Goal: Task Accomplishment & Management: Complete application form

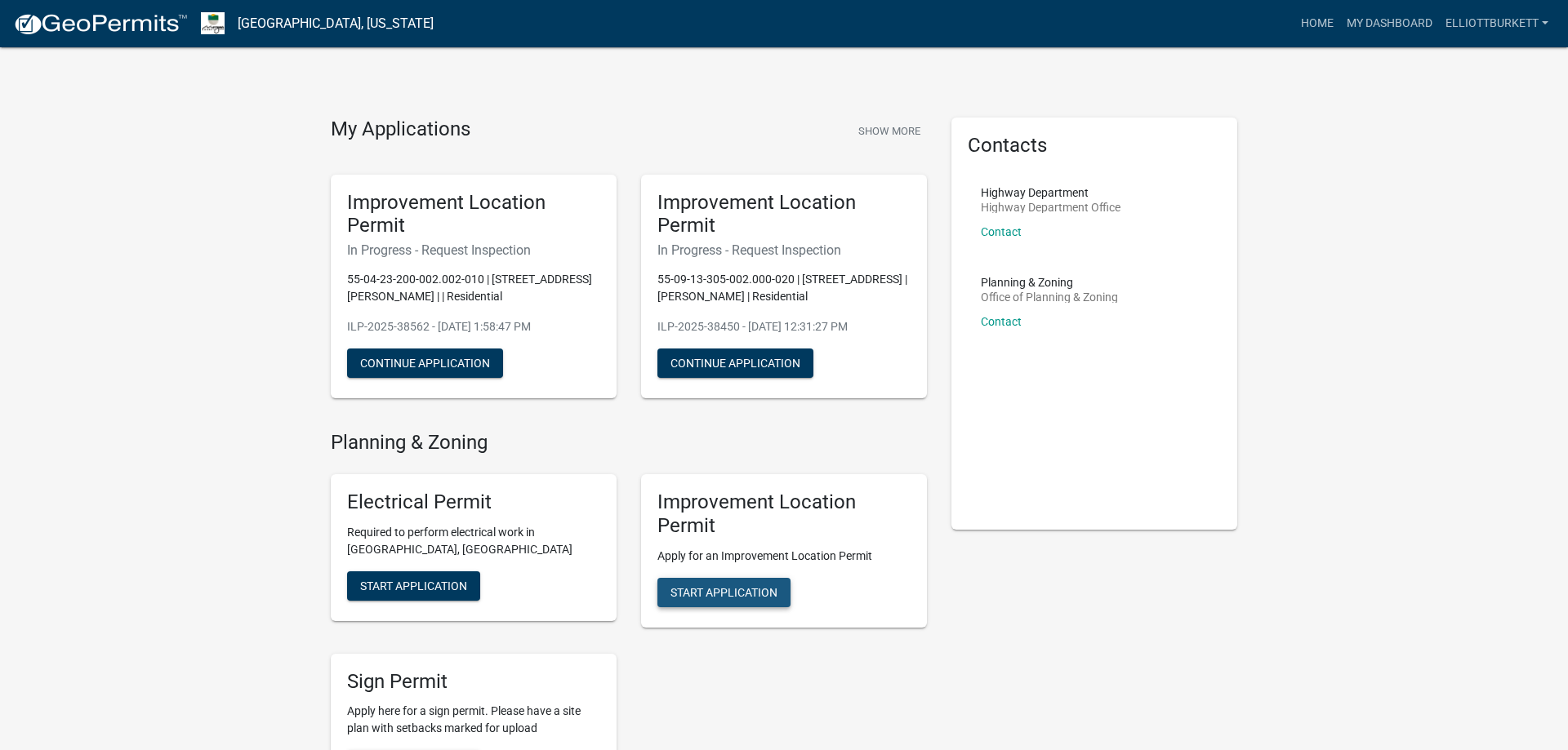
click at [734, 587] on span "Start Application" at bounding box center [724, 592] width 107 height 13
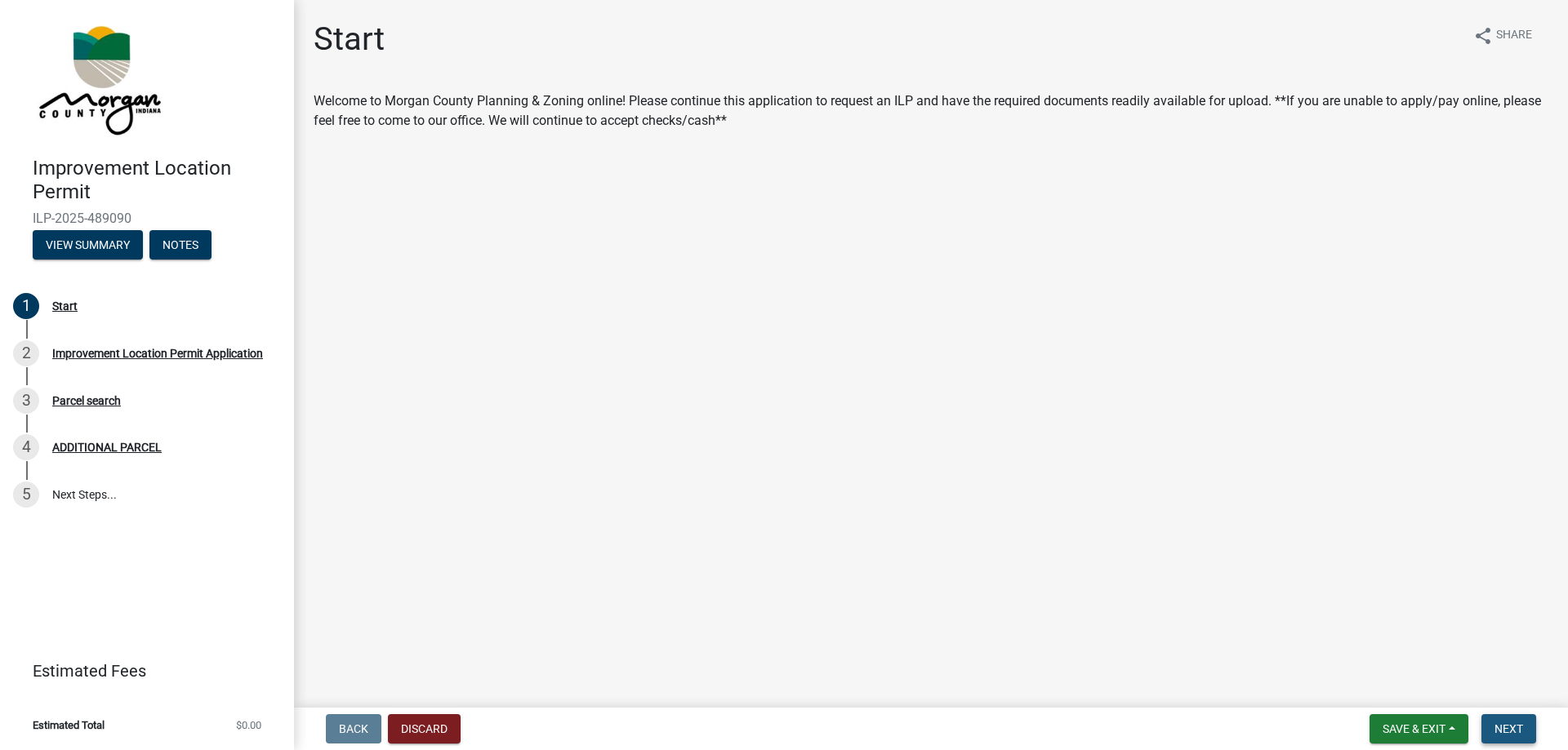
click at [1520, 734] on span "Next" at bounding box center [1509, 729] width 29 height 13
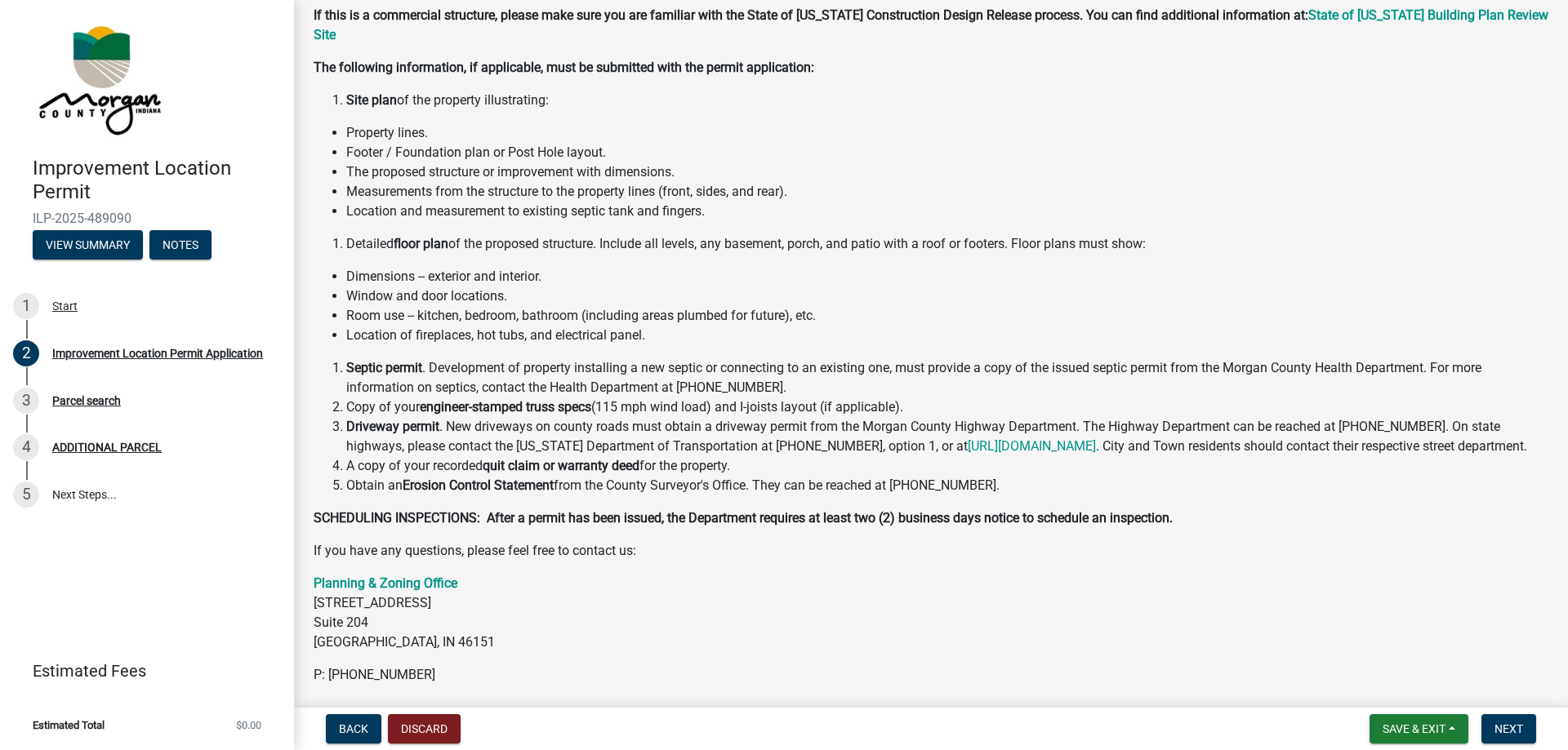
scroll to position [199, 0]
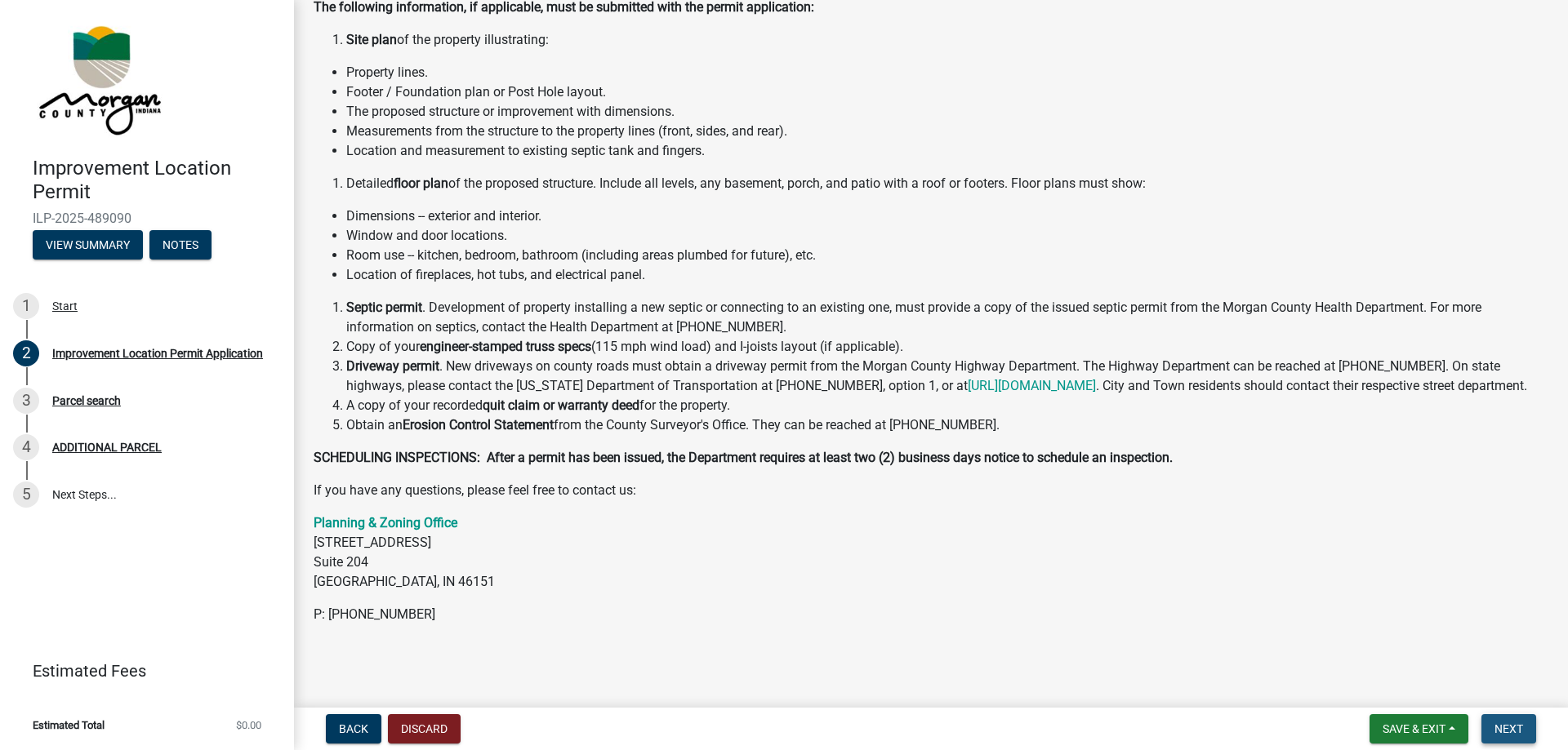
click at [1505, 731] on span "Next" at bounding box center [1509, 729] width 29 height 13
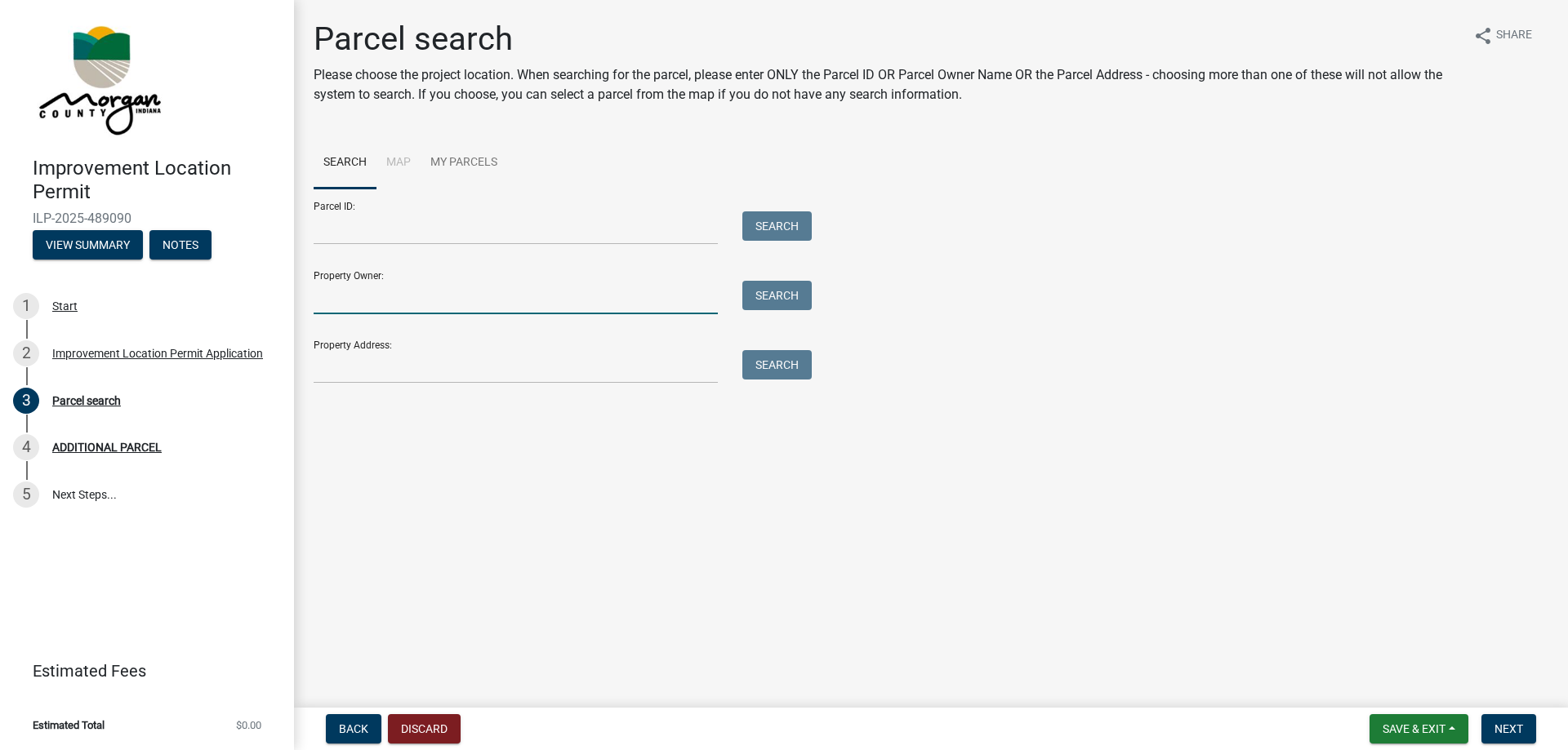
click at [372, 298] on input "Property Owner:" at bounding box center [515, 298] width 404 height 33
type input "[PERSON_NAME]"
click at [765, 283] on button "Search" at bounding box center [777, 296] width 69 height 30
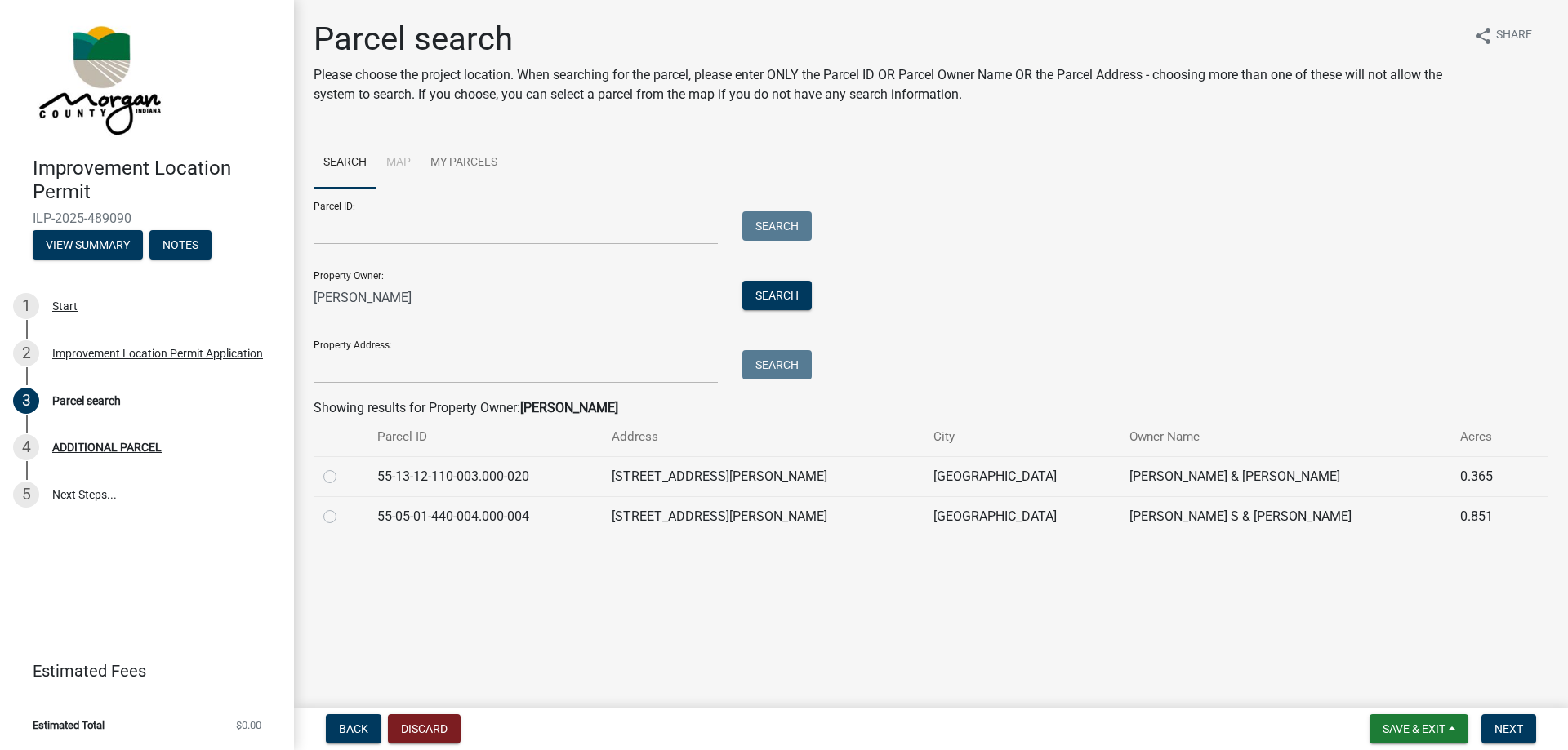
click at [343, 467] on label at bounding box center [343, 467] width 0 height 0
click at [343, 476] on input "radio" at bounding box center [348, 472] width 10 height 10
radio input "true"
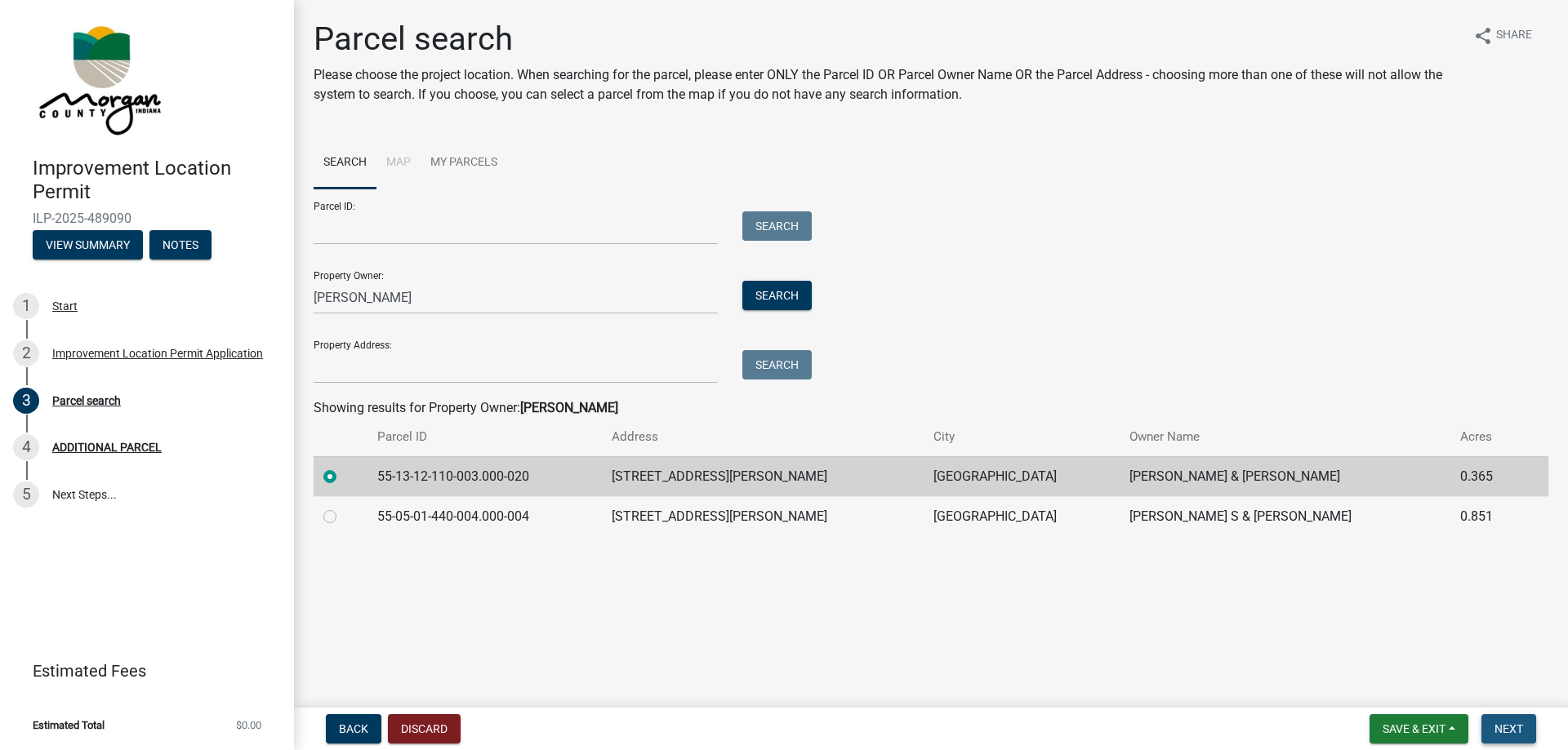
click at [1514, 732] on span "Next" at bounding box center [1509, 729] width 29 height 13
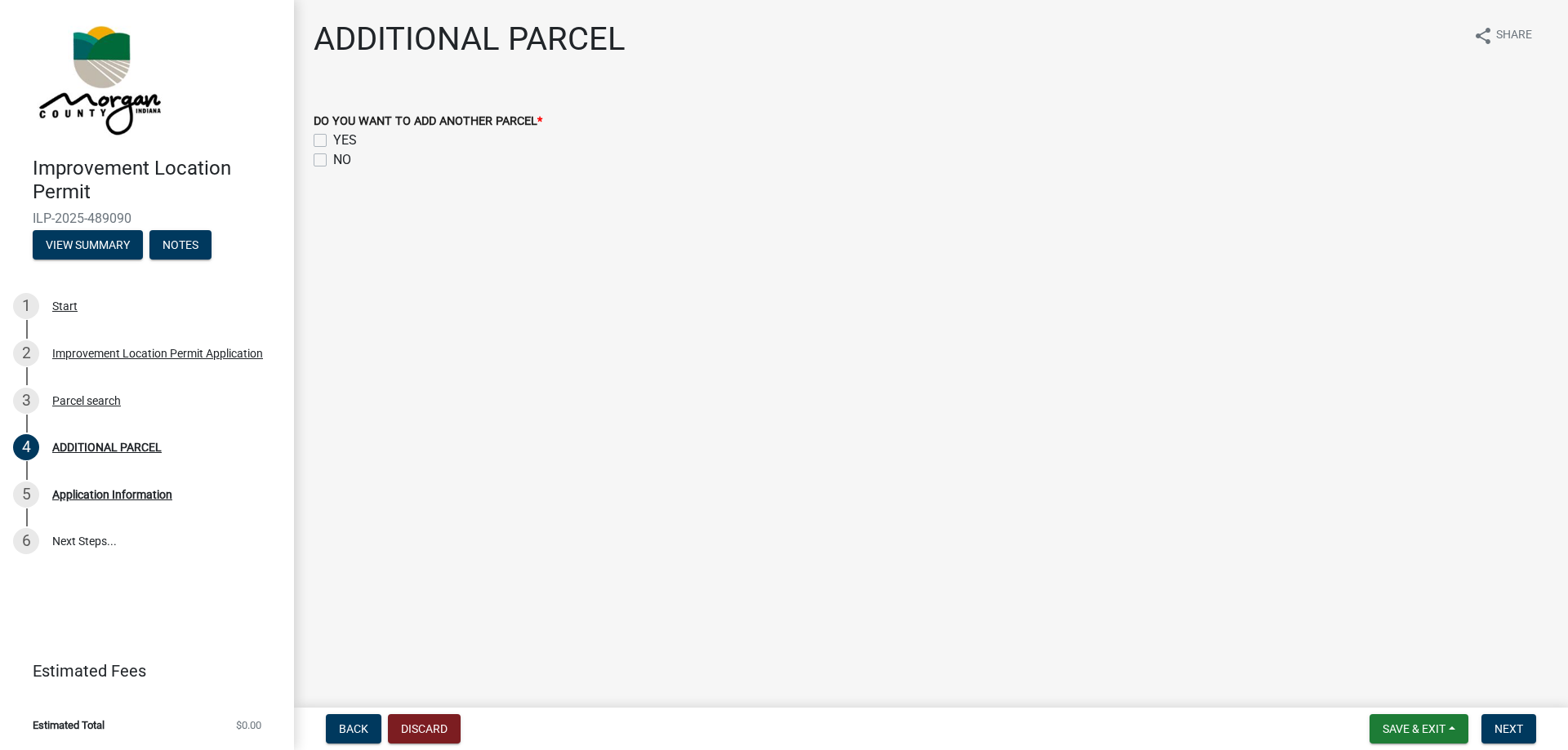
click at [333, 157] on label "NO" at bounding box center [341, 159] width 18 height 19
click at [333, 157] on input "NO" at bounding box center [338, 154] width 10 height 10
checkbox input "true"
checkbox input "false"
checkbox input "true"
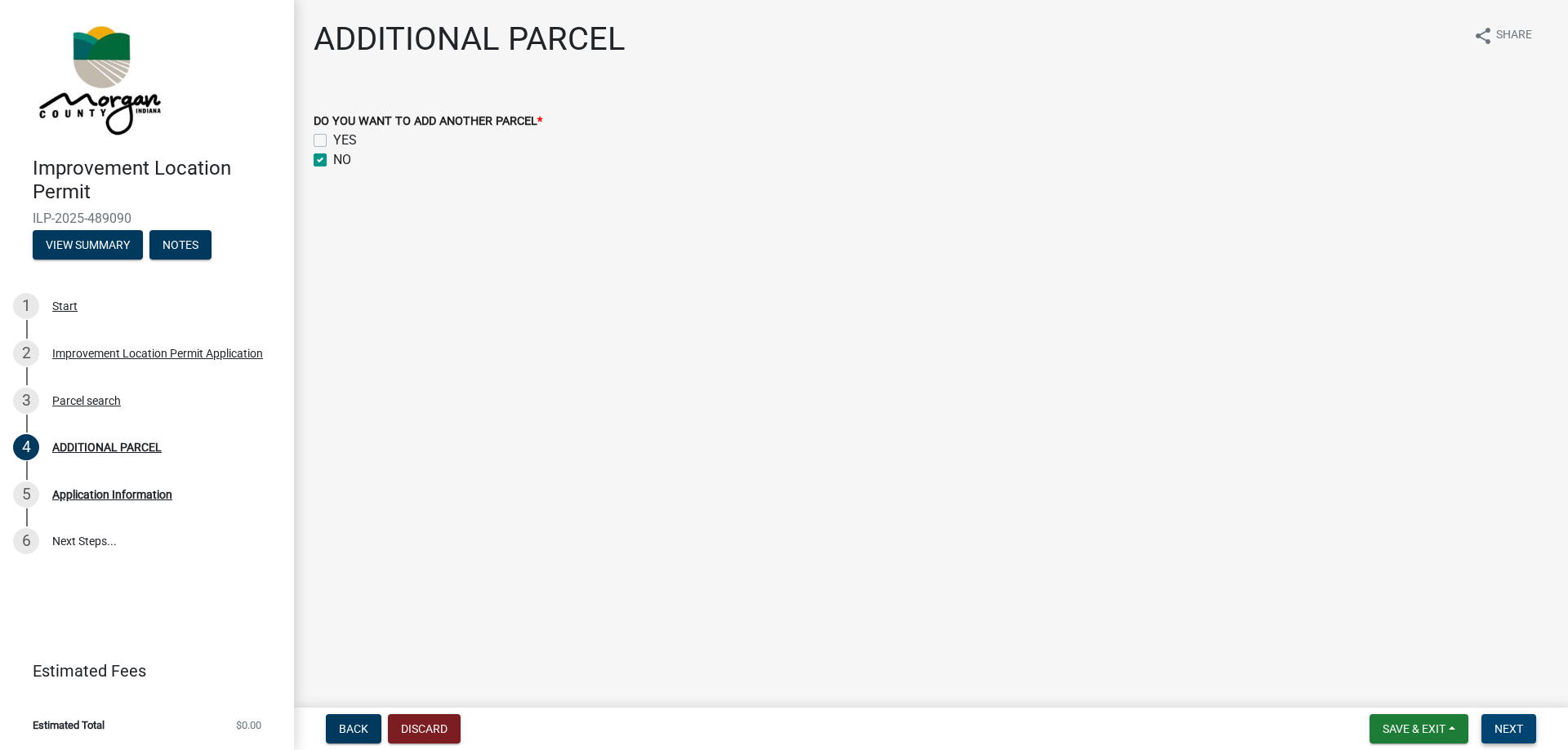
click at [1511, 728] on span "Next" at bounding box center [1509, 729] width 29 height 13
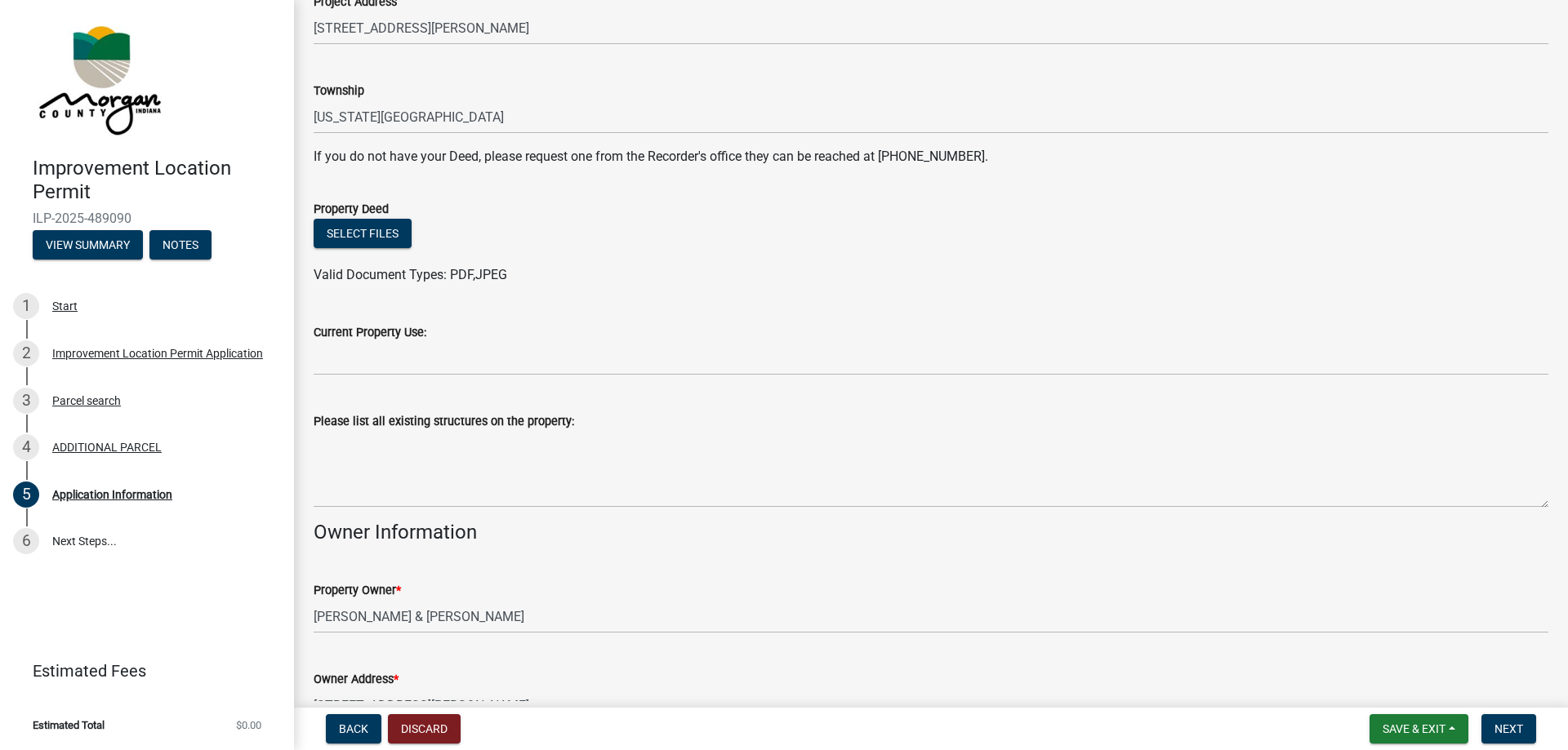
scroll to position [373, 0]
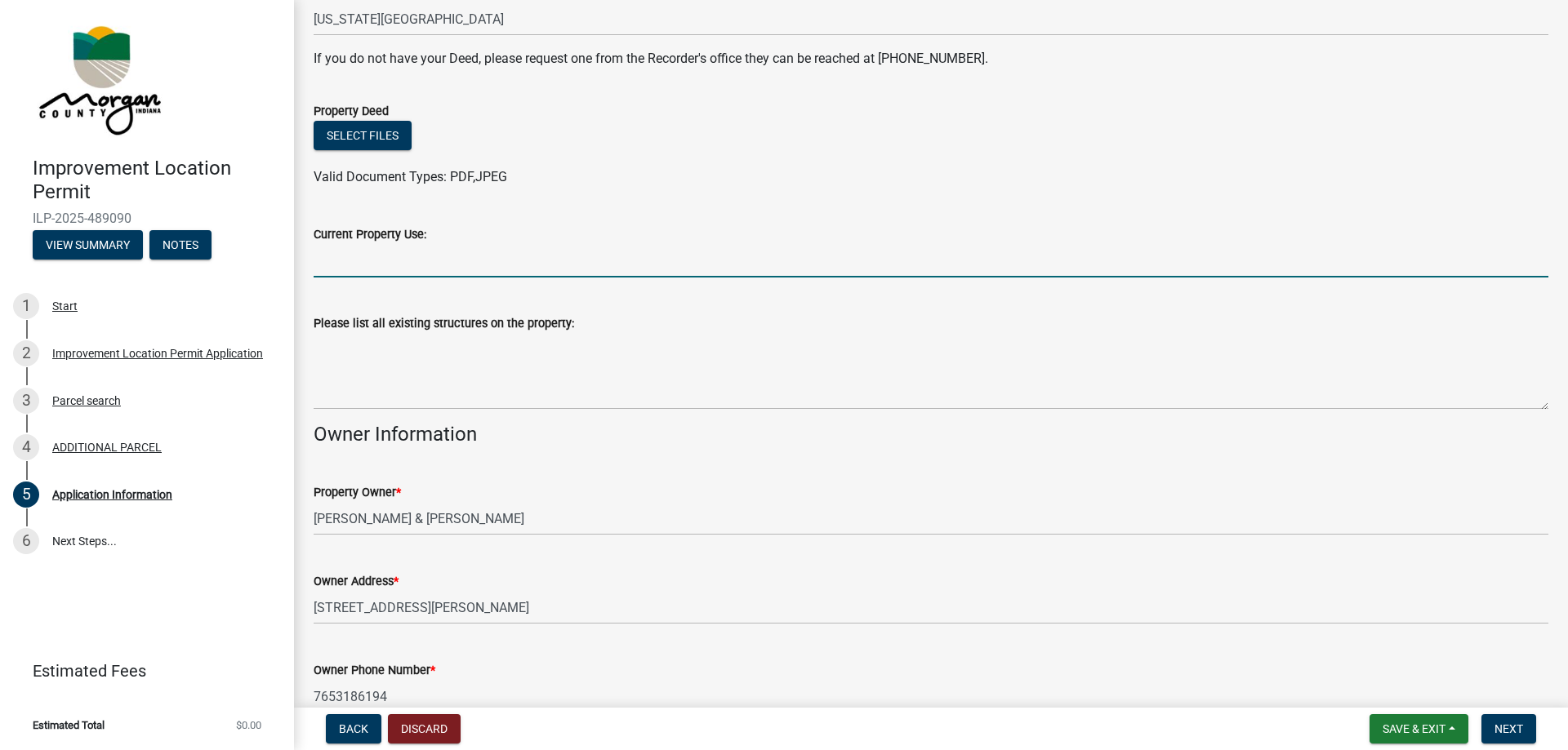
click at [372, 258] on input "Current Property Use:" at bounding box center [931, 261] width 1235 height 33
type input "Primary Residience"
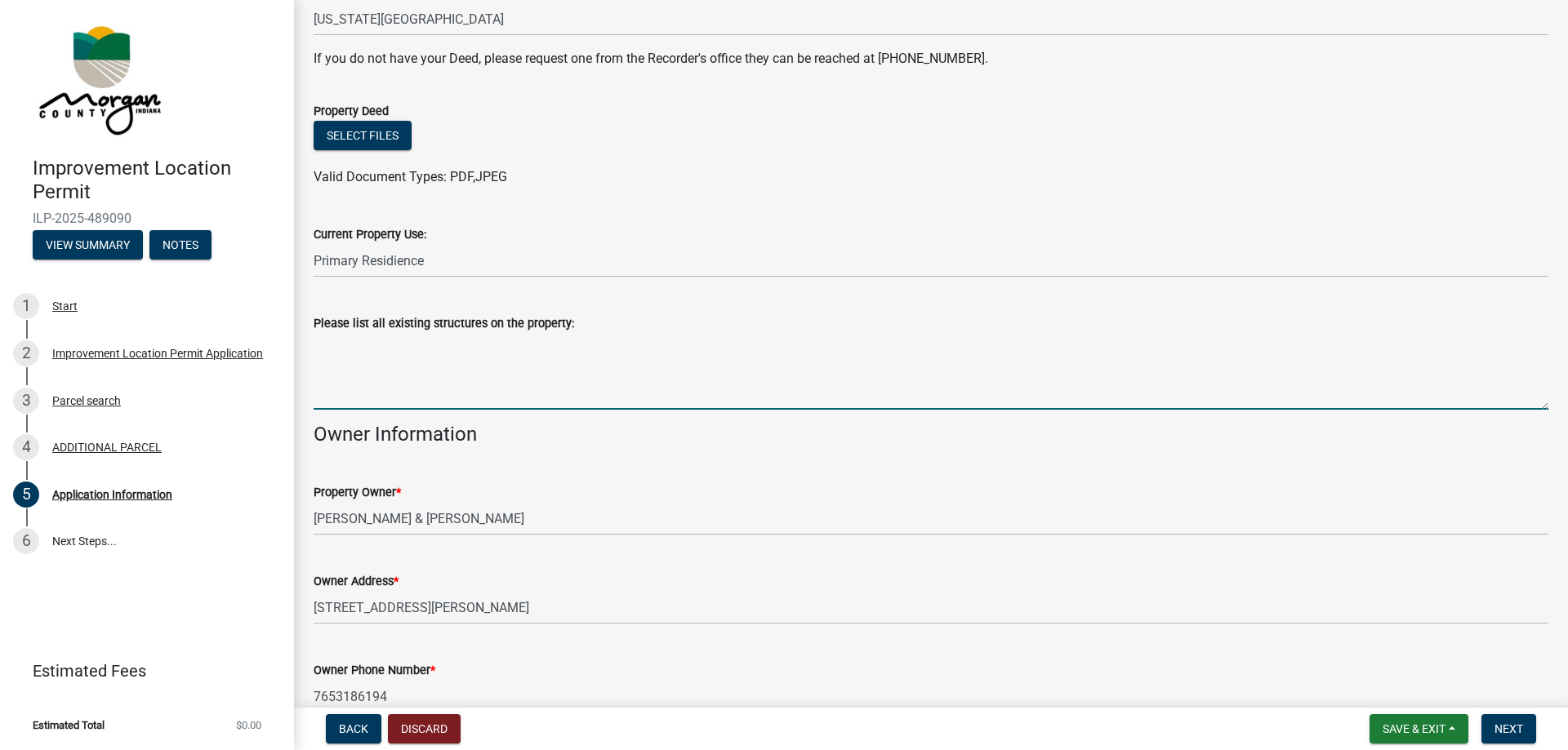
click at [374, 392] on textarea "Please list all existing structures on the property:" at bounding box center [931, 371] width 1235 height 77
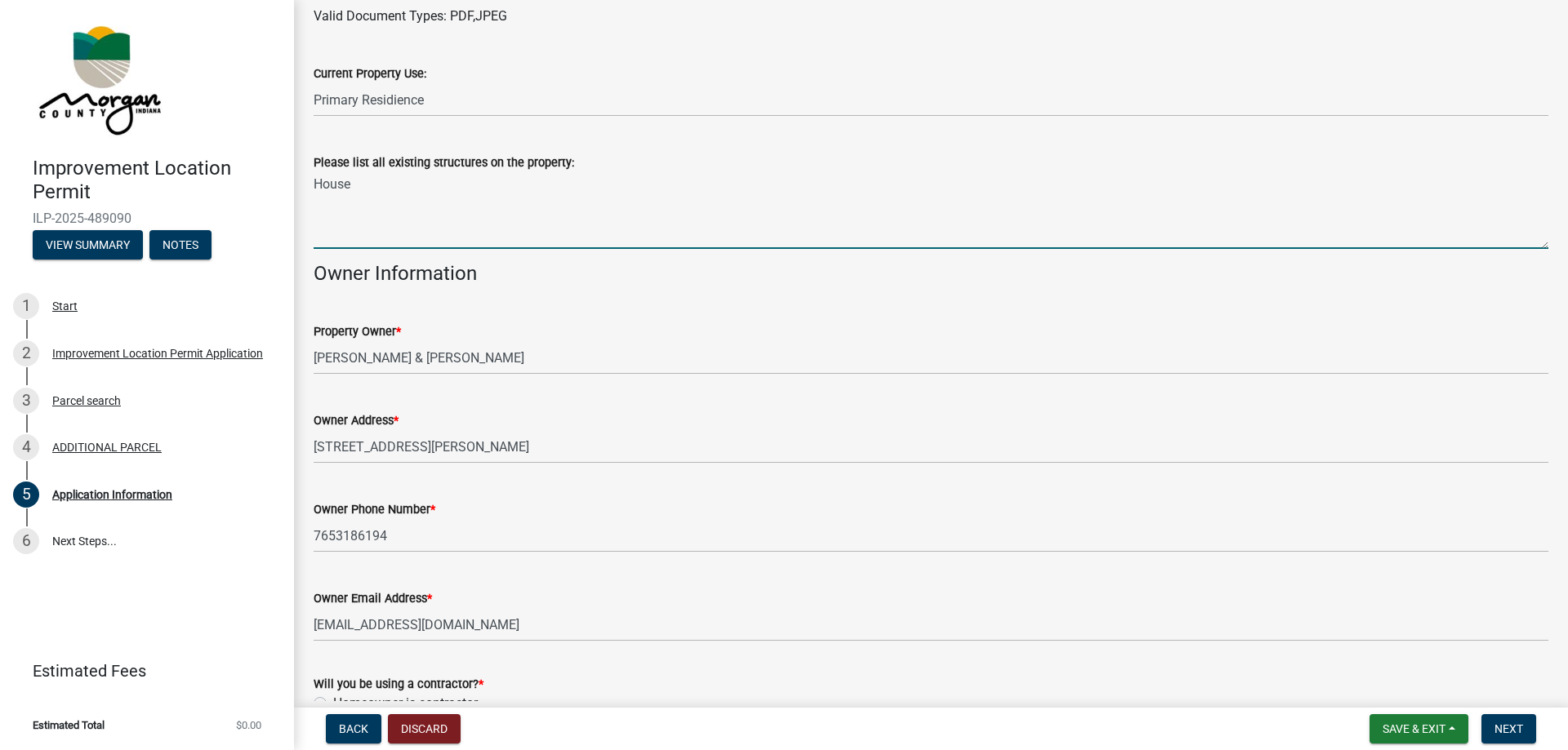
scroll to position [644, 0]
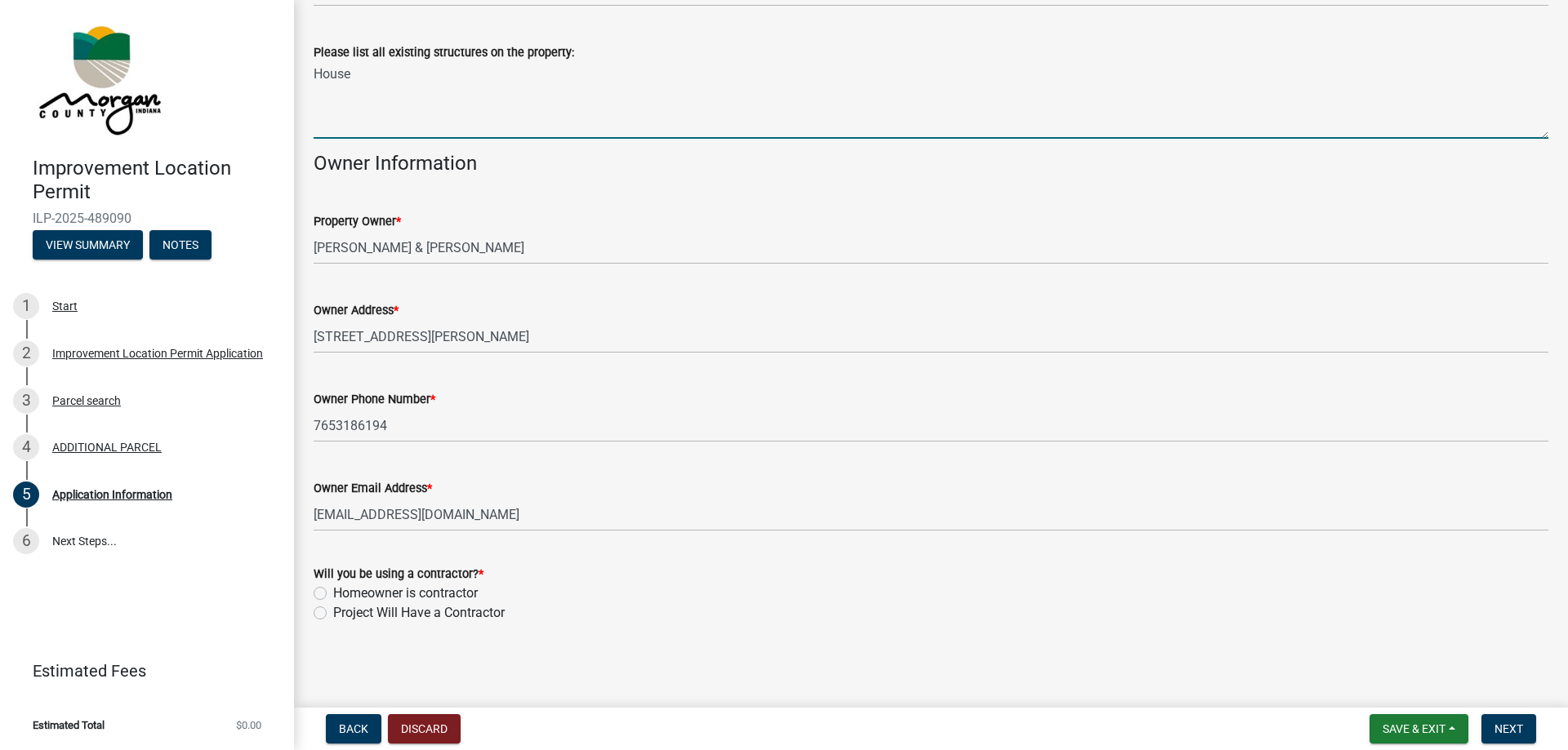
type textarea "House"
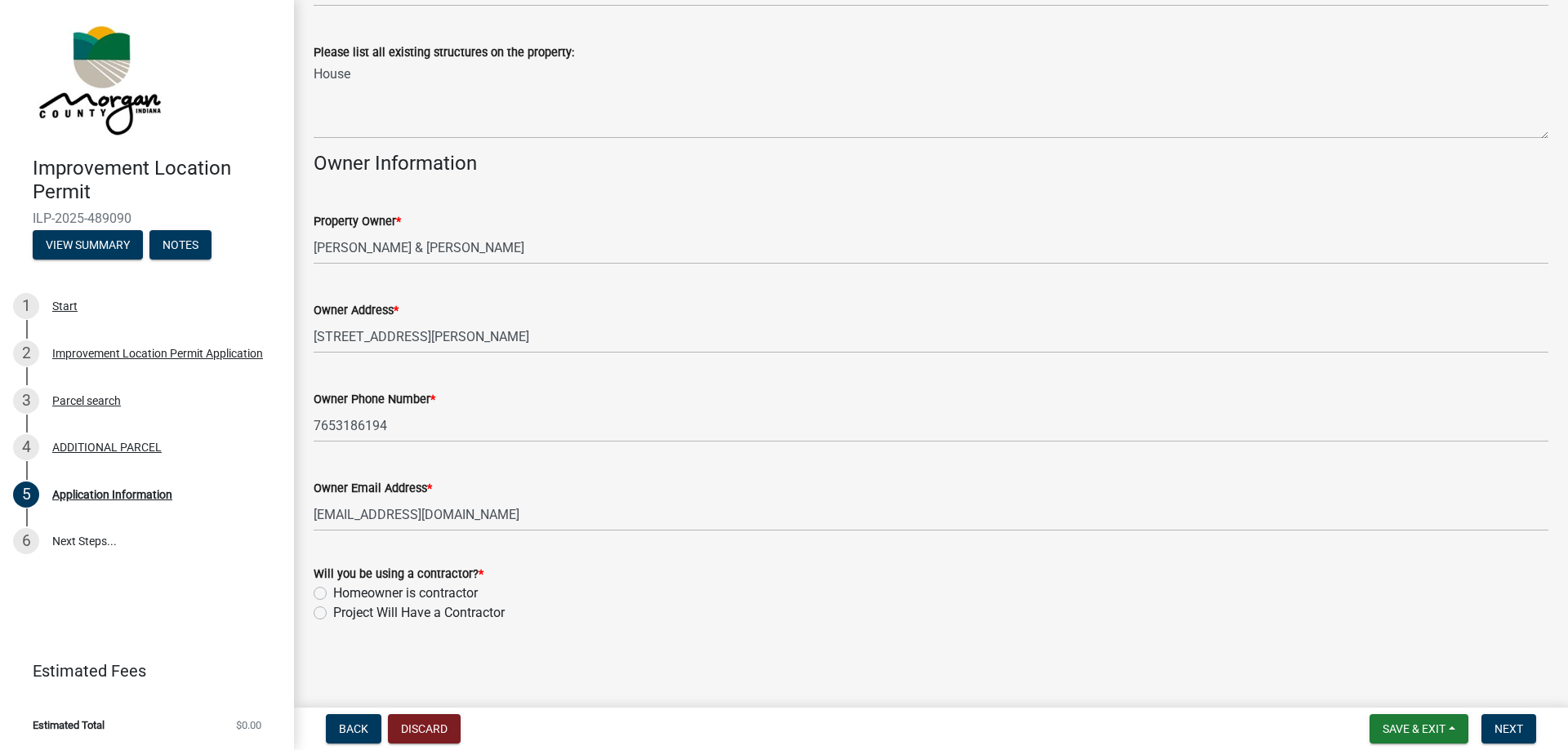
click at [333, 610] on label "Project Will Have a Contractor" at bounding box center [418, 613] width 171 height 19
click at [333, 610] on input "Project Will Have a Contractor" at bounding box center [338, 609] width 10 height 10
radio input "true"
click at [1525, 732] on button "Next" at bounding box center [1509, 730] width 55 height 30
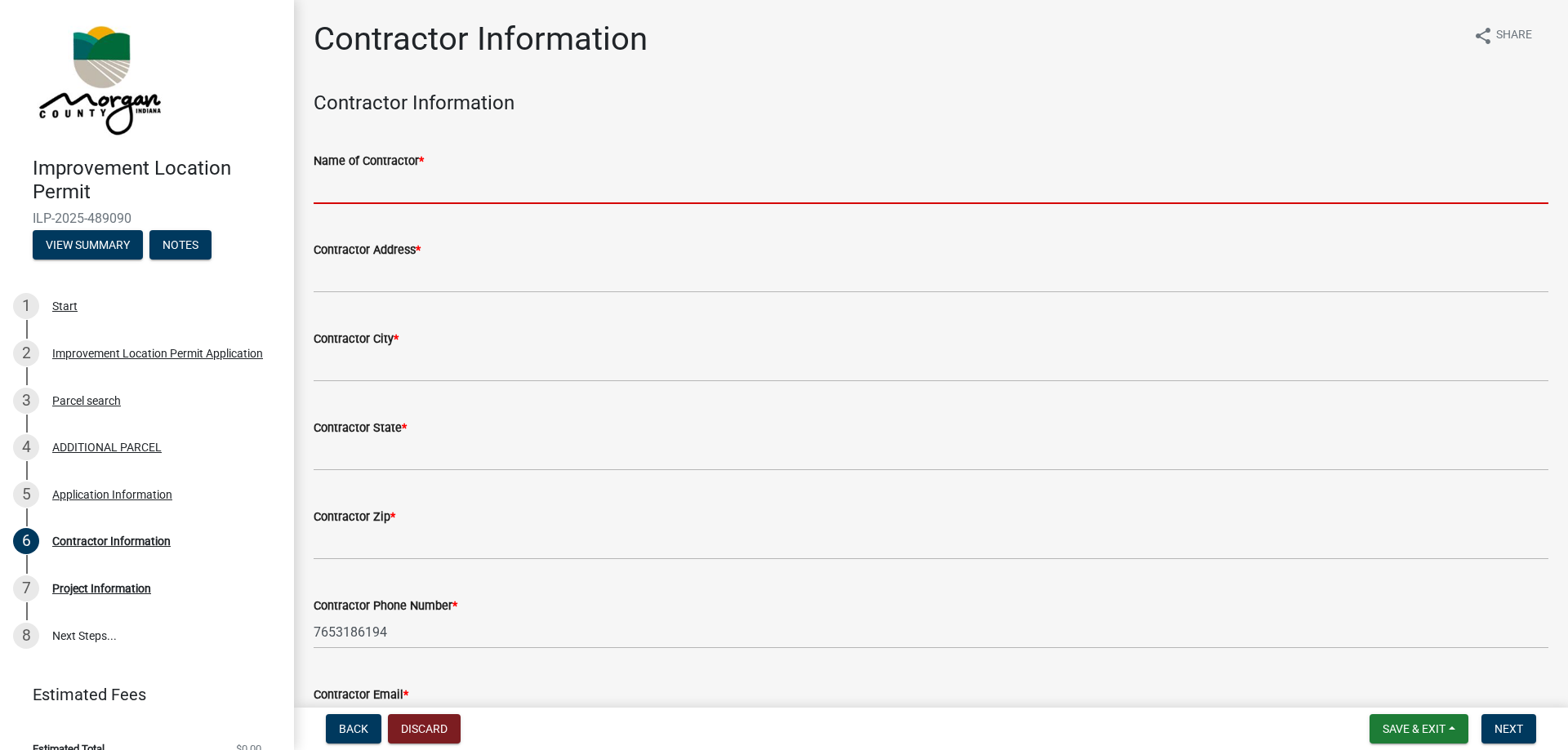
click at [397, 187] on input "Name of Contractor *" at bounding box center [931, 188] width 1235 height 33
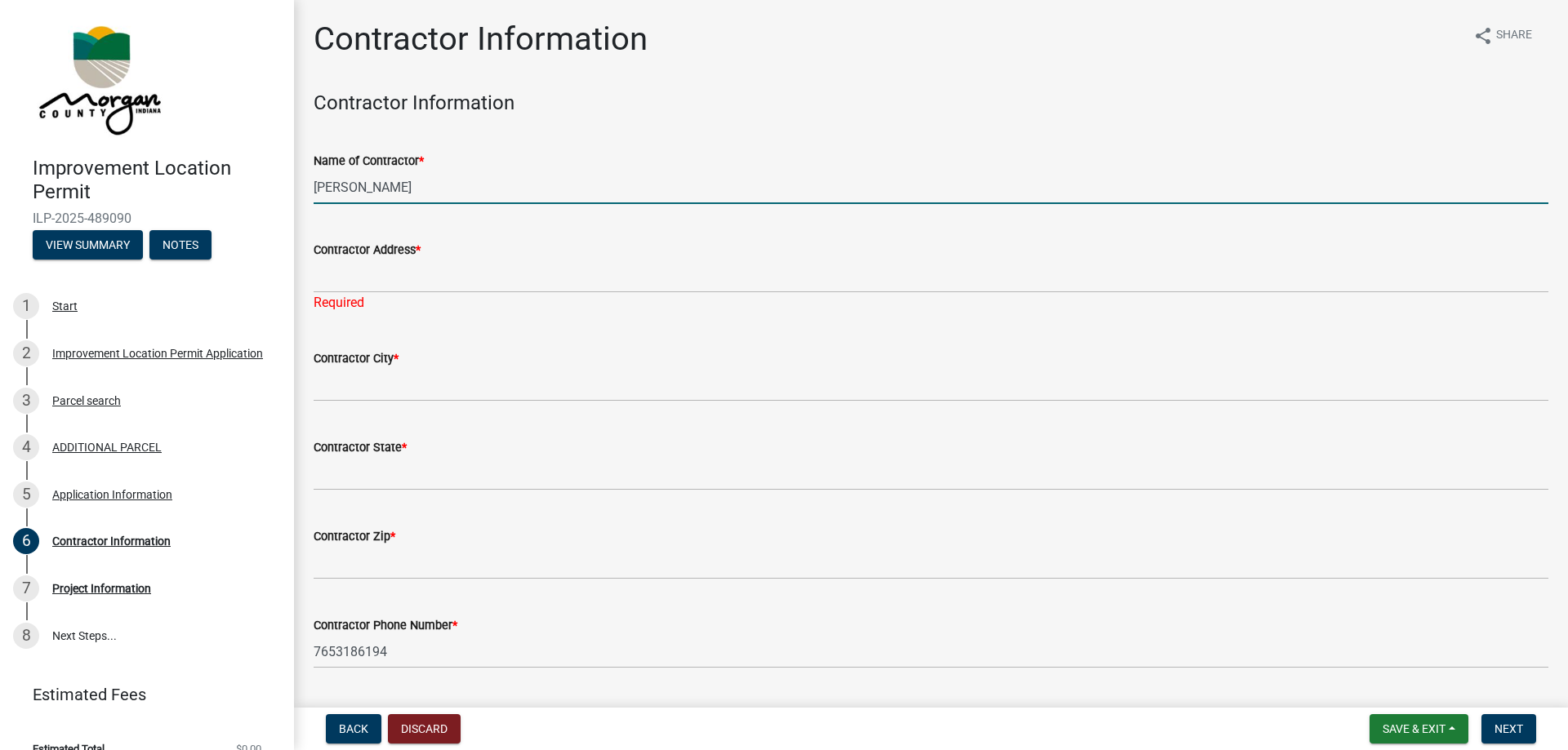
type input "[PERSON_NAME]"
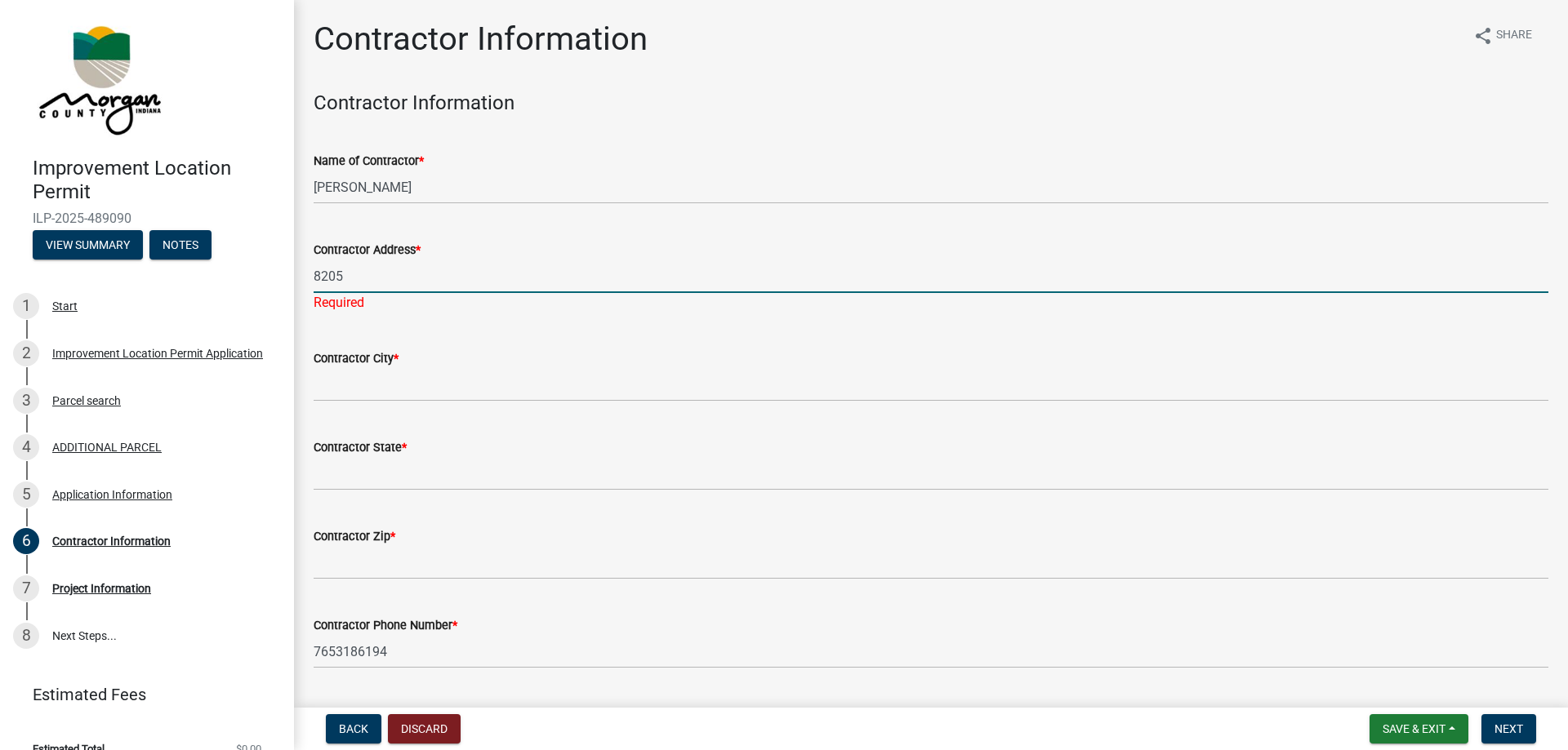
type input "[STREET_ADDRESS]"
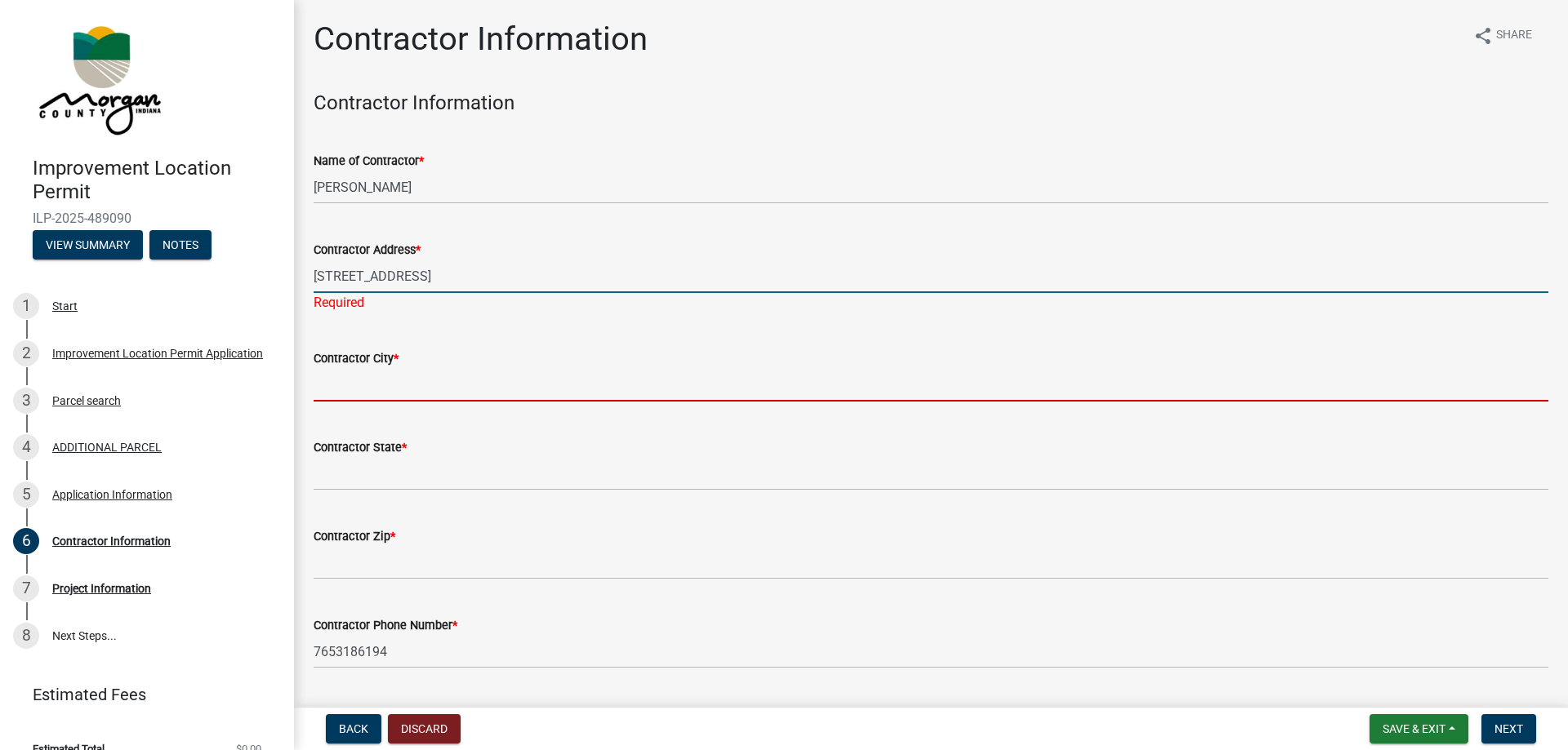
type input "[GEOGRAPHIC_DATA]"
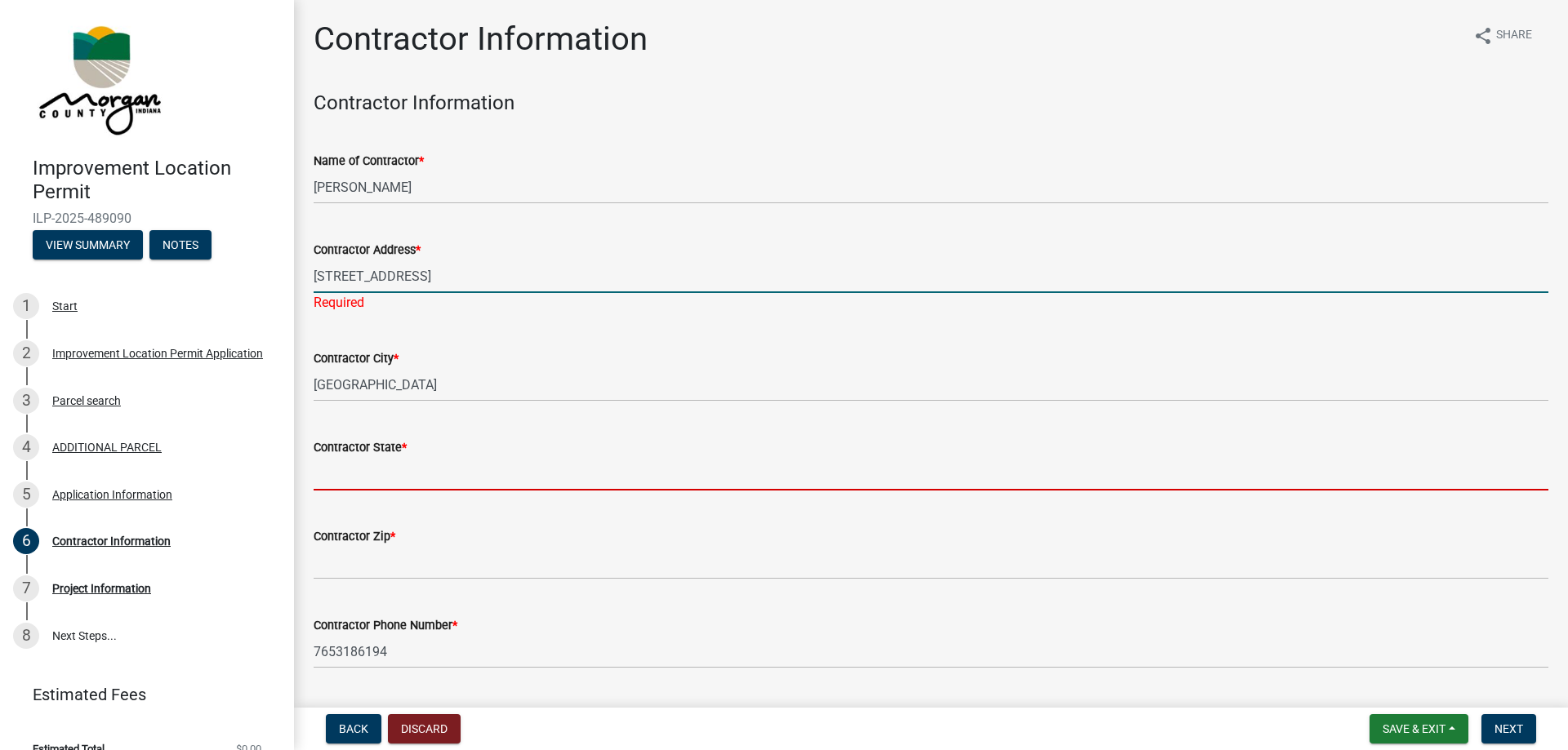
type input "IN"
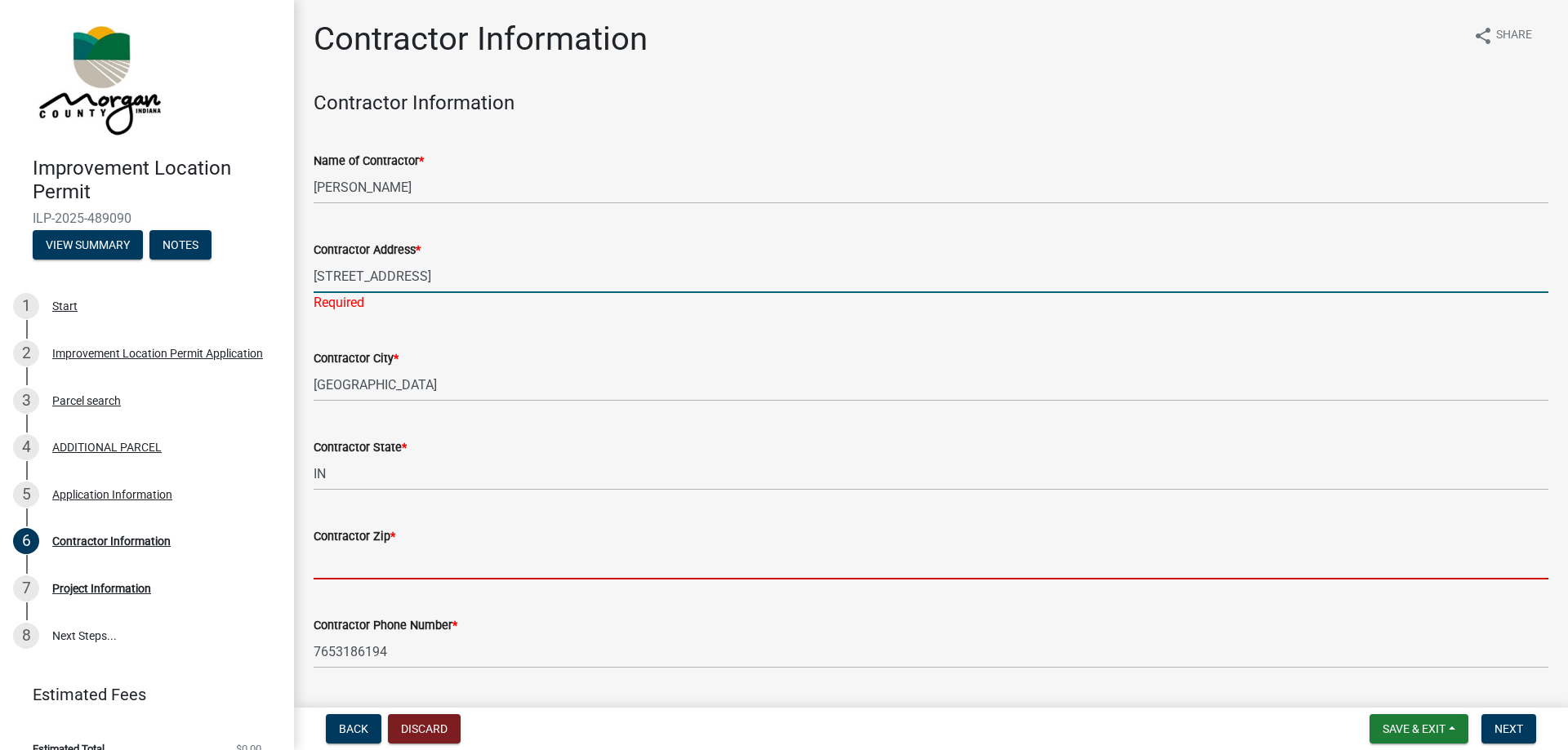
type input "46151"
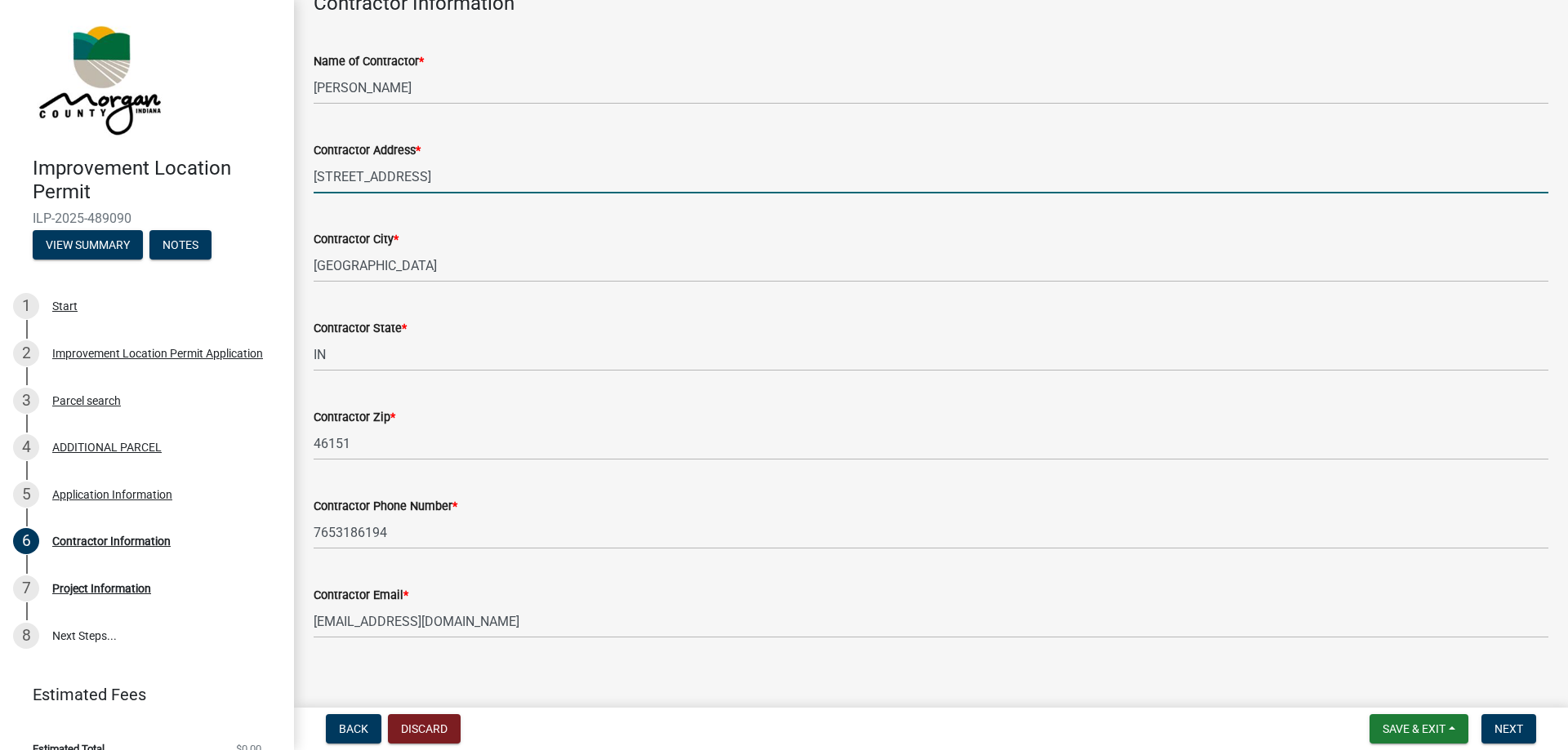
scroll to position [114, 0]
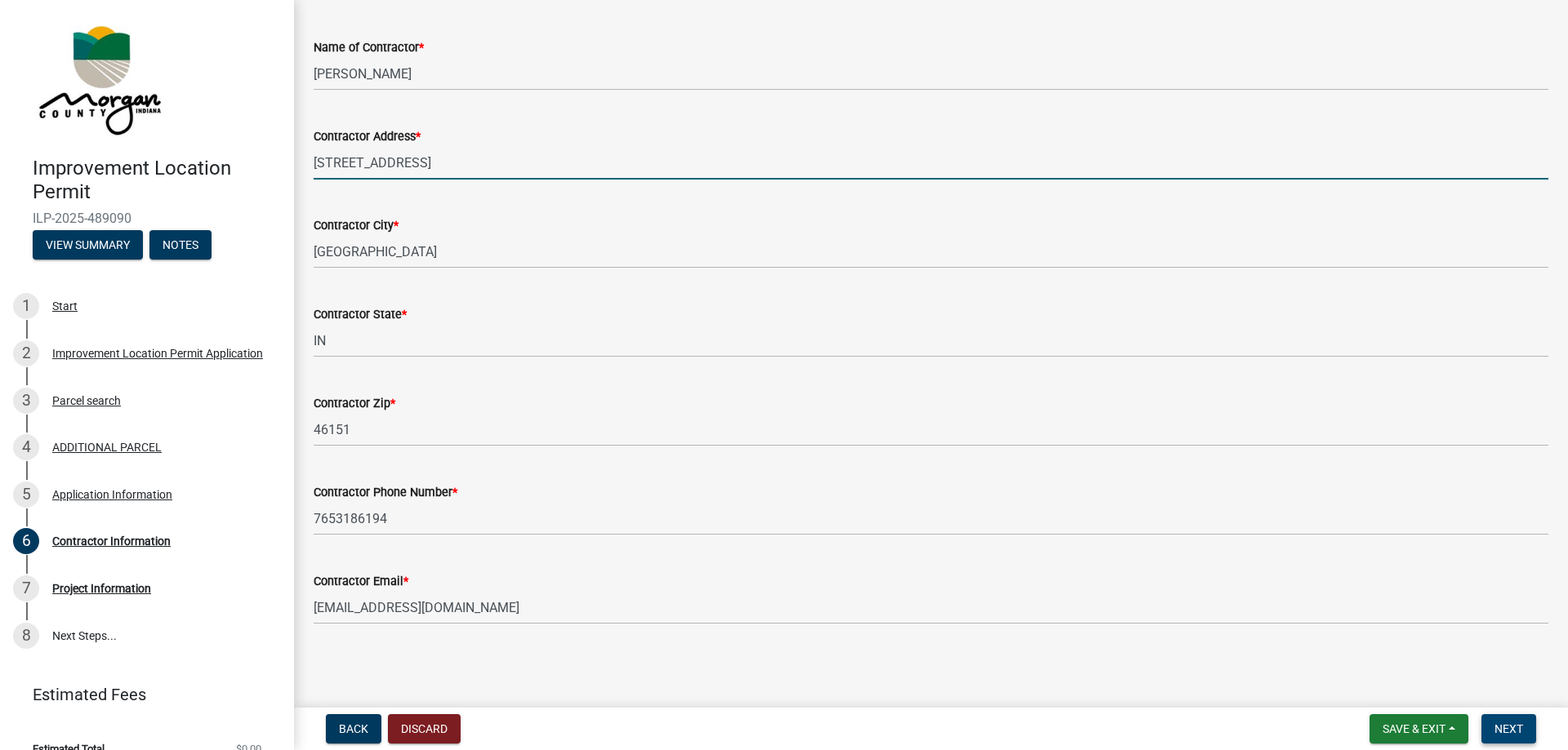
click at [1513, 730] on span "Next" at bounding box center [1509, 729] width 29 height 13
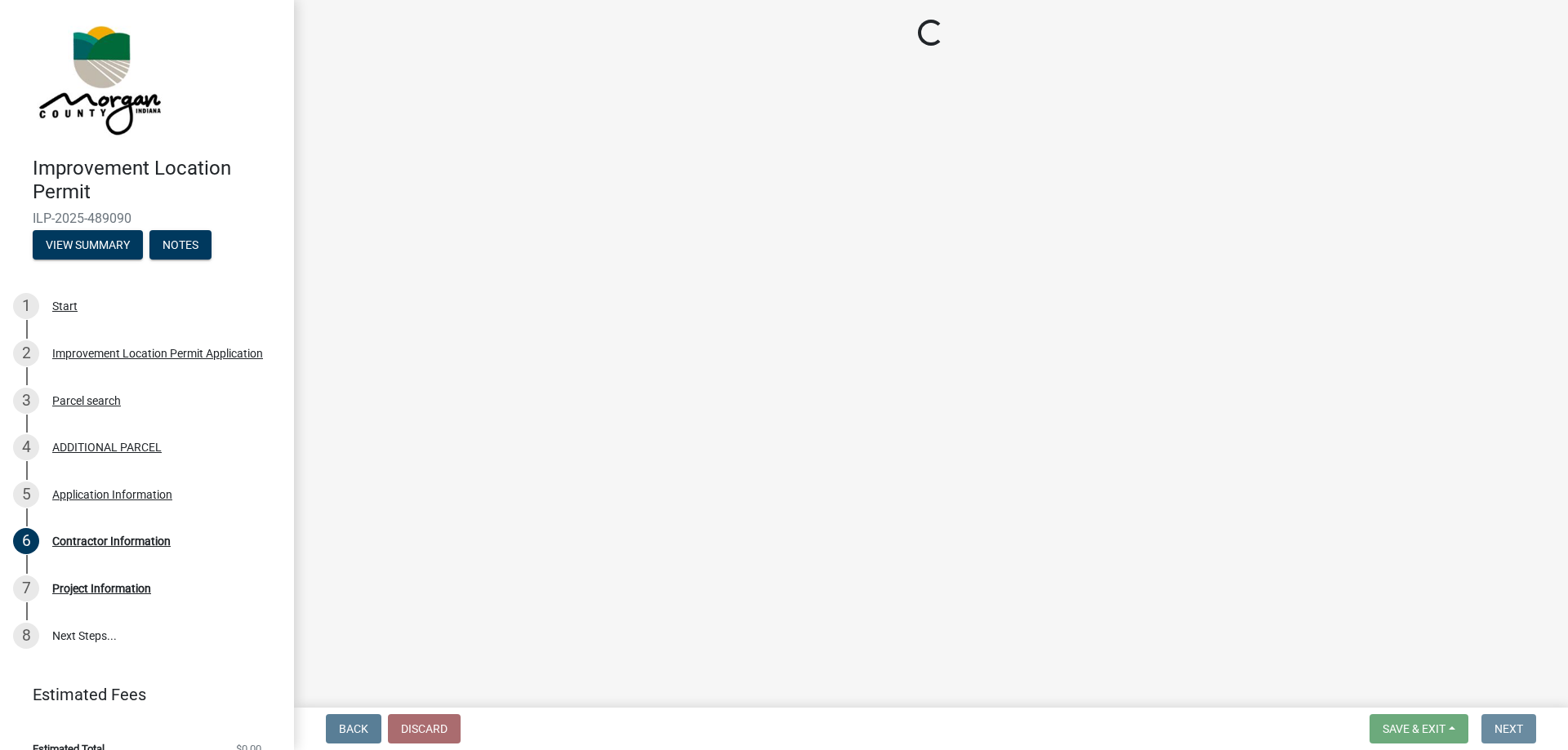
scroll to position [0, 0]
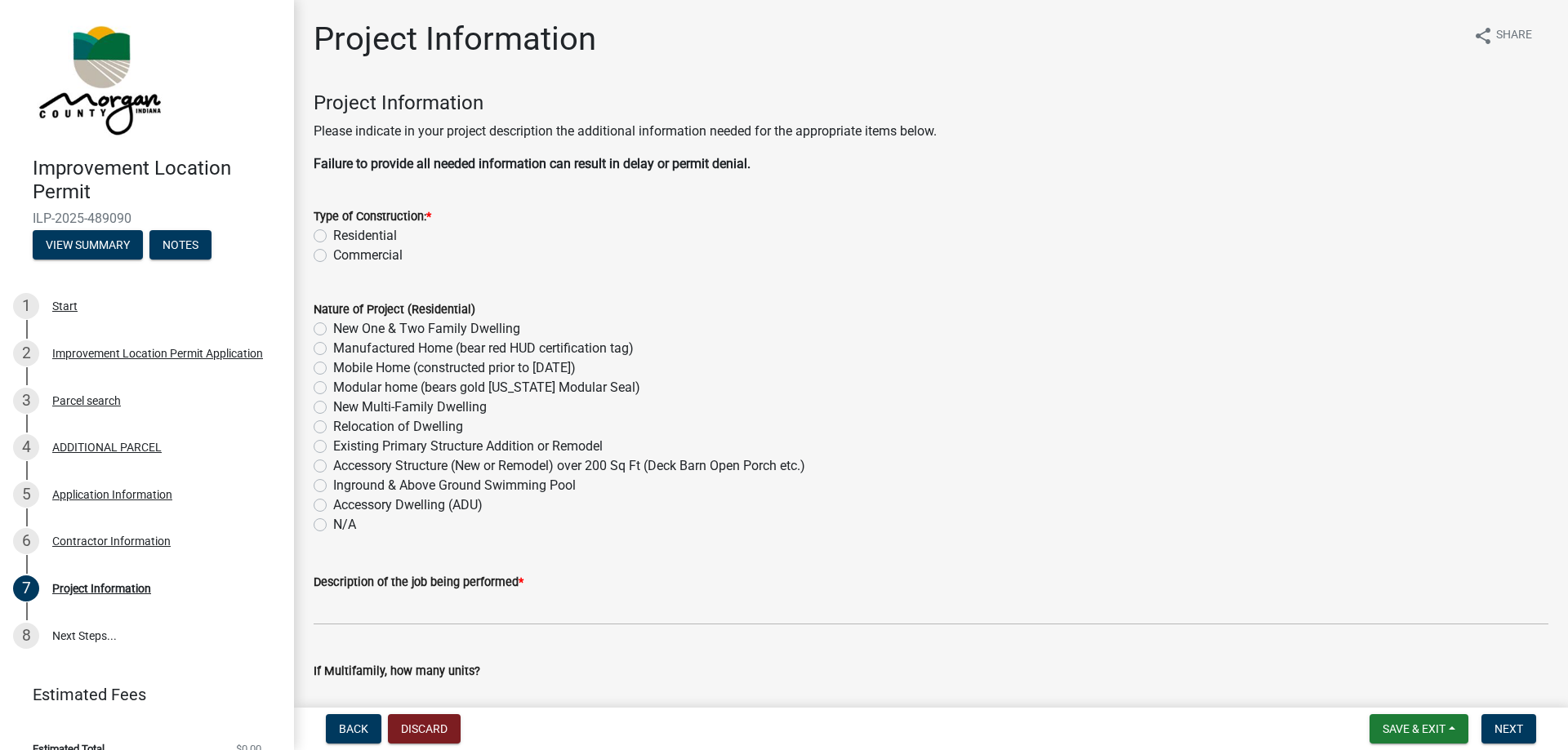
click at [333, 237] on label "Residential" at bounding box center [364, 236] width 64 height 19
click at [333, 237] on input "Residential" at bounding box center [338, 231] width 10 height 10
radio input "true"
click at [333, 449] on label "Existing Primary Structure Addition or Remodel" at bounding box center [467, 446] width 269 height 19
click at [333, 448] on input "Existing Primary Structure Addition or Remodel" at bounding box center [338, 441] width 10 height 10
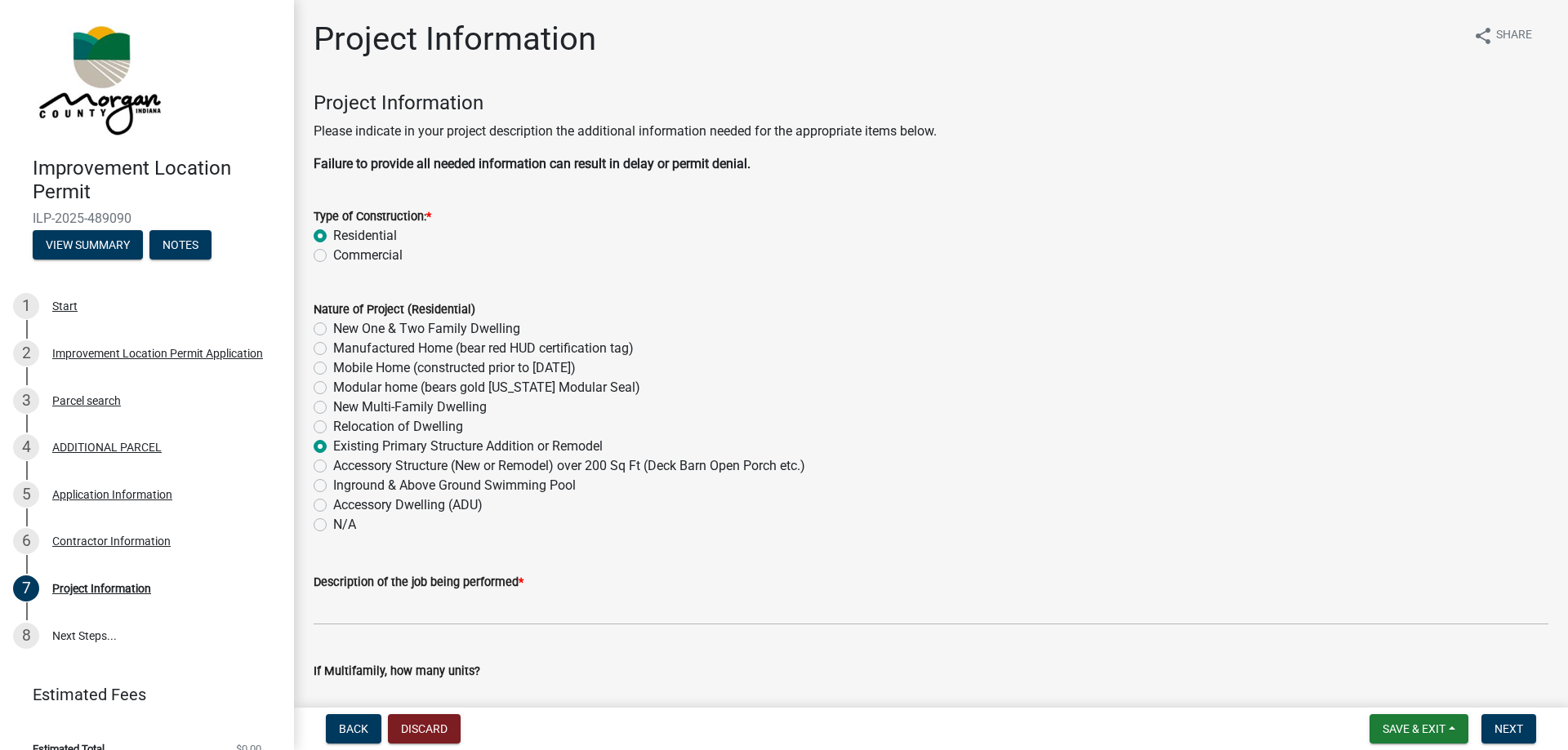
radio input "true"
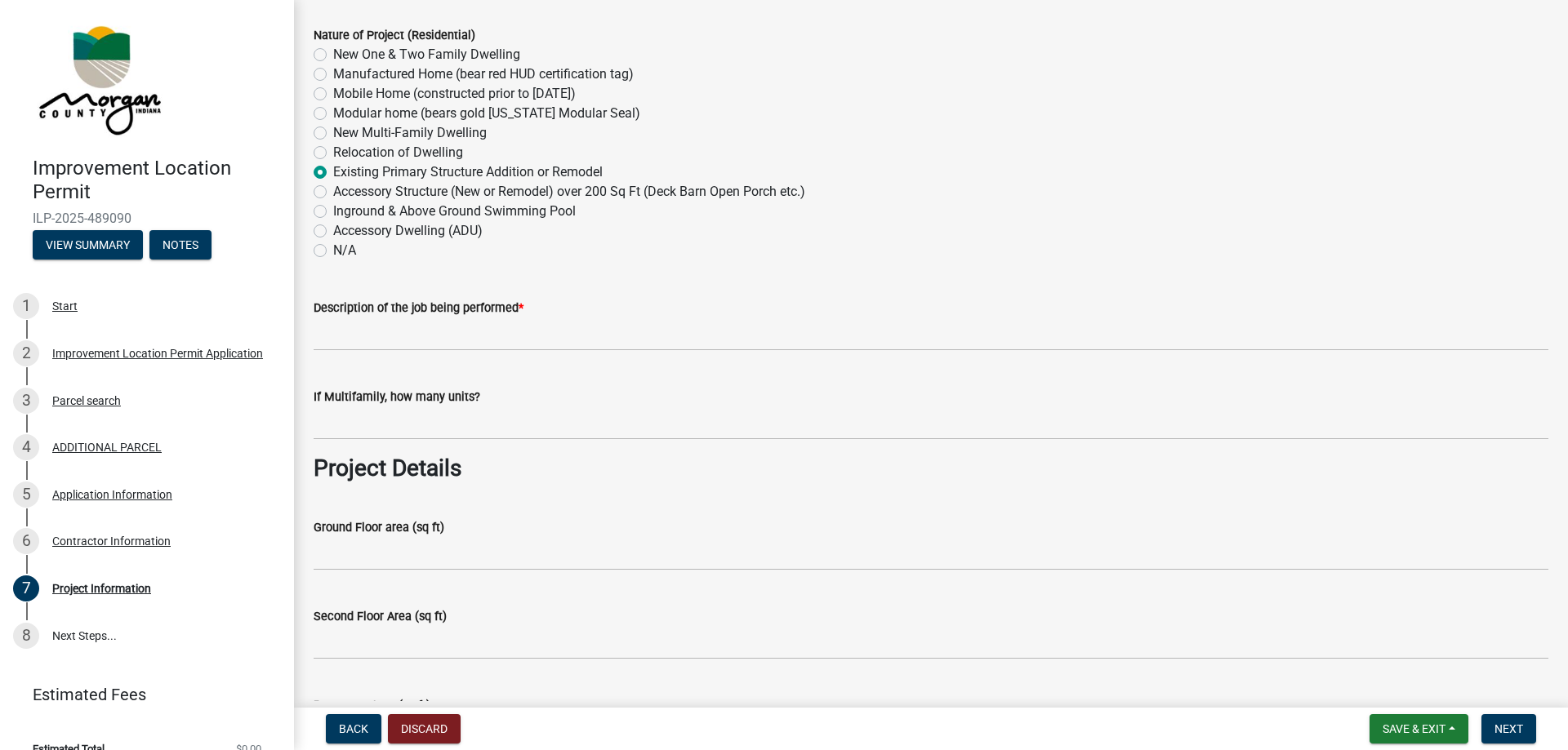
scroll to position [279, 0]
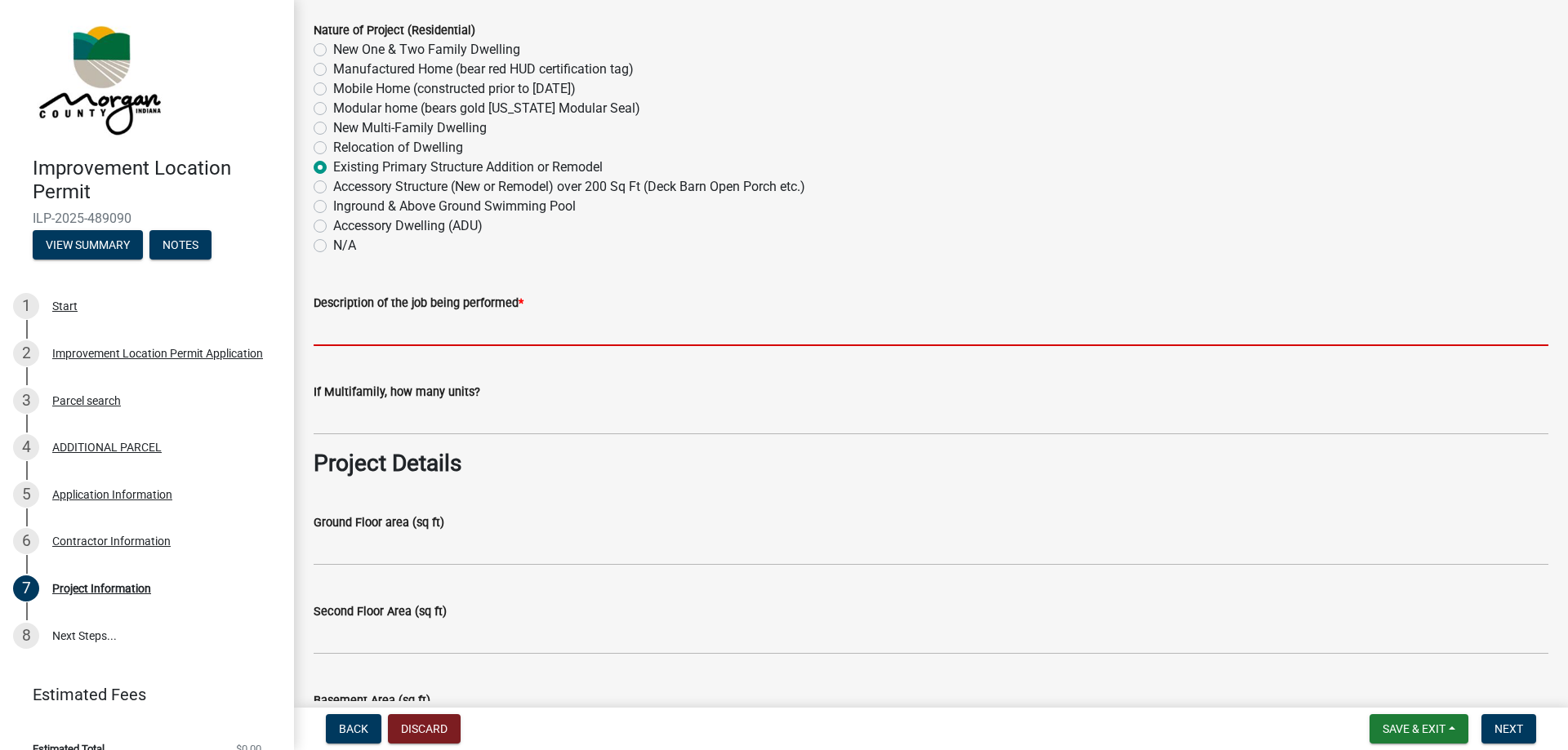
click at [394, 334] on input "Description of the job being performed *" at bounding box center [931, 329] width 1235 height 33
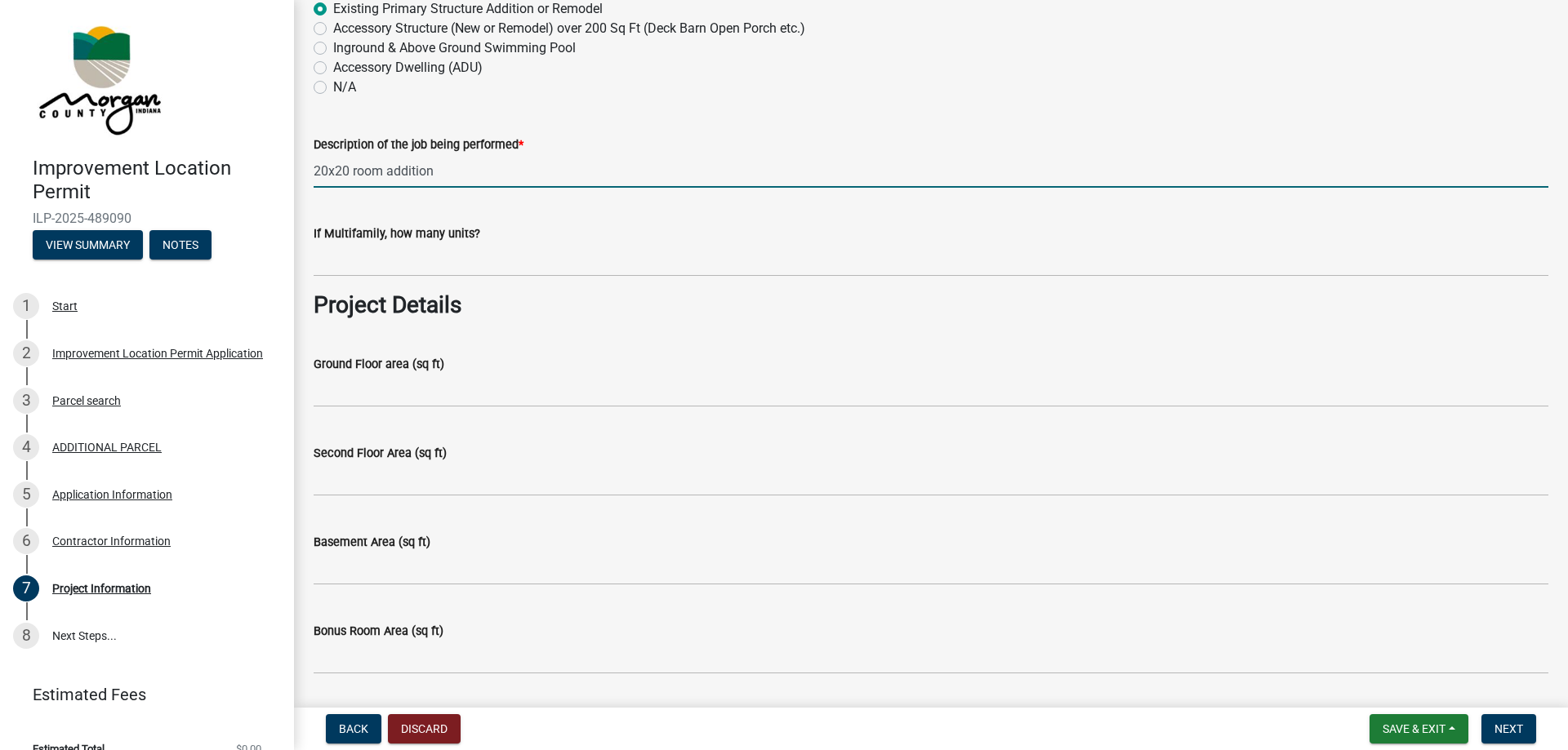
scroll to position [465, 0]
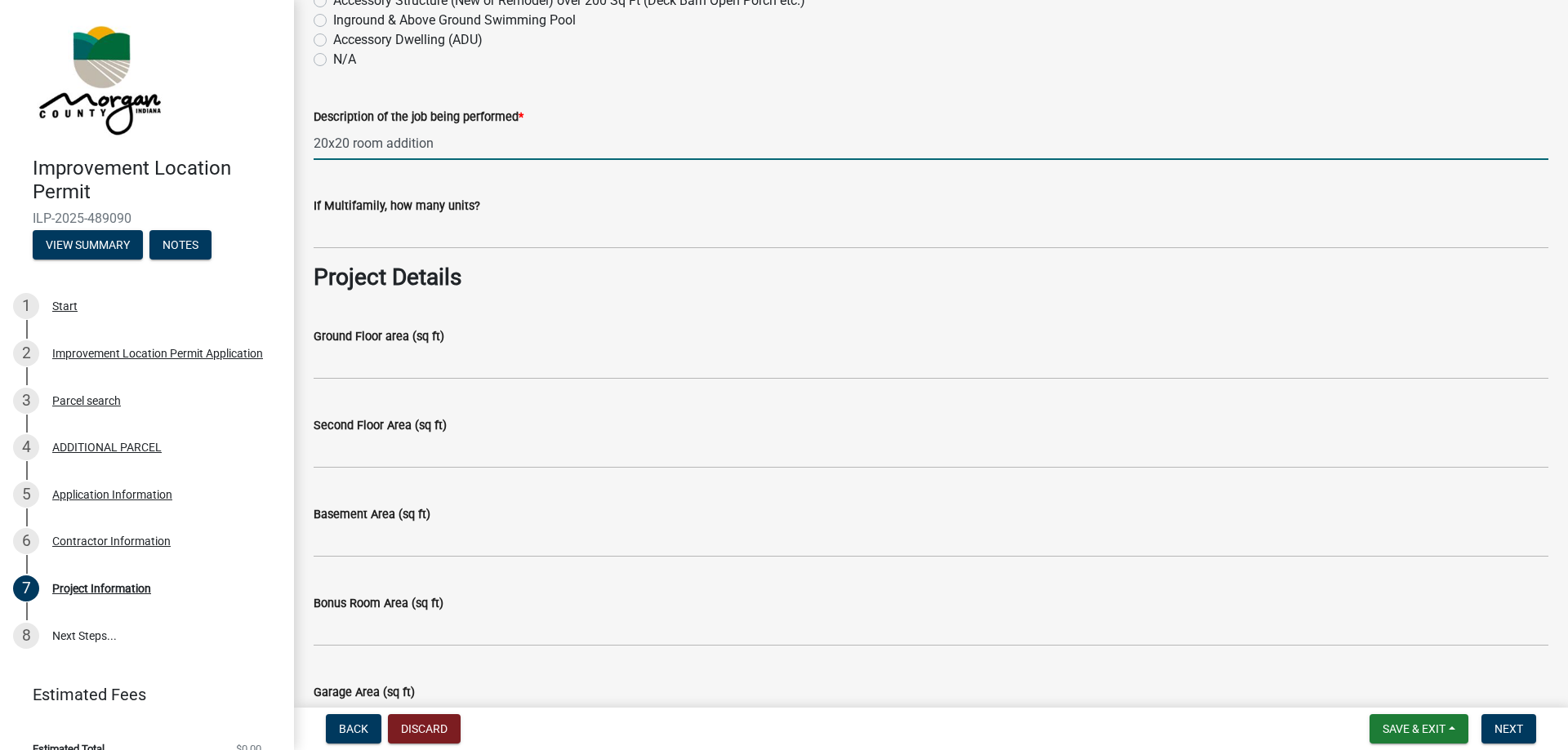
type input "20x20 room addition"
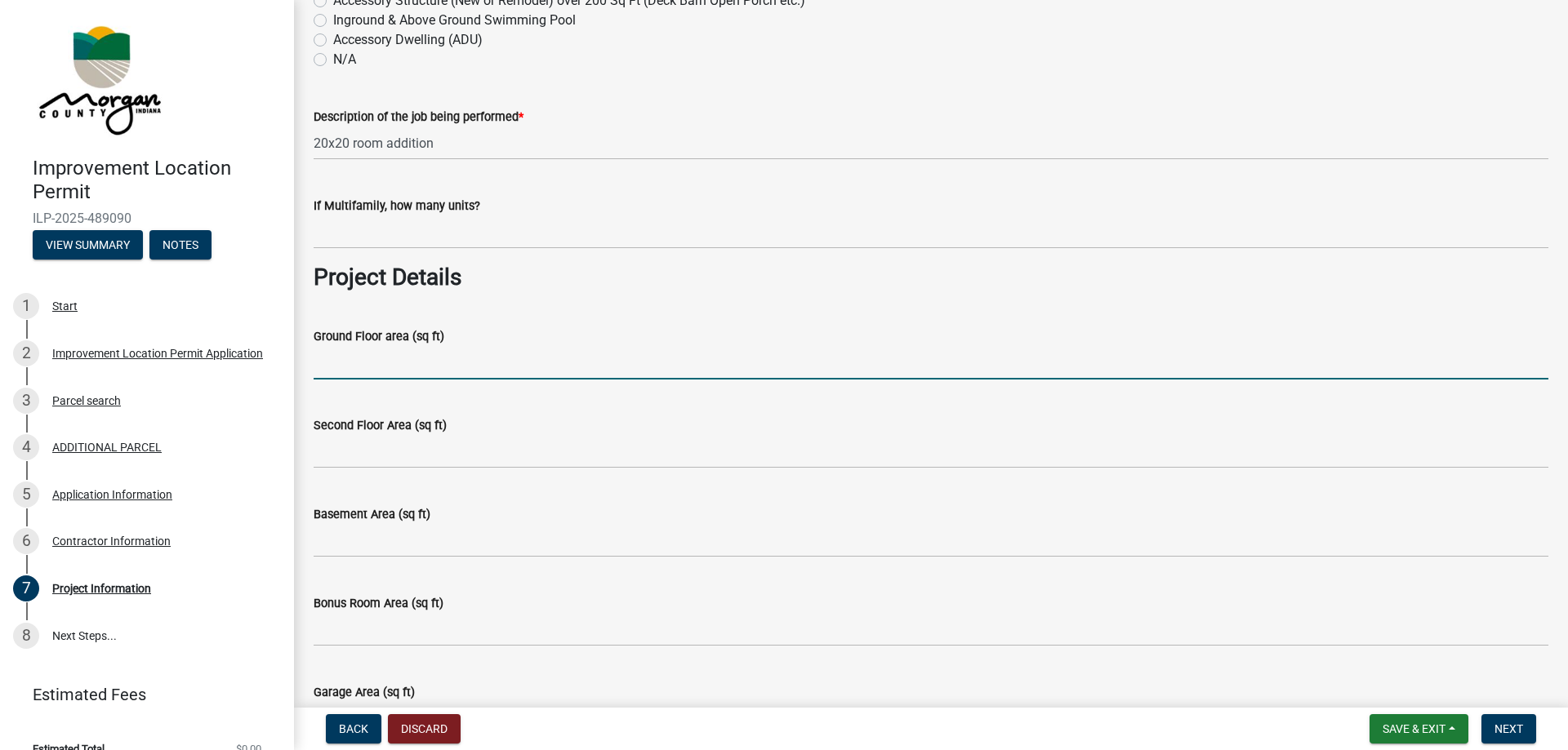
click at [371, 365] on input "Ground Floor area (sq ft)" at bounding box center [931, 363] width 1235 height 33
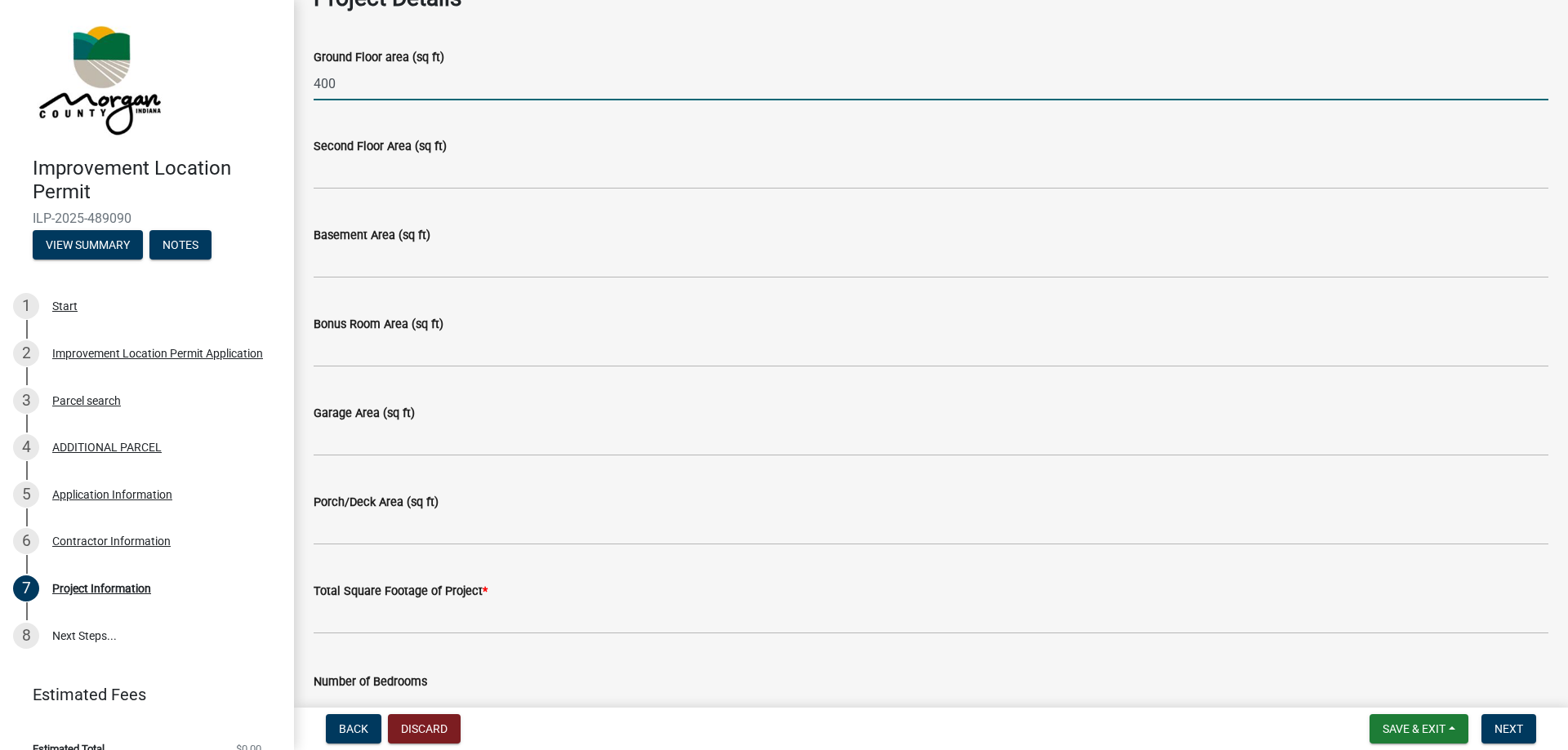
scroll to position [931, 0]
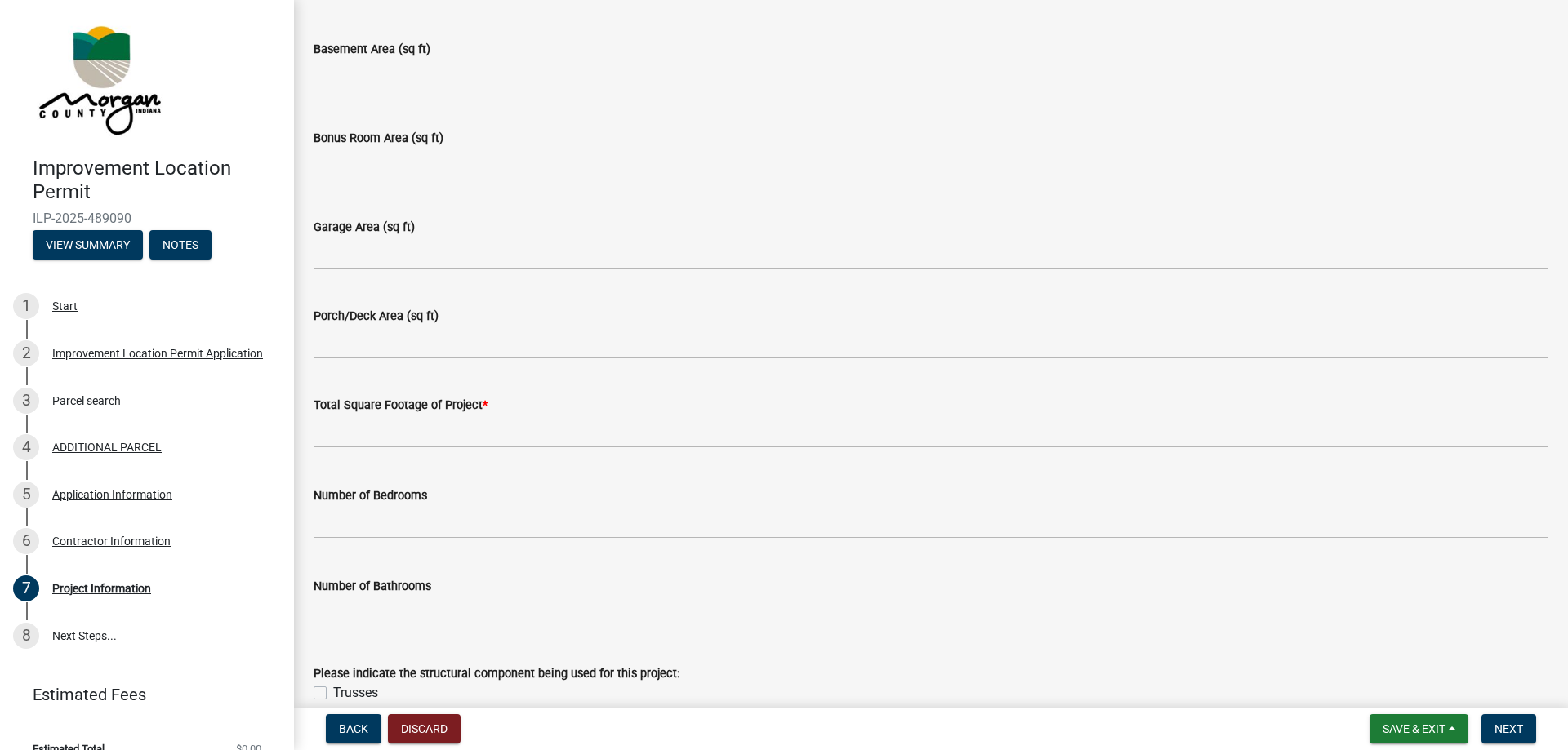
type input "400"
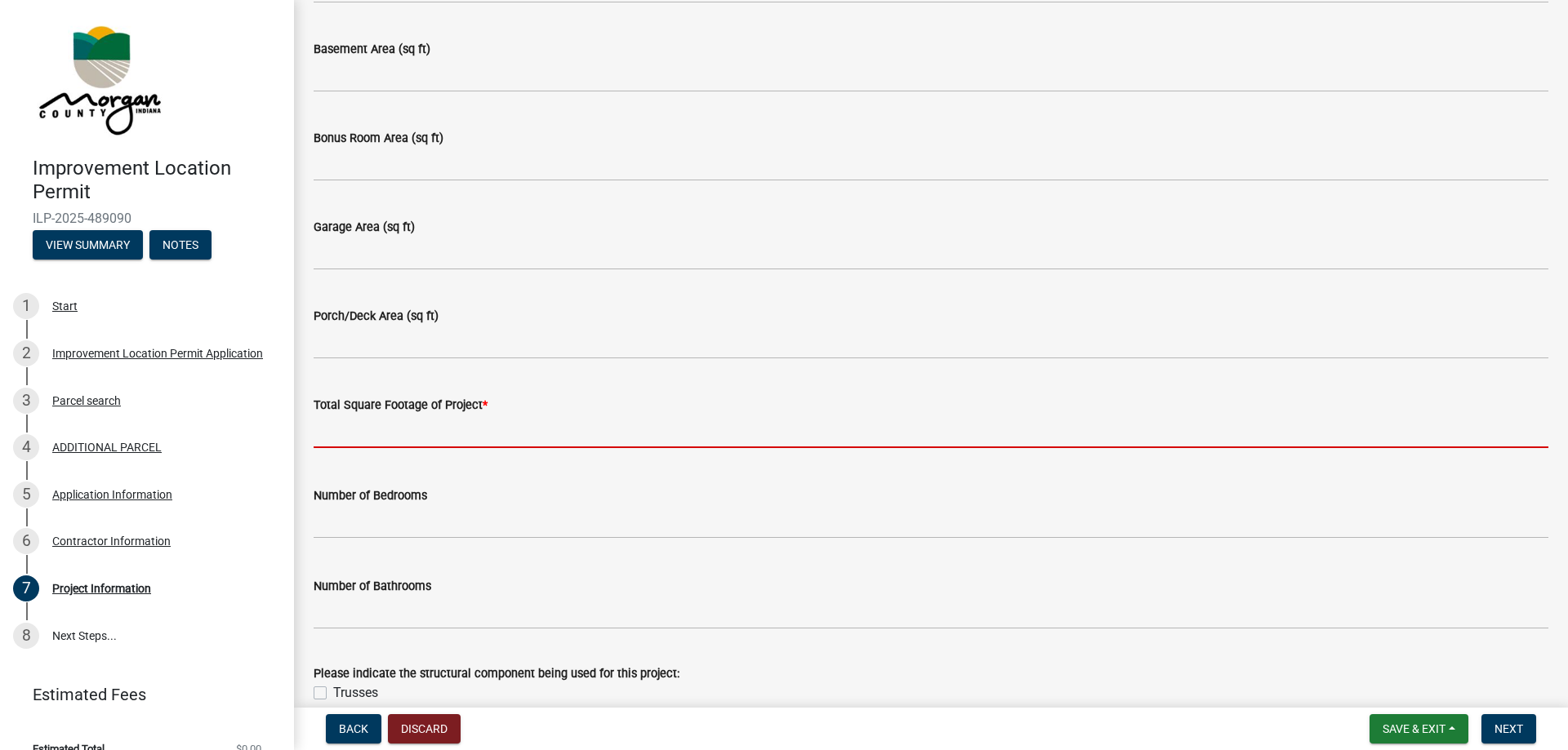
click at [379, 436] on input "text" at bounding box center [931, 432] width 1235 height 33
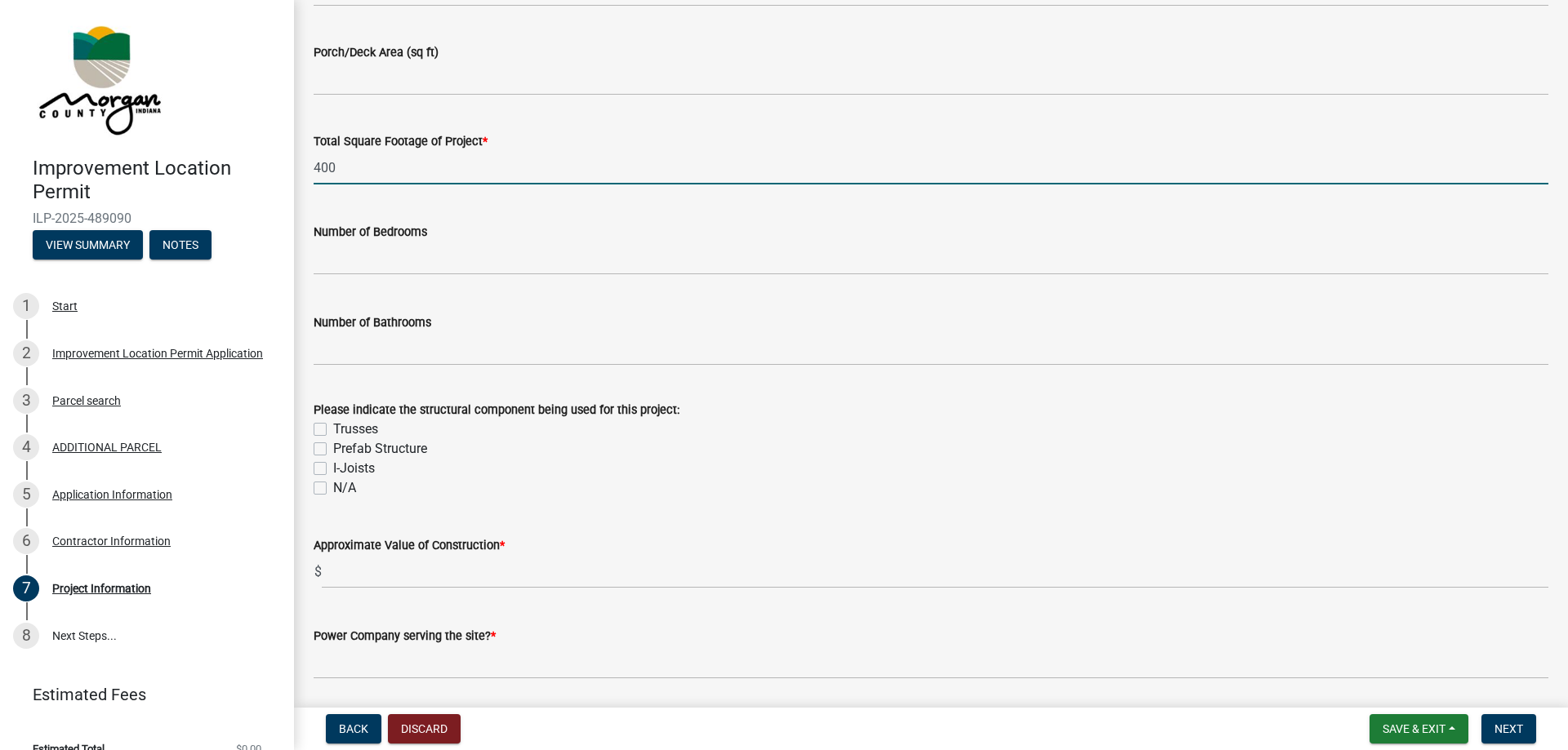
scroll to position [1211, 0]
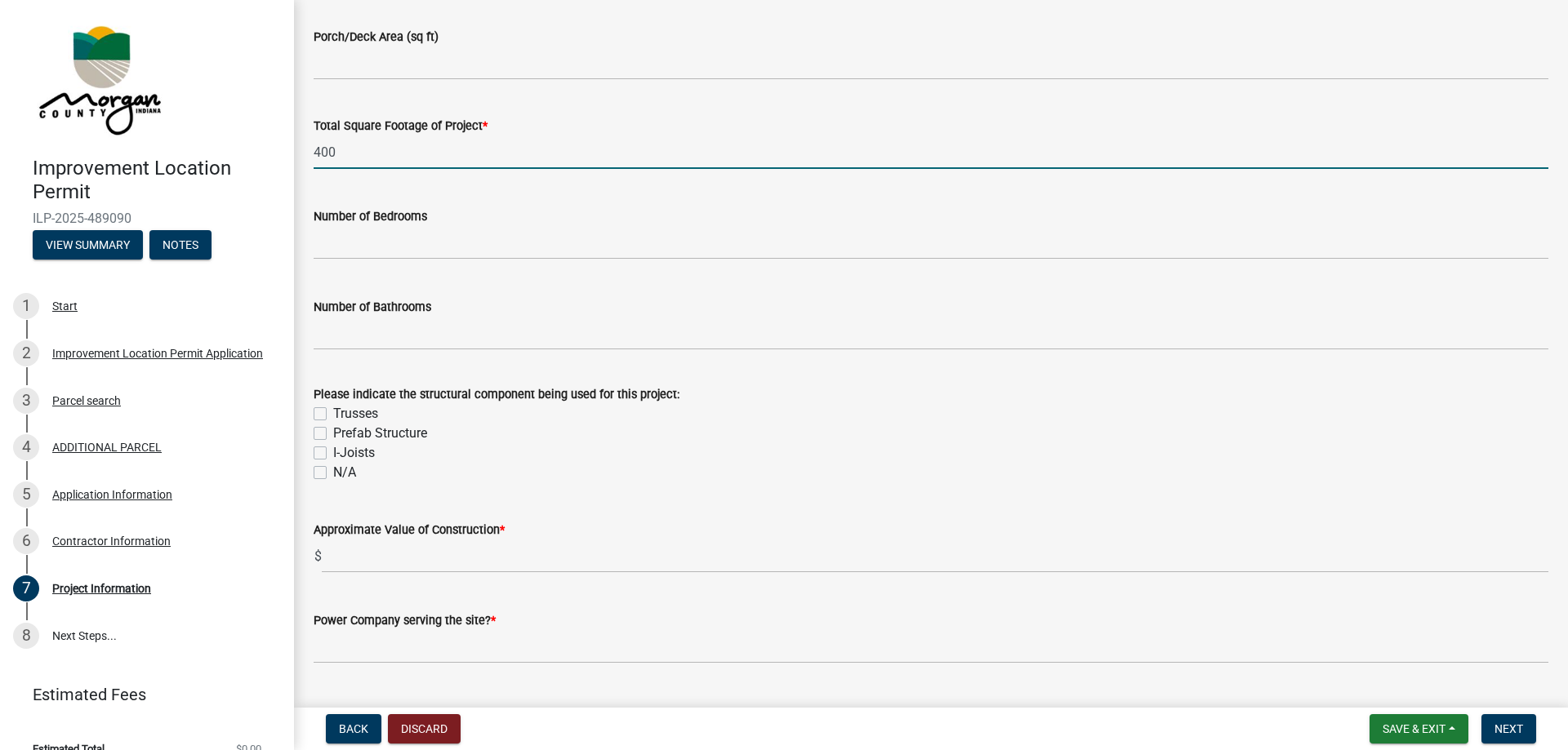
type input "400"
click at [333, 473] on label "N/A" at bounding box center [344, 473] width 23 height 19
click at [333, 473] on input "N/A" at bounding box center [338, 468] width 10 height 10
checkbox input "true"
checkbox input "false"
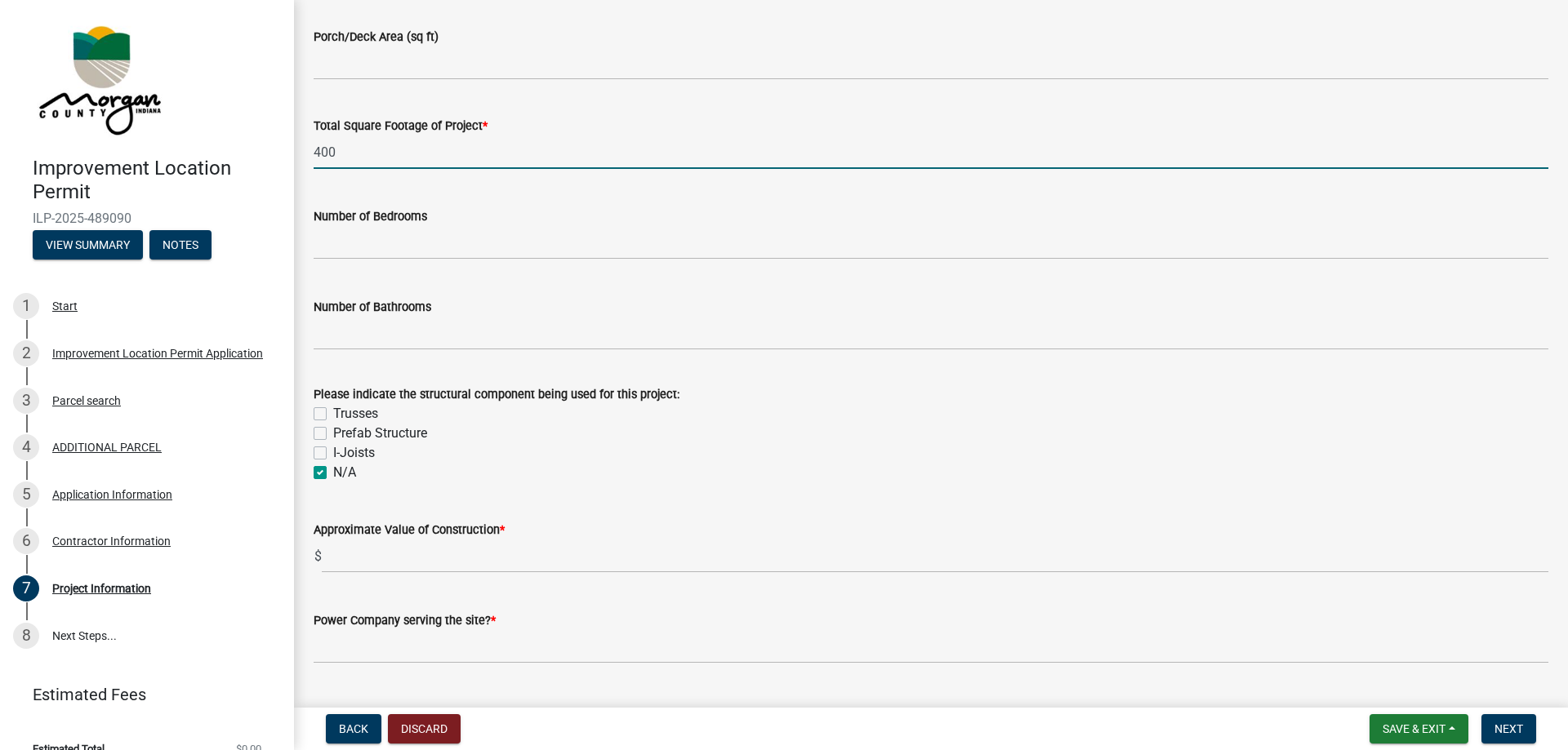
checkbox input "false"
checkbox input "true"
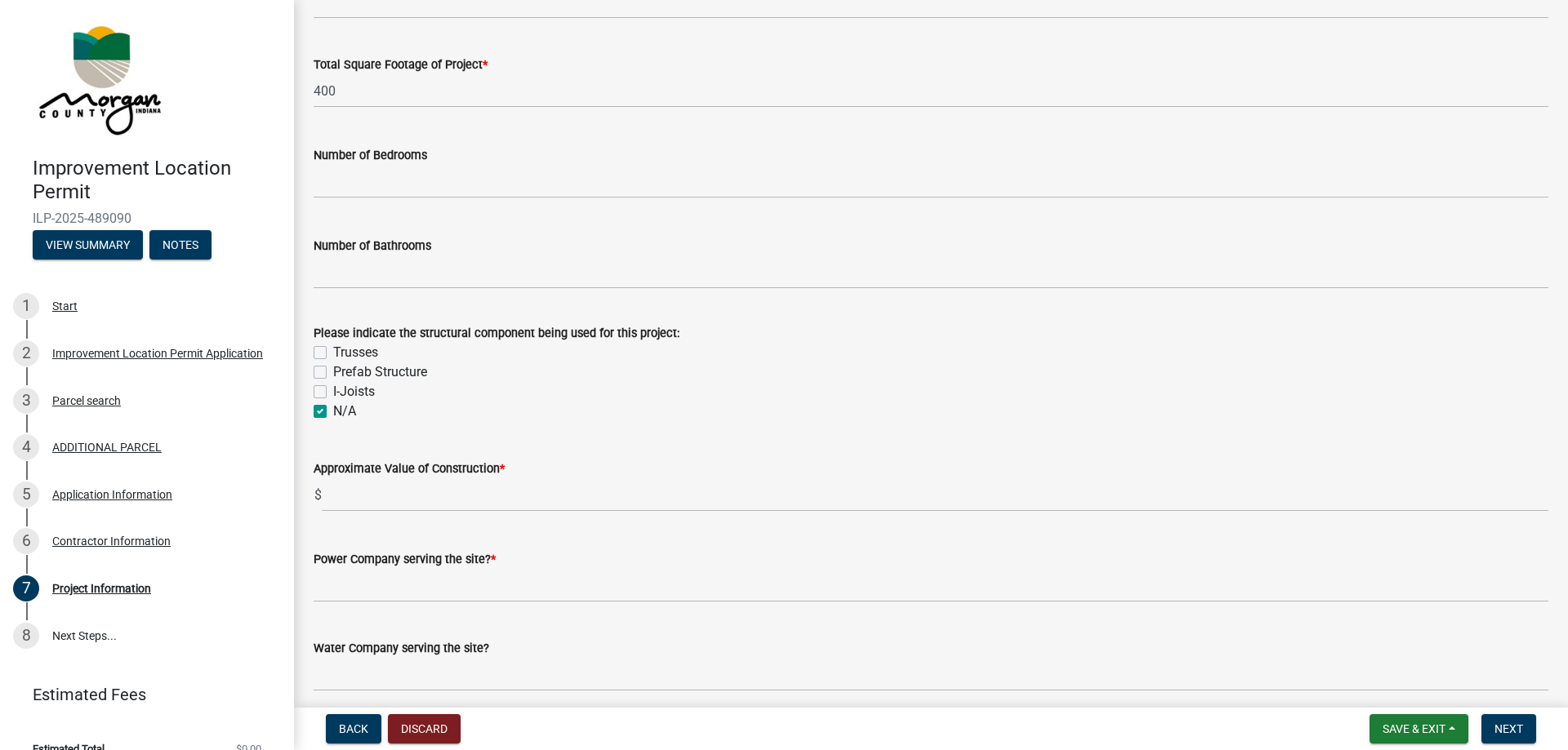
scroll to position [1303, 0]
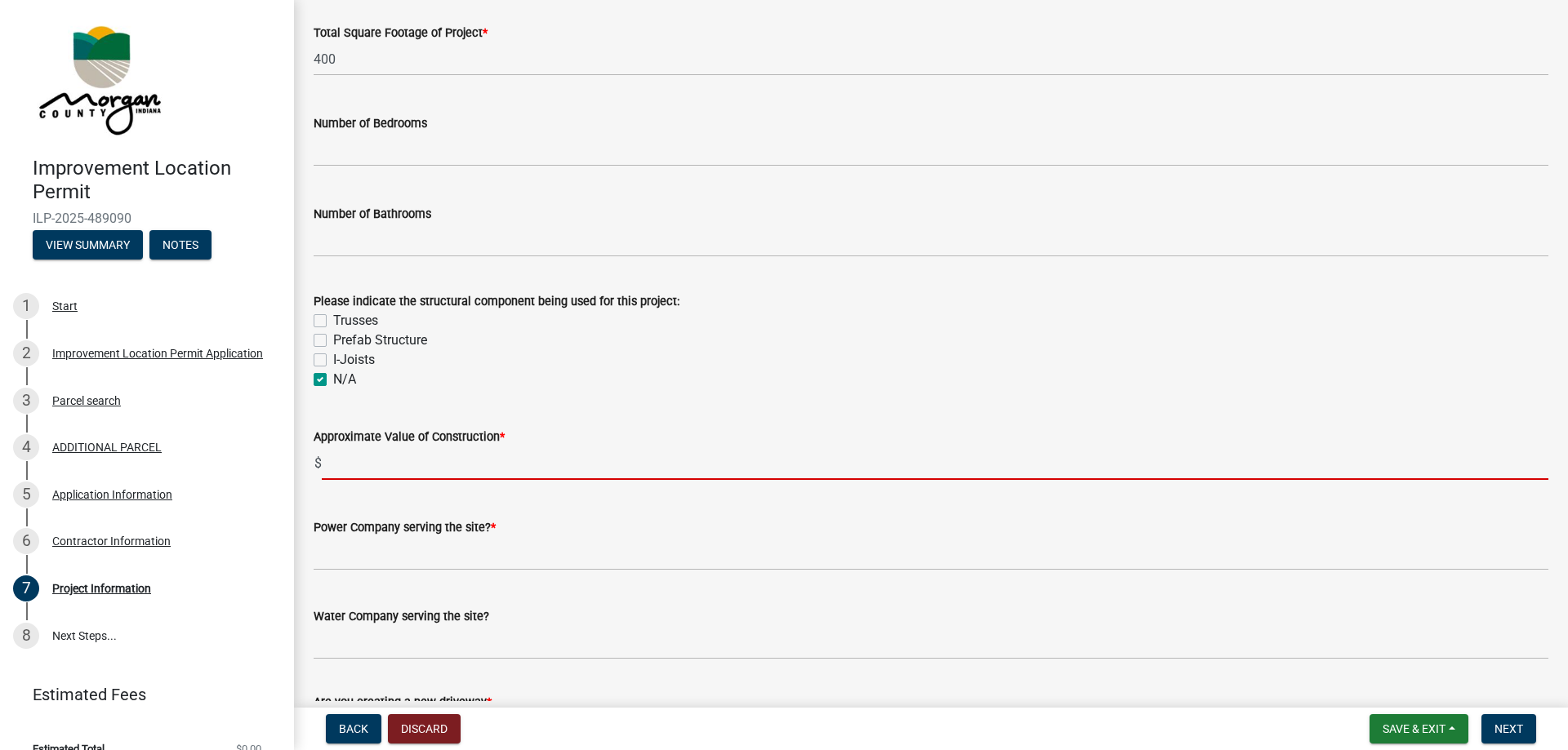
click at [418, 465] on input "text" at bounding box center [935, 463] width 1227 height 33
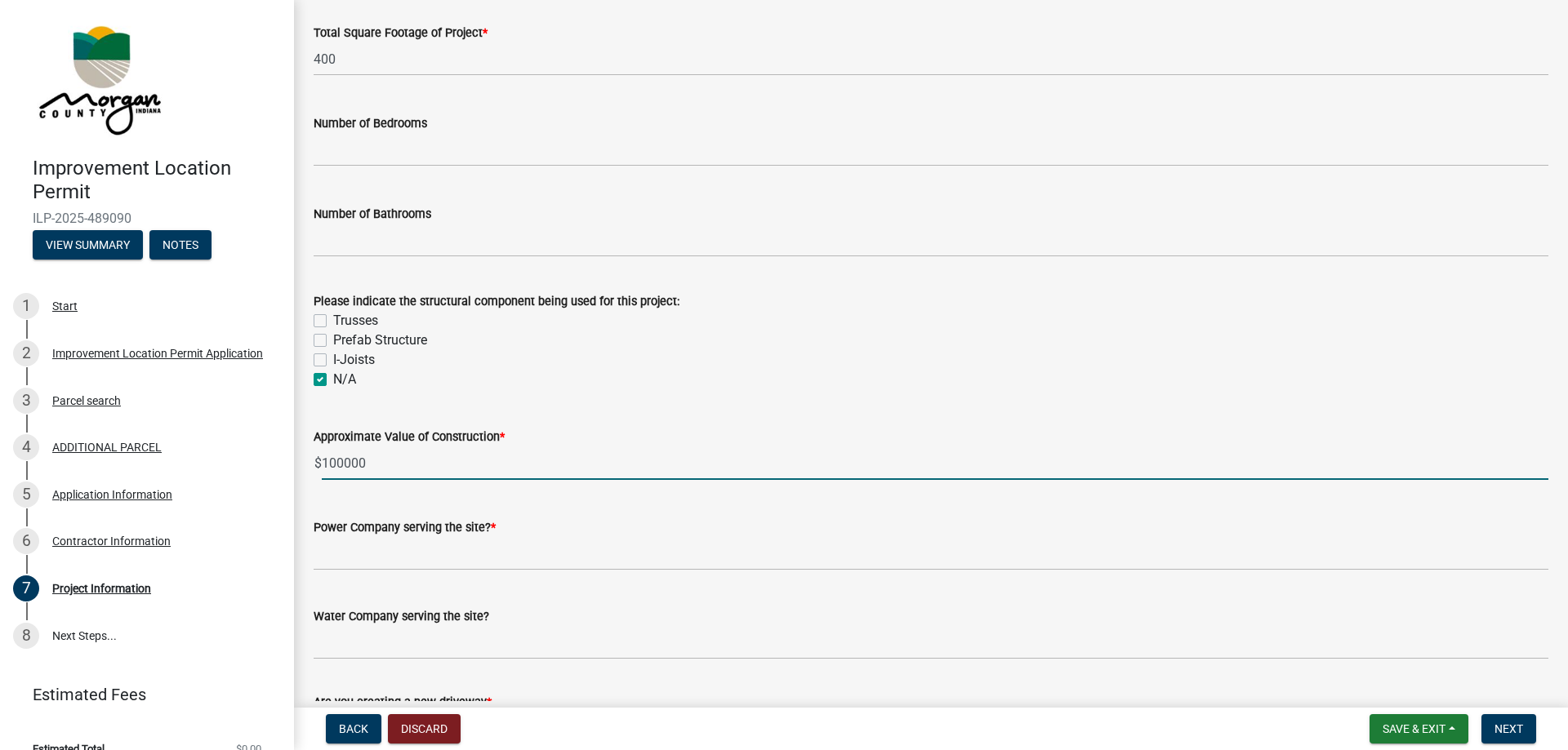
type input "100000"
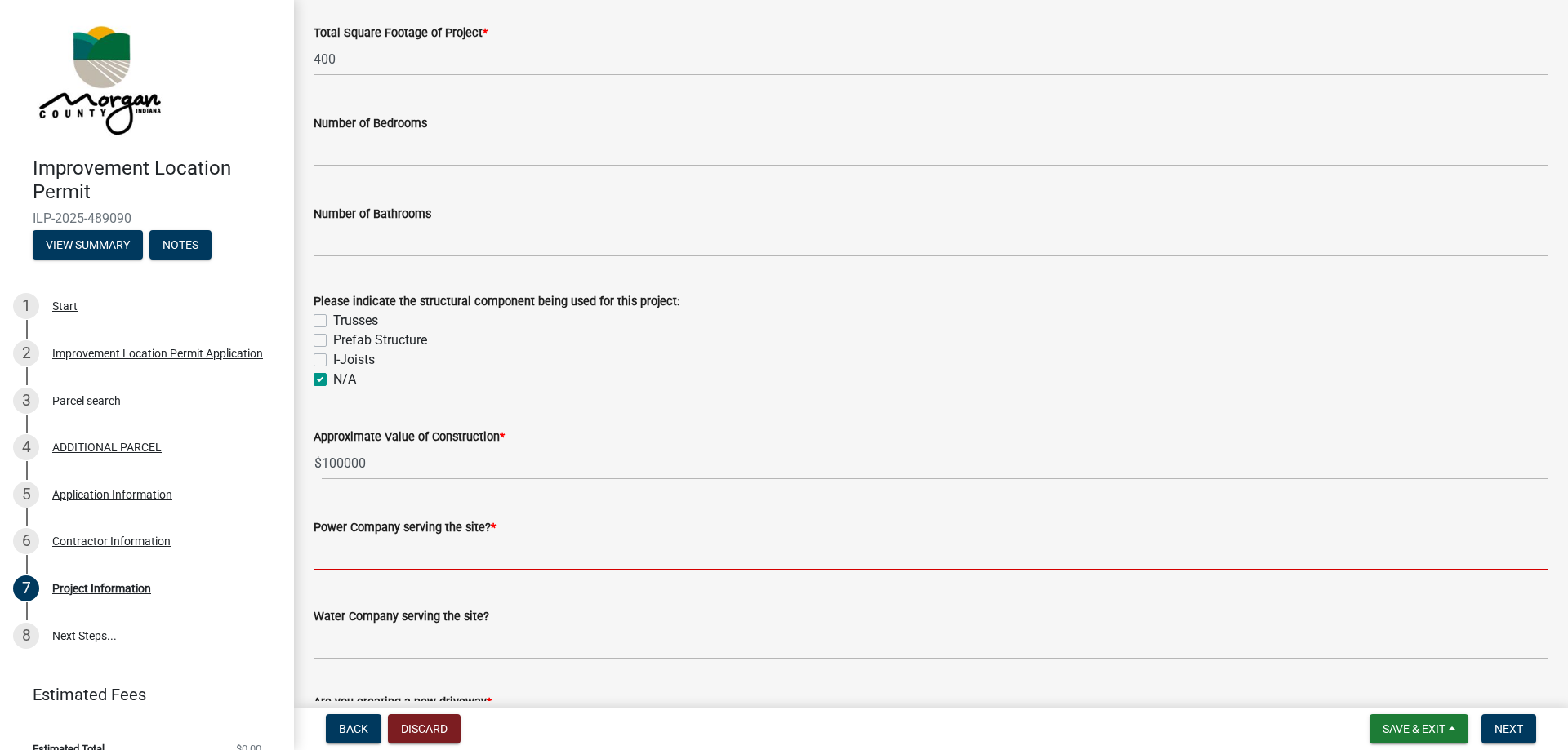
click at [380, 557] on input "Power Company serving the site? *" at bounding box center [931, 554] width 1235 height 33
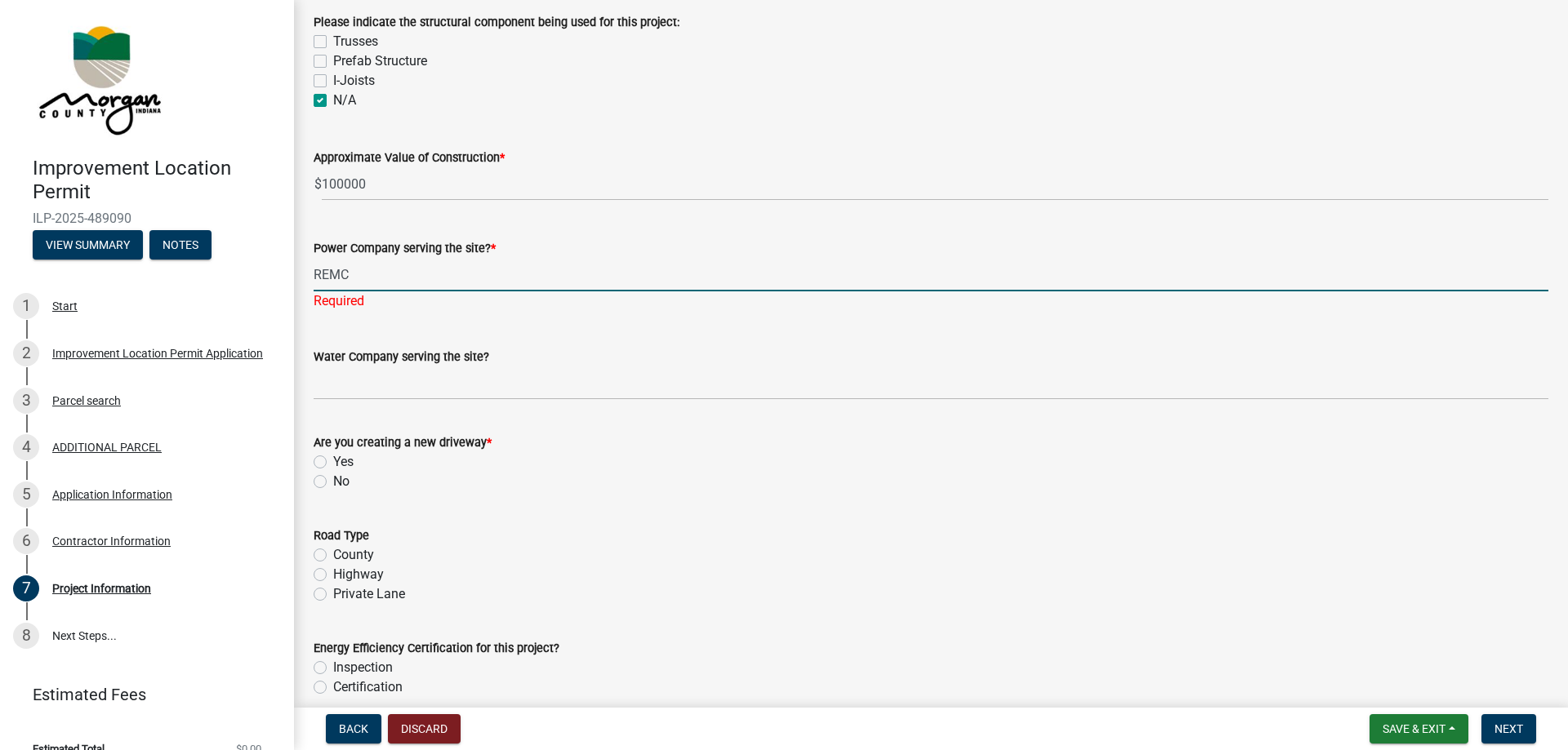
type input "REMC"
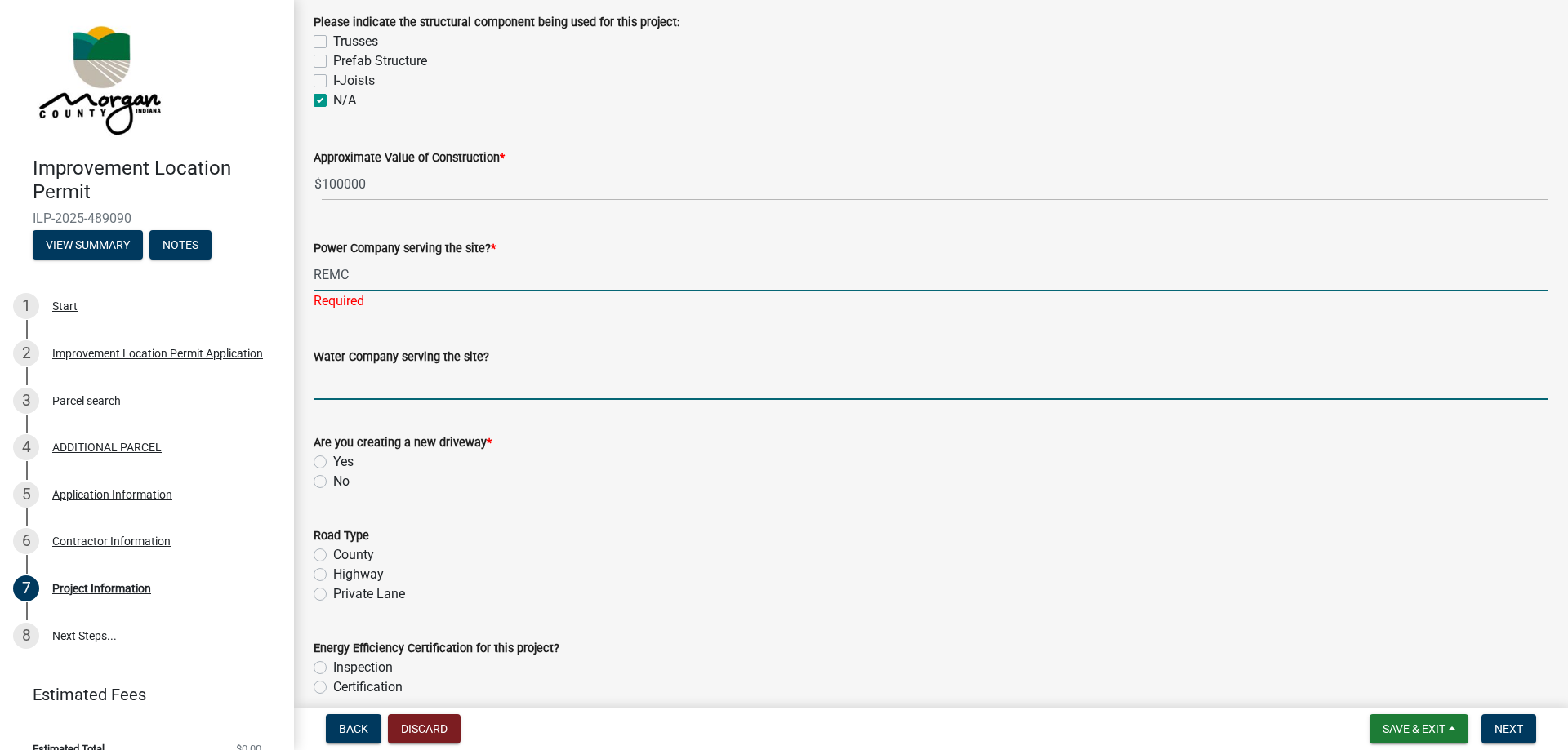
click at [358, 393] on input "Water Company serving the site?" at bounding box center [931, 383] width 1235 height 33
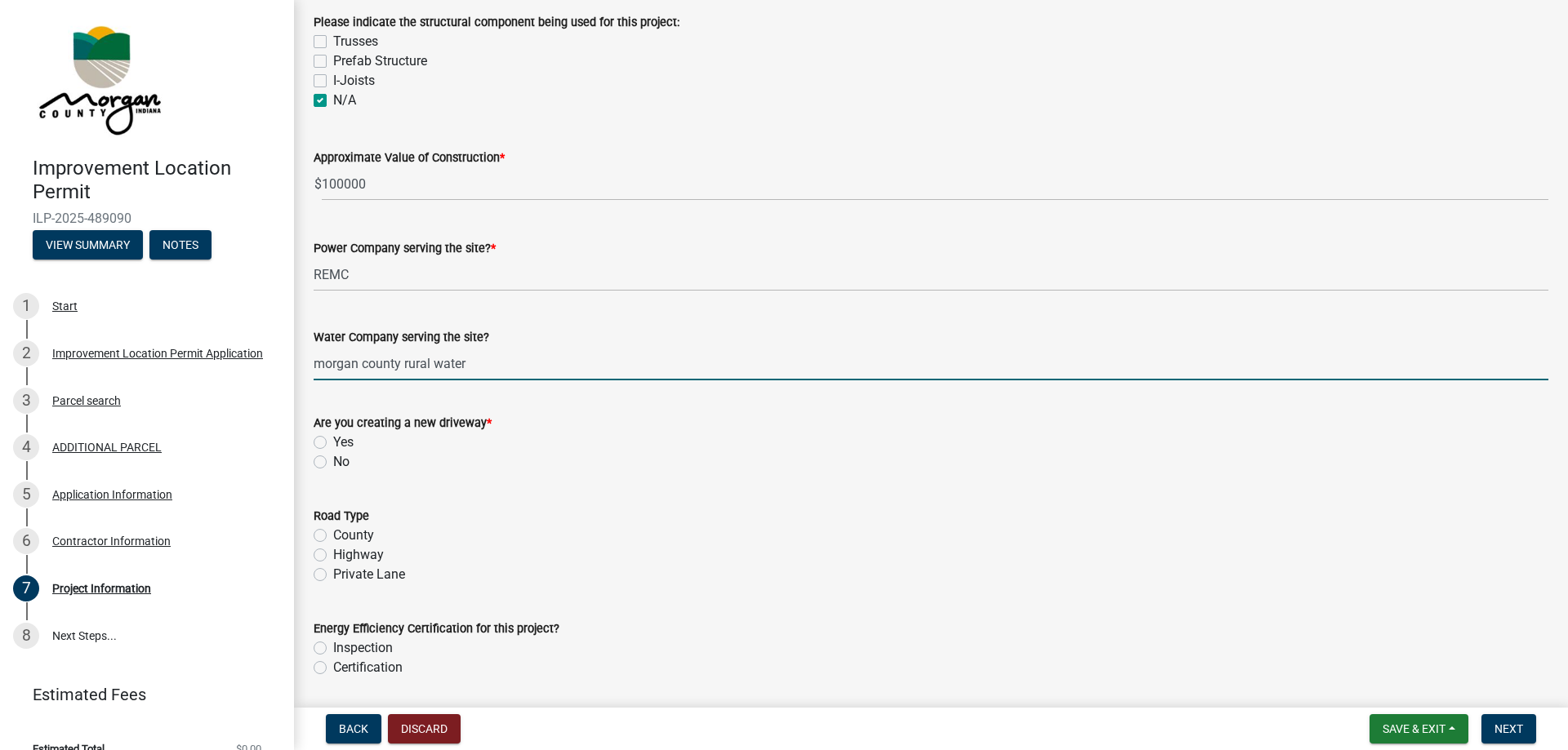
type input "morgan county rural water"
click at [333, 464] on label "No" at bounding box center [341, 461] width 17 height 19
click at [333, 463] on input "No" at bounding box center [338, 457] width 10 height 10
radio input "true"
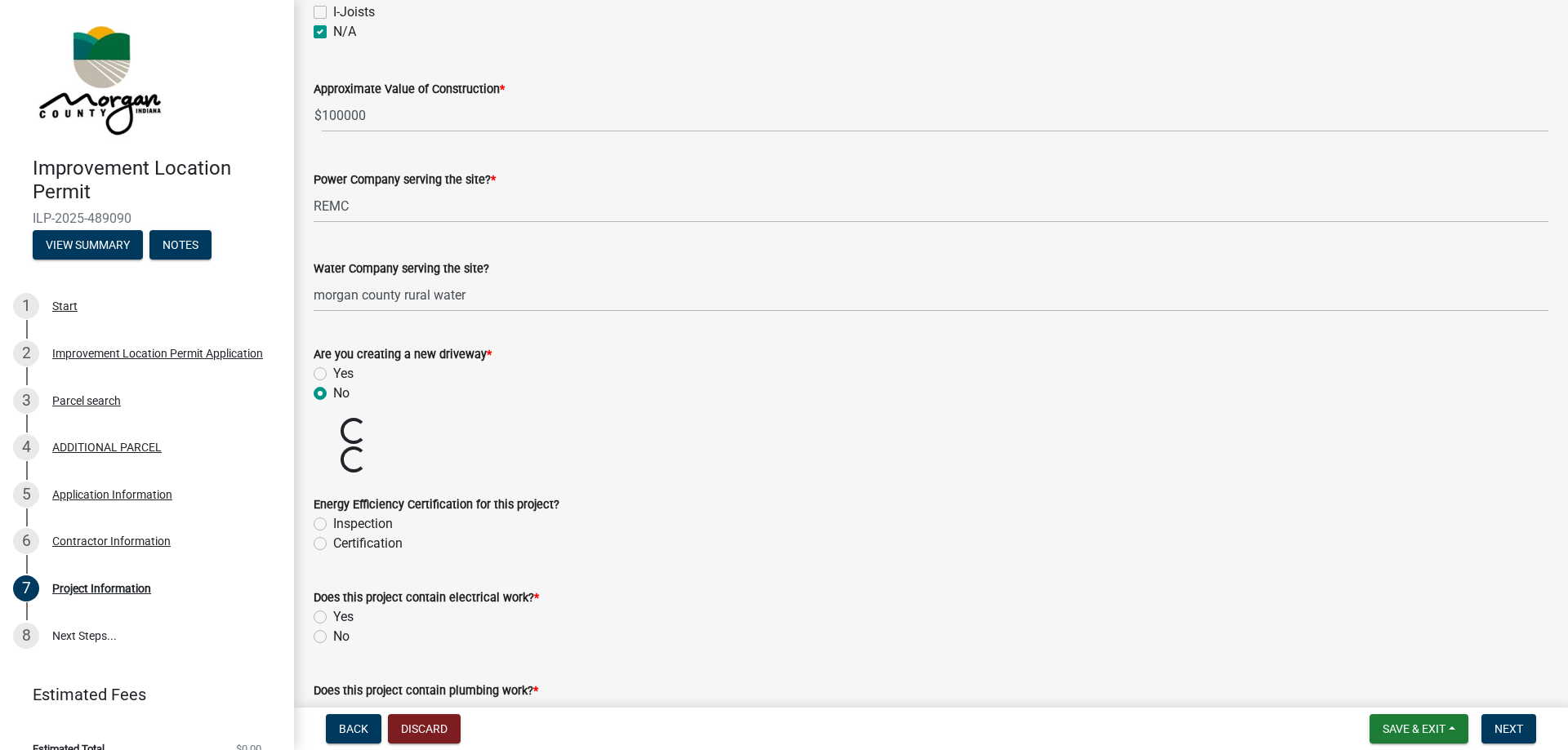
scroll to position [1676, 0]
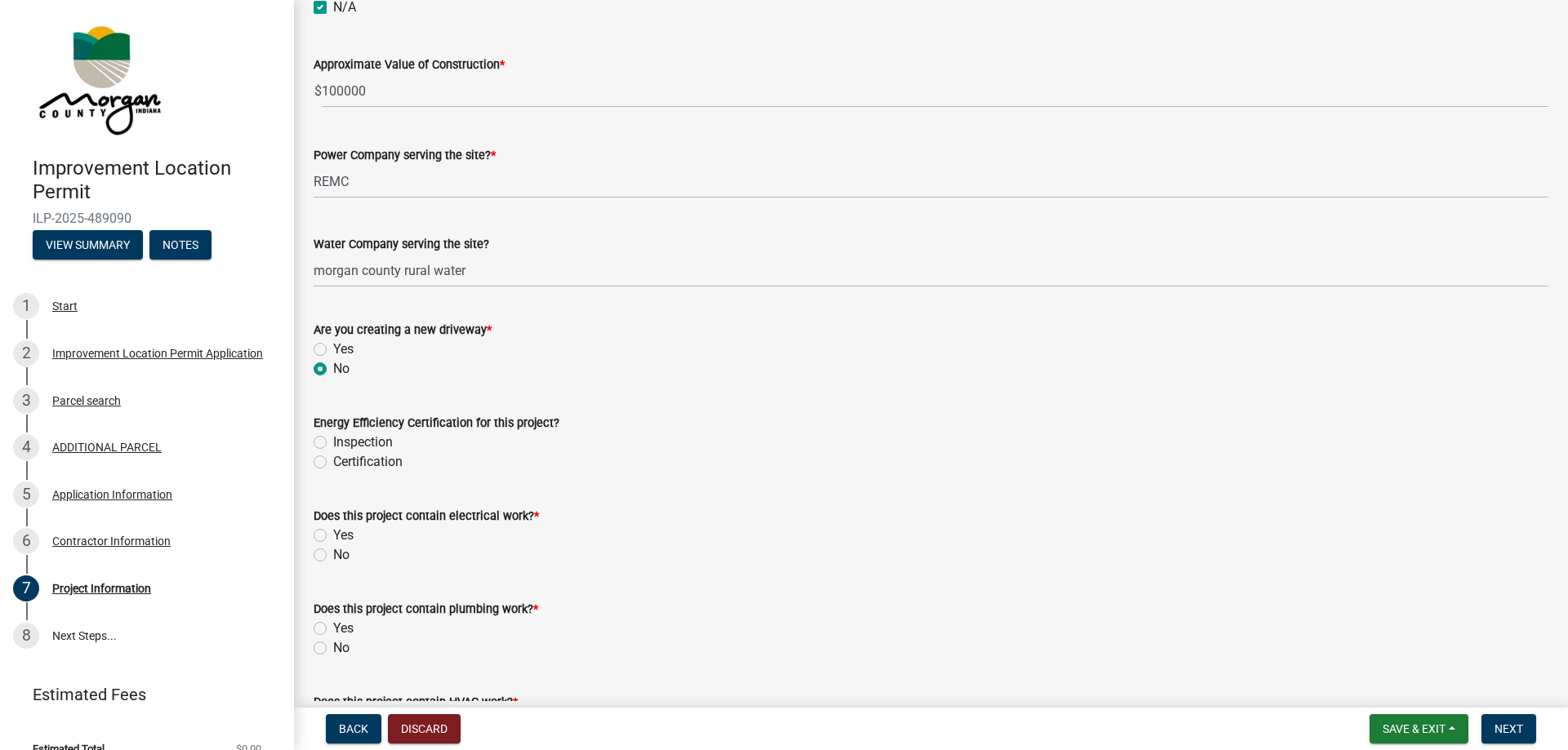
click at [333, 441] on label "Inspection" at bounding box center [363, 442] width 59 height 19
click at [333, 441] on input "Inspection" at bounding box center [338, 437] width 10 height 10
radio input "true"
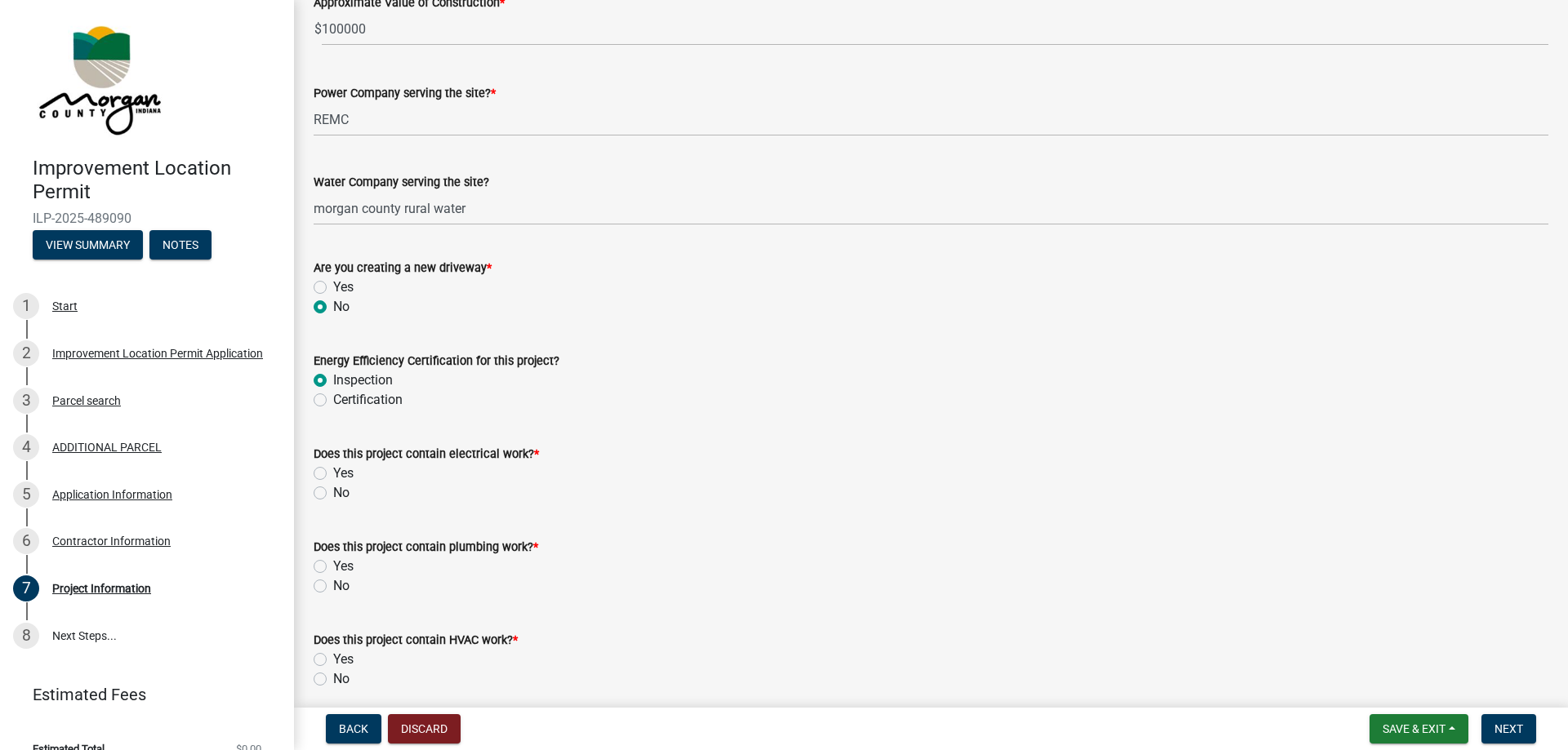
scroll to position [1769, 0]
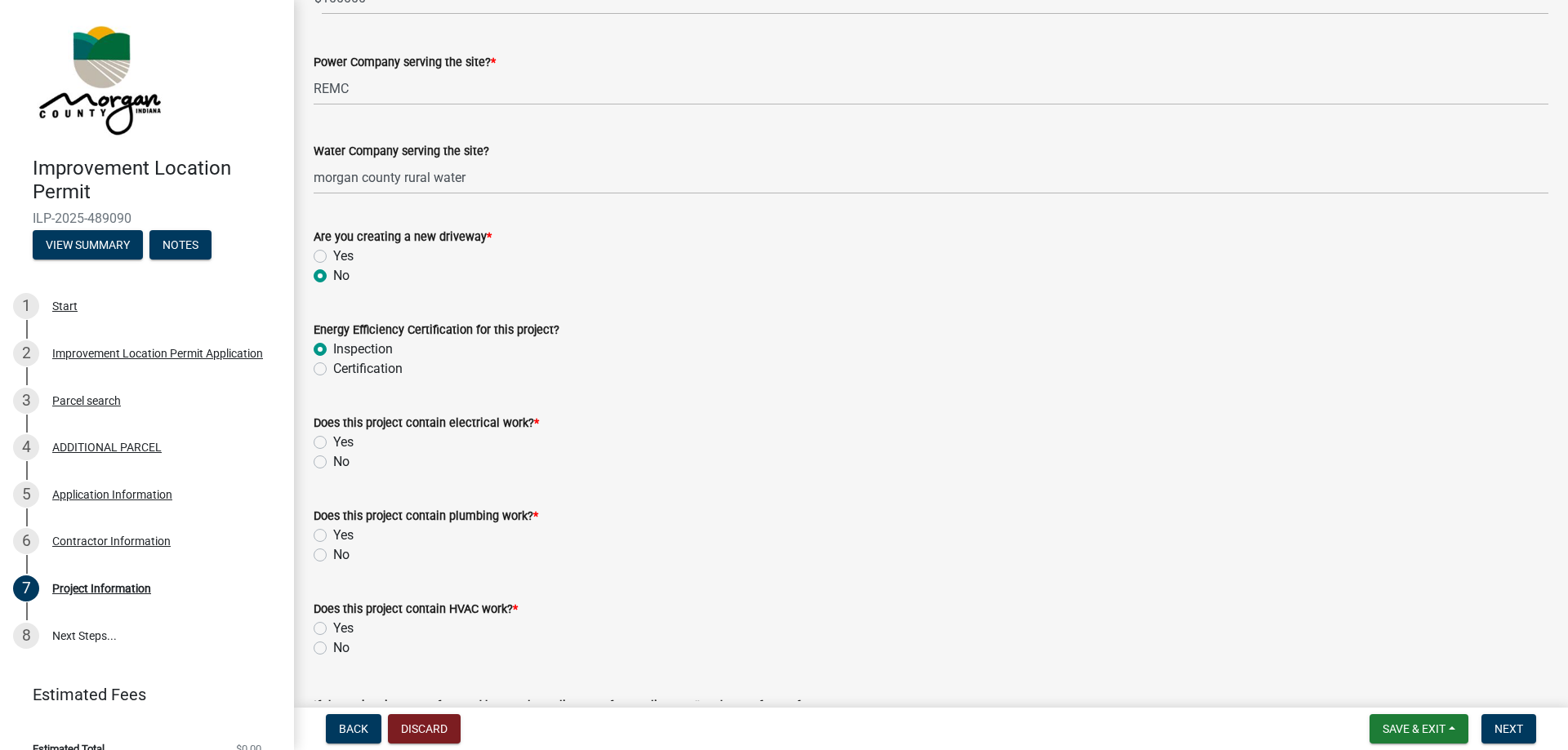
click at [333, 443] on label "Yes" at bounding box center [343, 442] width 20 height 19
click at [333, 443] on input "Yes" at bounding box center [338, 437] width 10 height 10
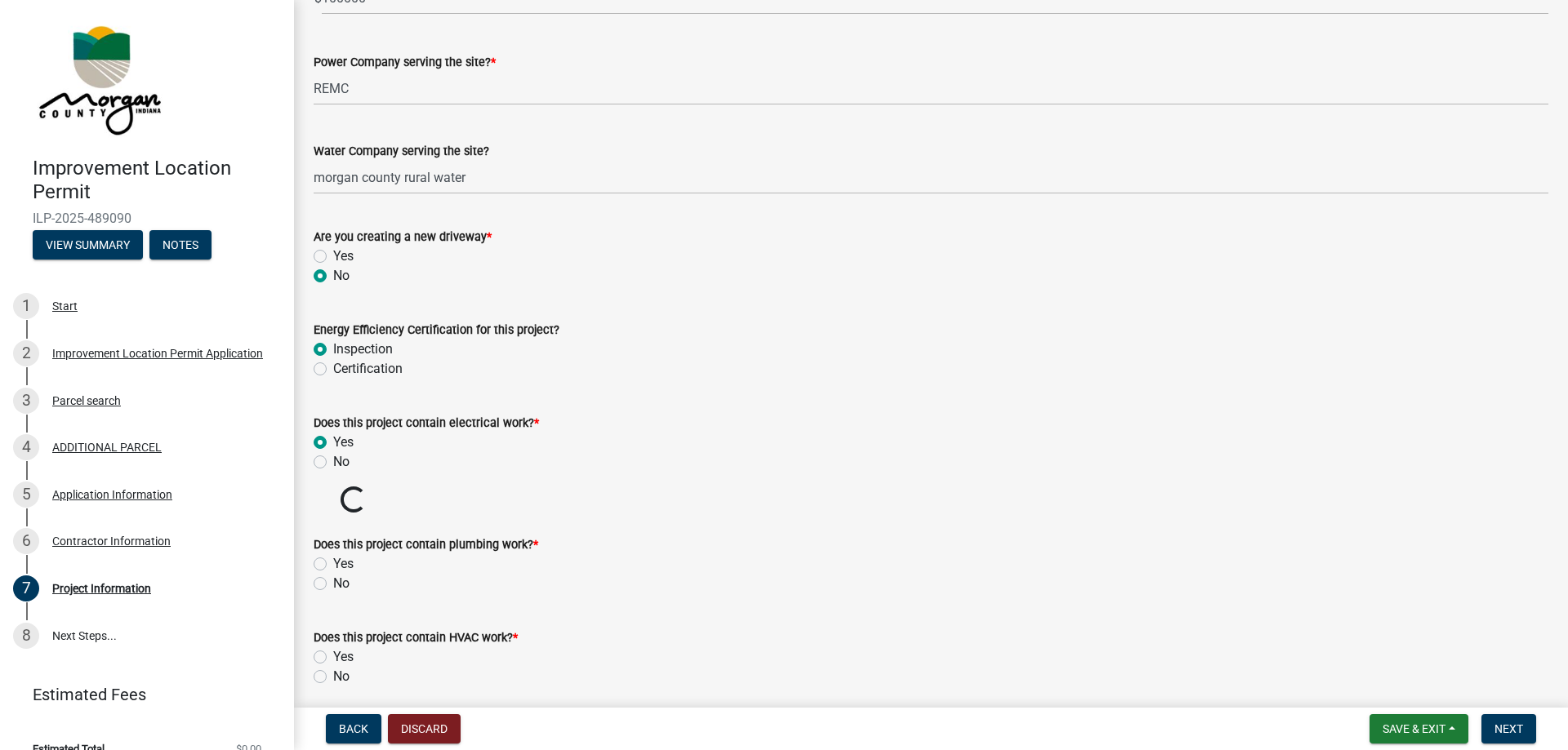
radio input "true"
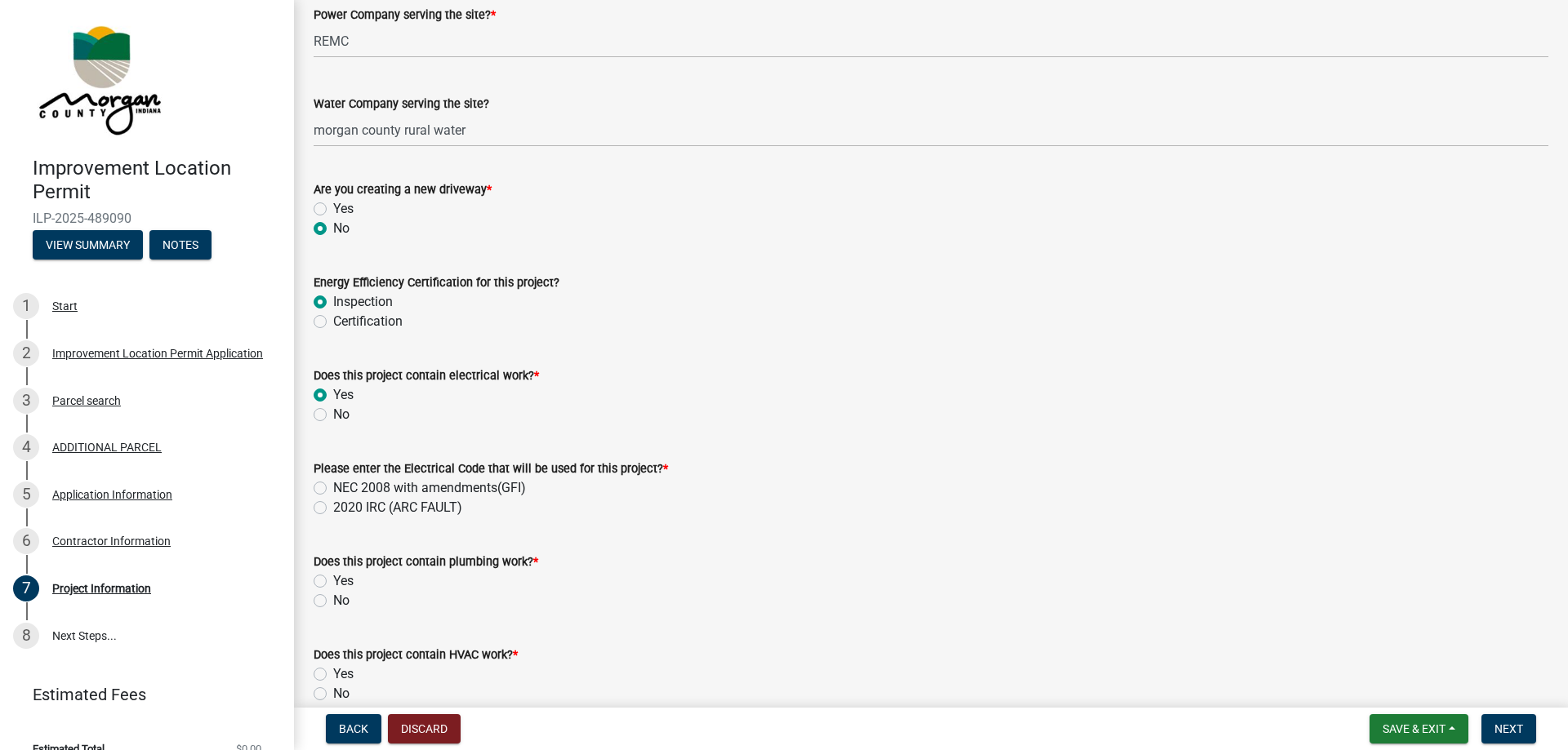
scroll to position [1862, 0]
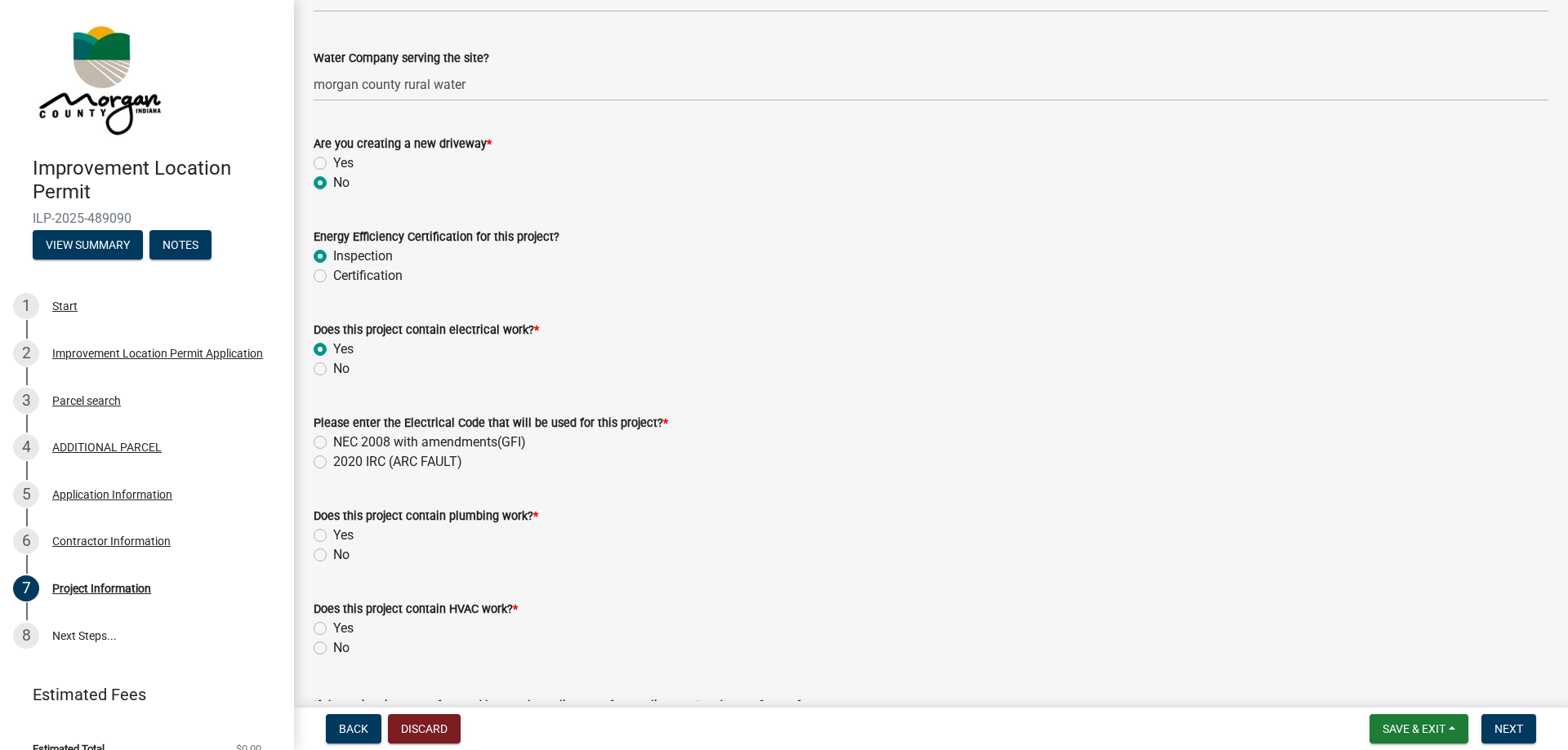
click at [333, 441] on label "NEC 2008 with amendments(GFI)" at bounding box center [429, 442] width 192 height 19
click at [333, 441] on input "NEC 2008 with amendments(GFI)" at bounding box center [338, 437] width 10 height 10
radio input "true"
click at [333, 535] on label "Yes" at bounding box center [343, 535] width 20 height 19
click at [333, 535] on input "Yes" at bounding box center [338, 531] width 10 height 10
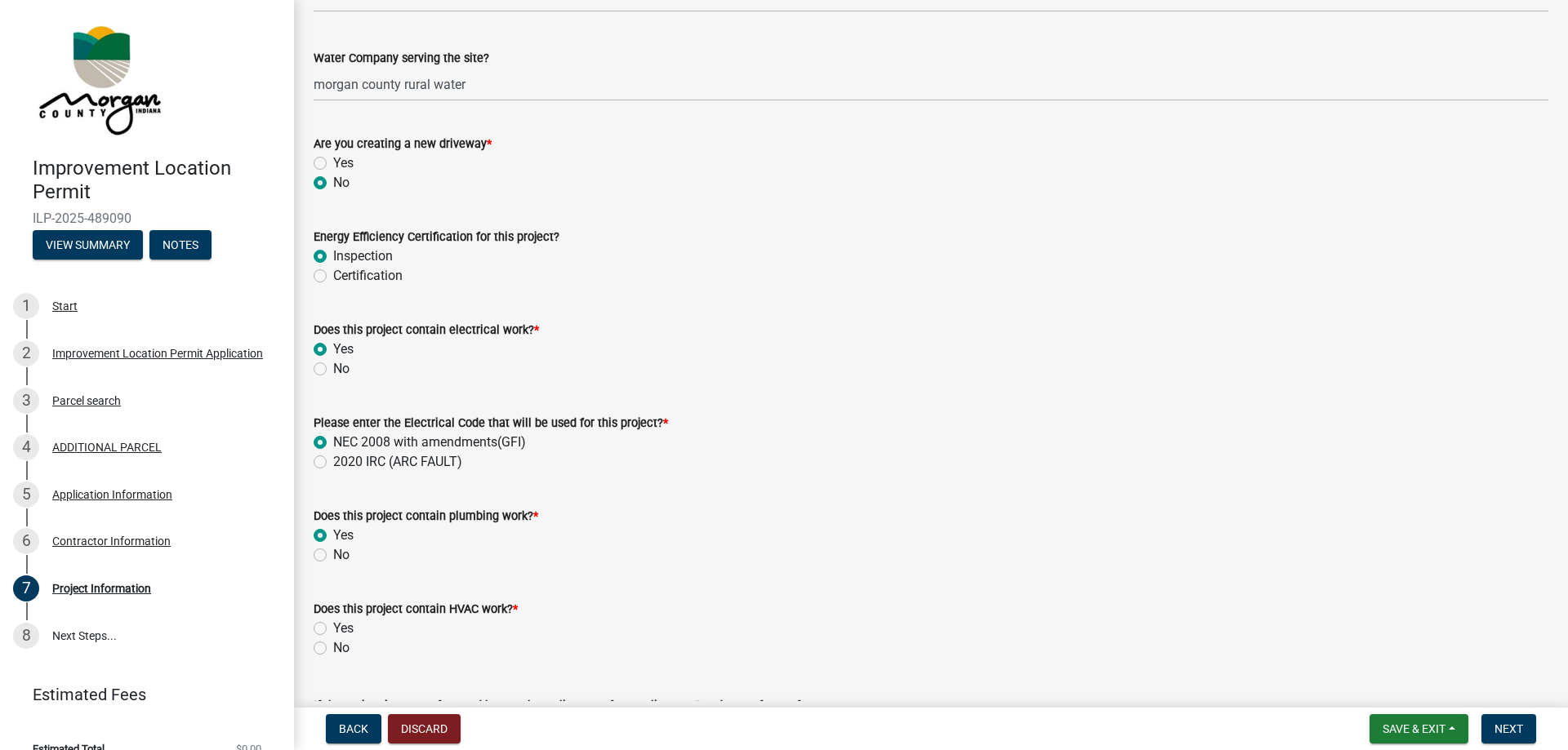
radio input "true"
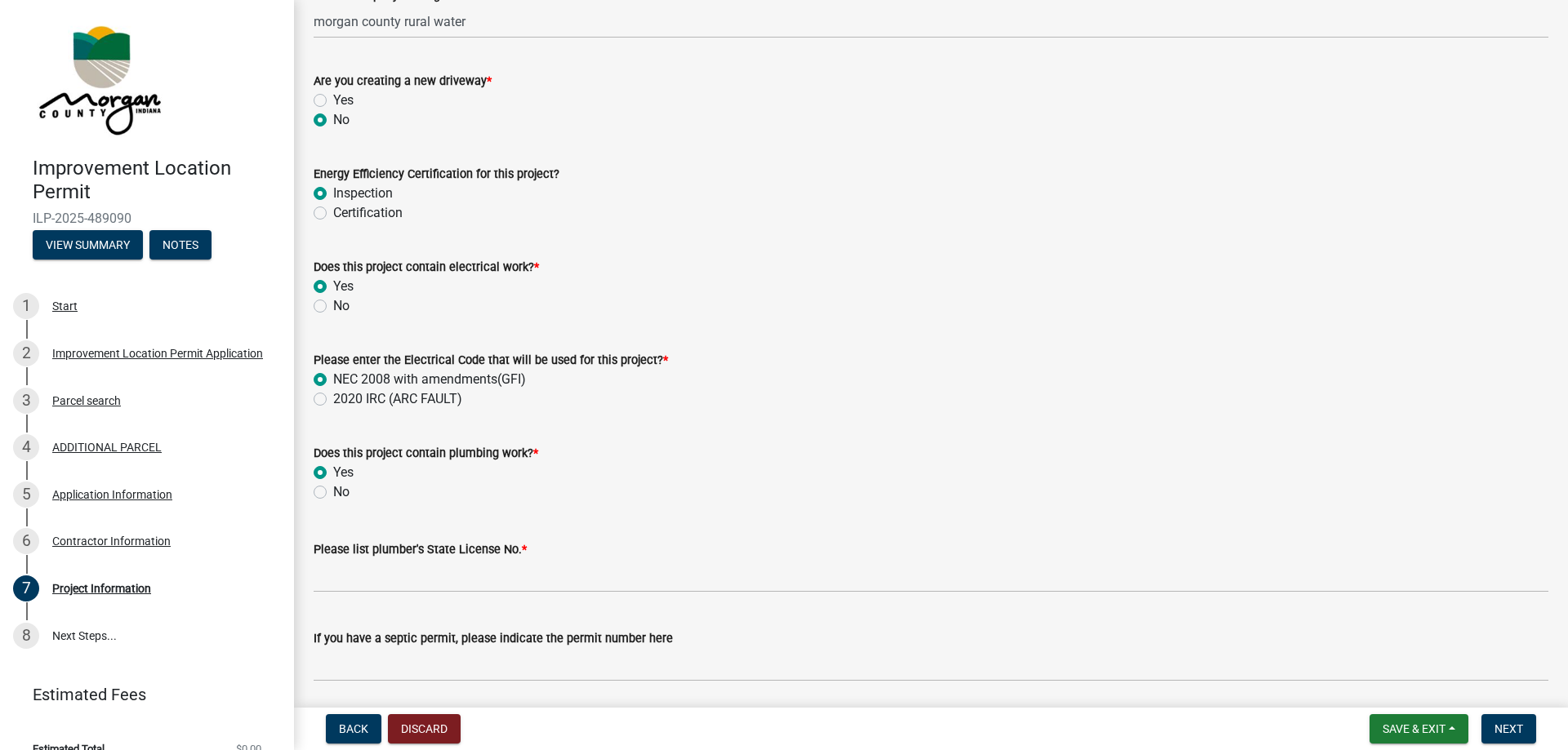
scroll to position [1955, 0]
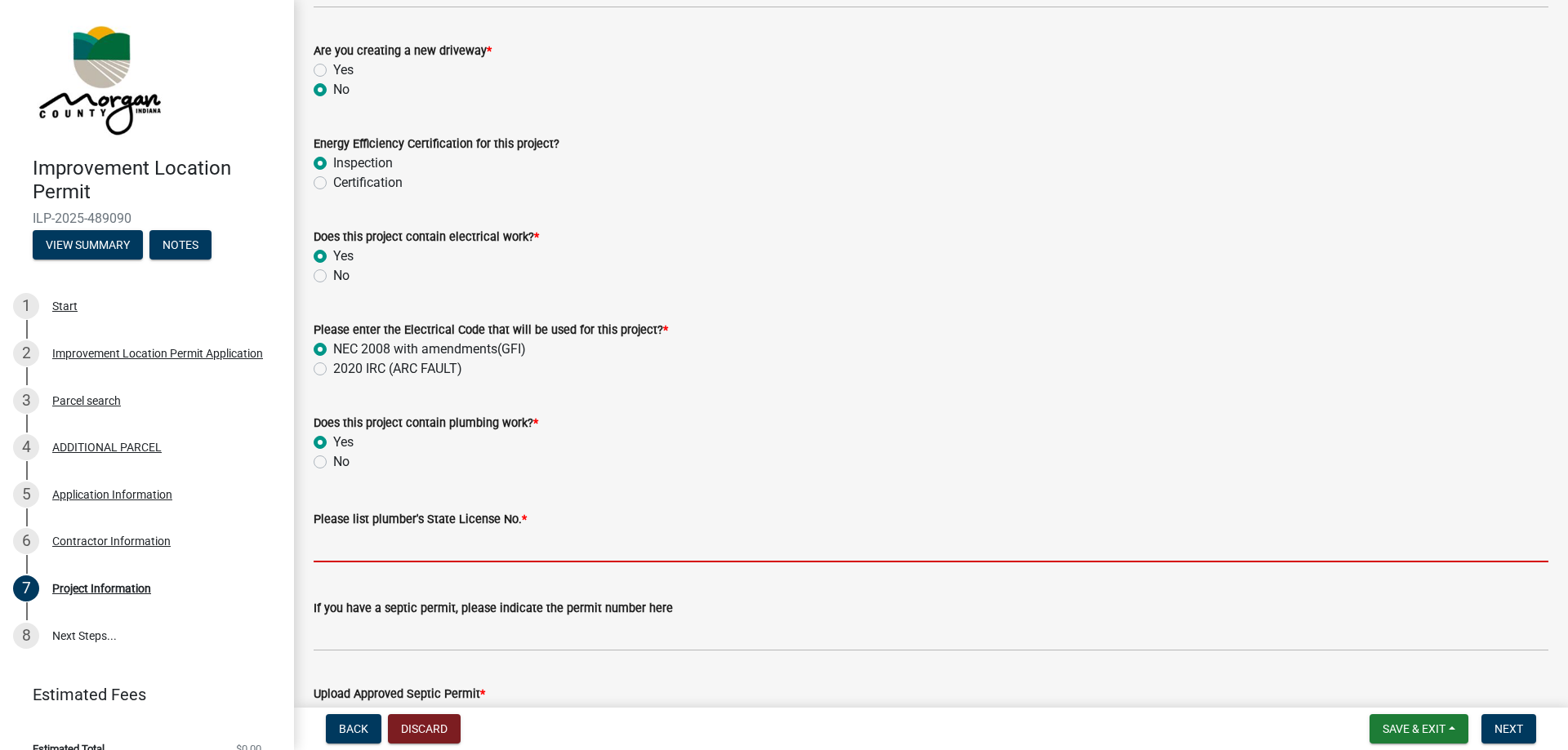
click at [354, 554] on input "Please list plumber's State License No. *" at bounding box center [931, 546] width 1235 height 33
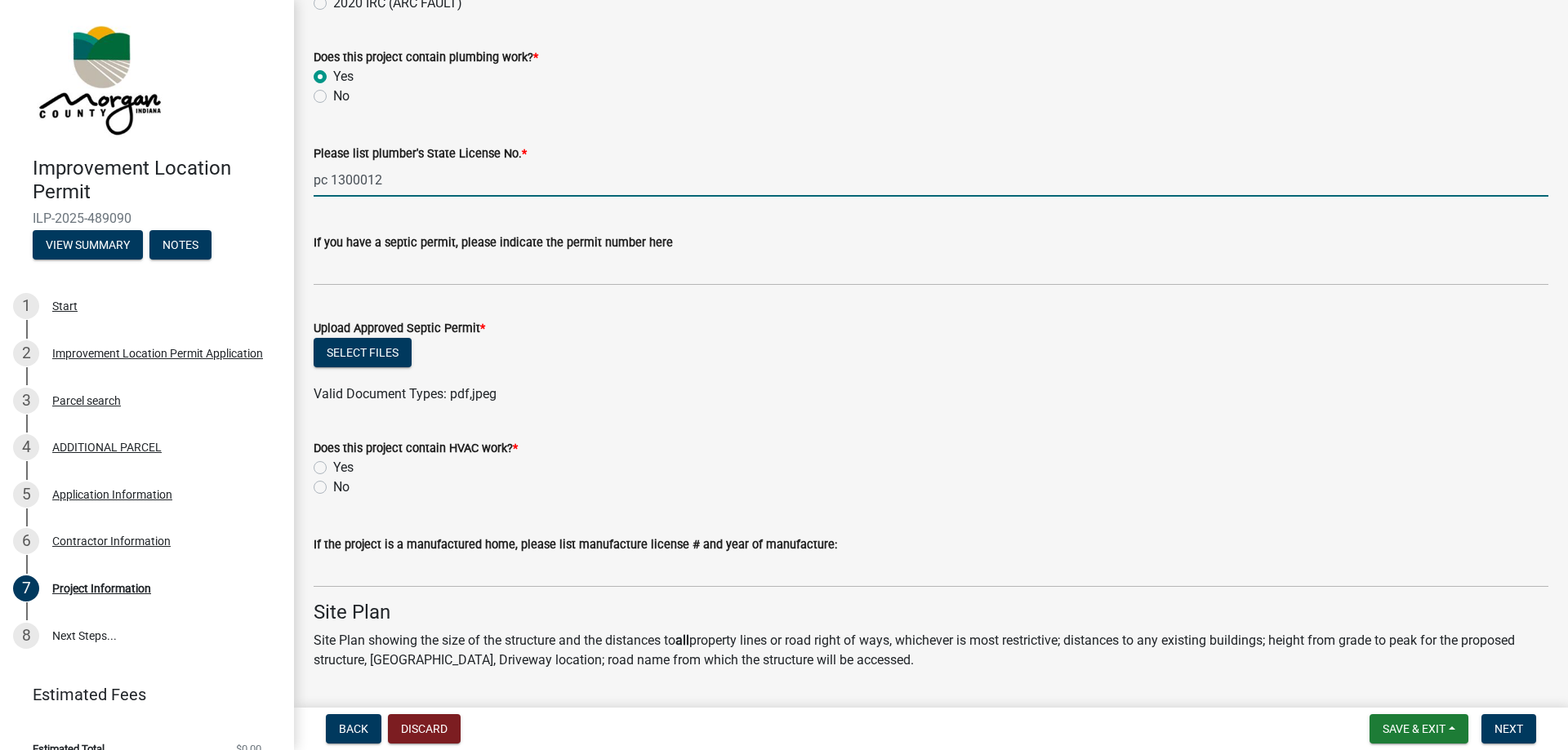
scroll to position [2328, 0]
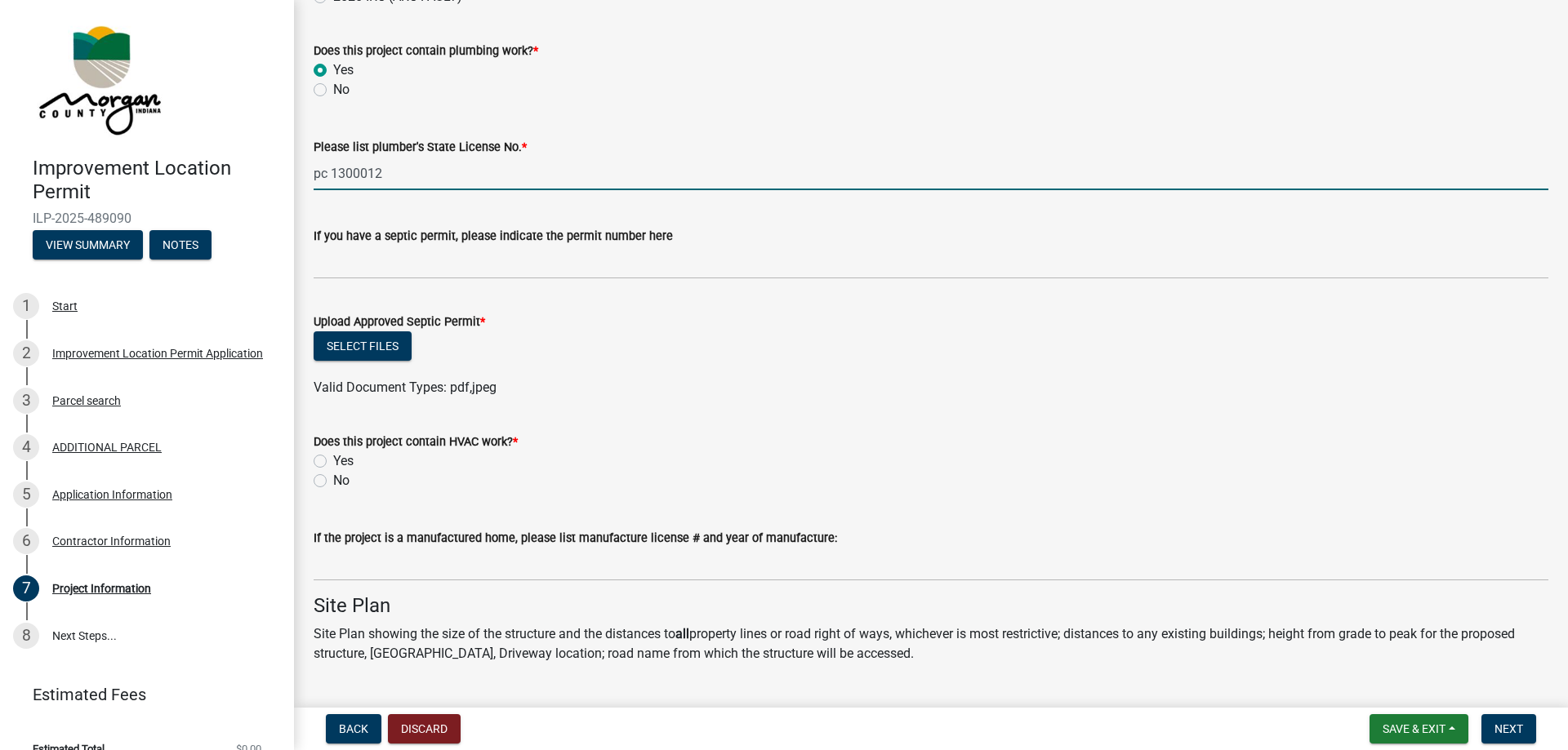
type input "pc 1300012"
click at [333, 459] on label "Yes" at bounding box center [343, 461] width 20 height 19
click at [333, 459] on input "Yes" at bounding box center [338, 456] width 10 height 10
radio input "true"
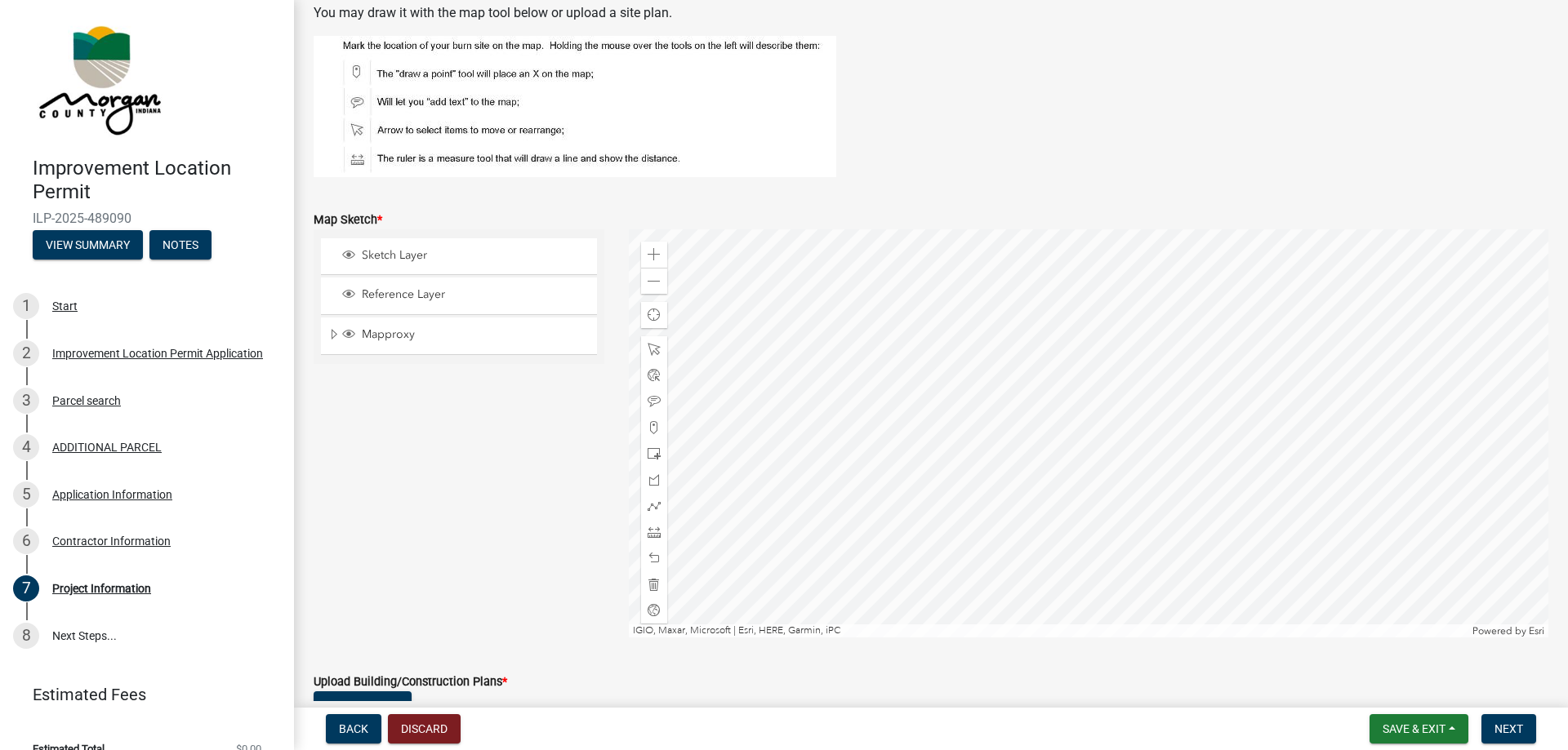
scroll to position [3072, 0]
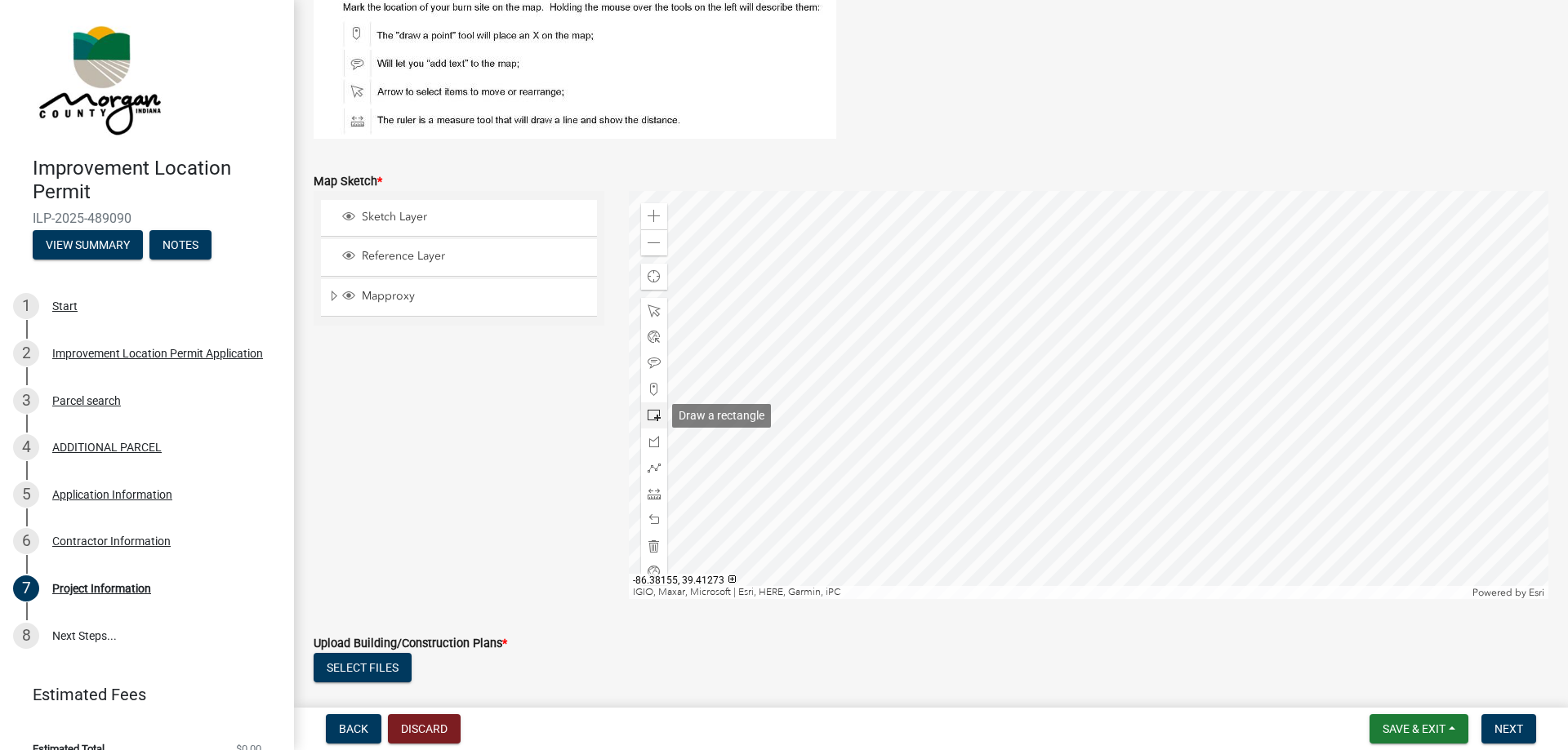
click at [652, 417] on span at bounding box center [654, 415] width 13 height 13
click at [1067, 412] on div at bounding box center [1089, 396] width 920 height 409
click at [653, 494] on span at bounding box center [654, 494] width 13 height 13
click at [1113, 363] on div at bounding box center [1089, 396] width 920 height 409
click at [1066, 363] on div at bounding box center [1089, 396] width 920 height 409
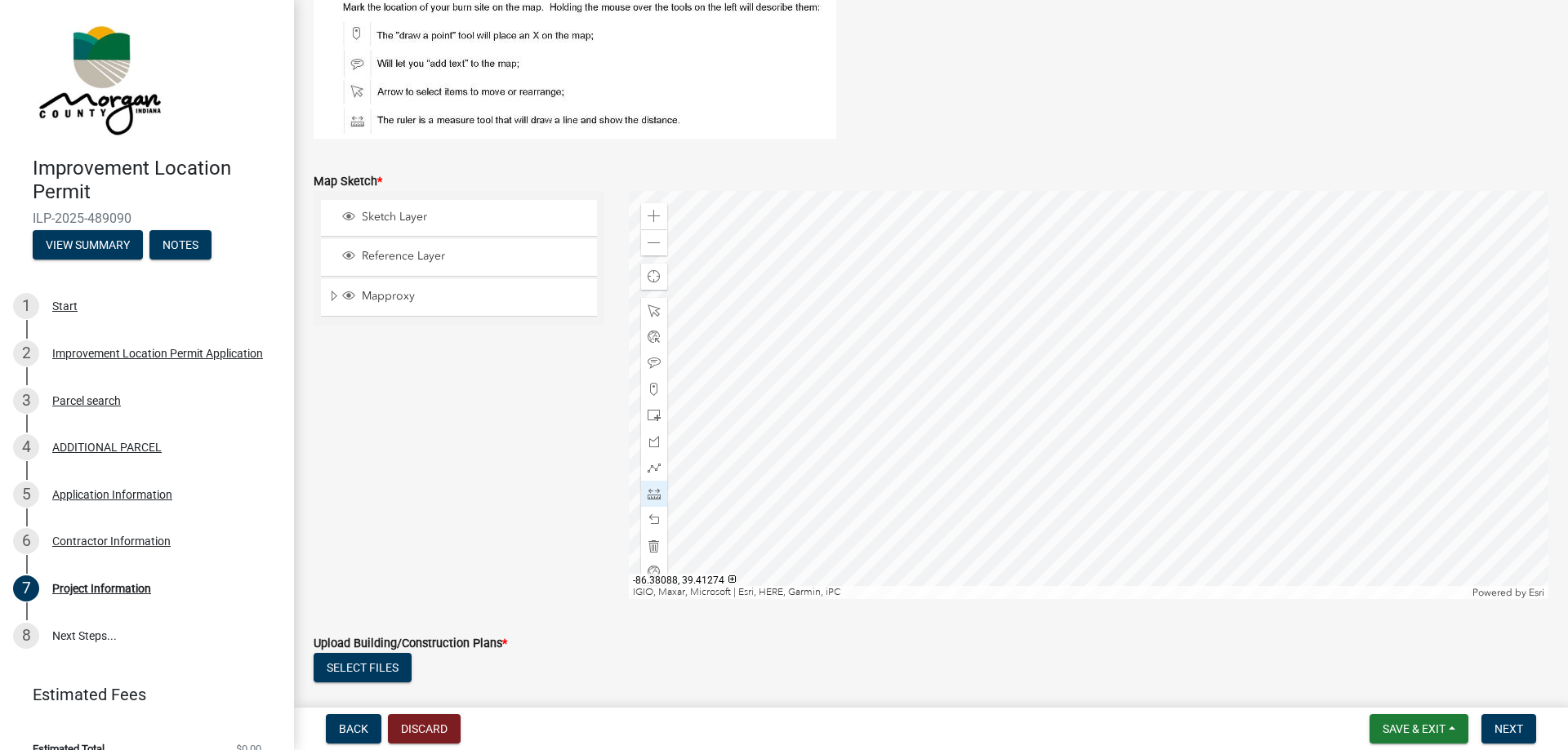
click at [1068, 411] on div at bounding box center [1089, 396] width 920 height 409
click at [1114, 411] on div at bounding box center [1089, 396] width 920 height 409
click at [654, 308] on span at bounding box center [654, 311] width 13 height 13
click at [652, 362] on span at bounding box center [654, 363] width 13 height 13
click at [939, 338] on div at bounding box center [1089, 396] width 920 height 409
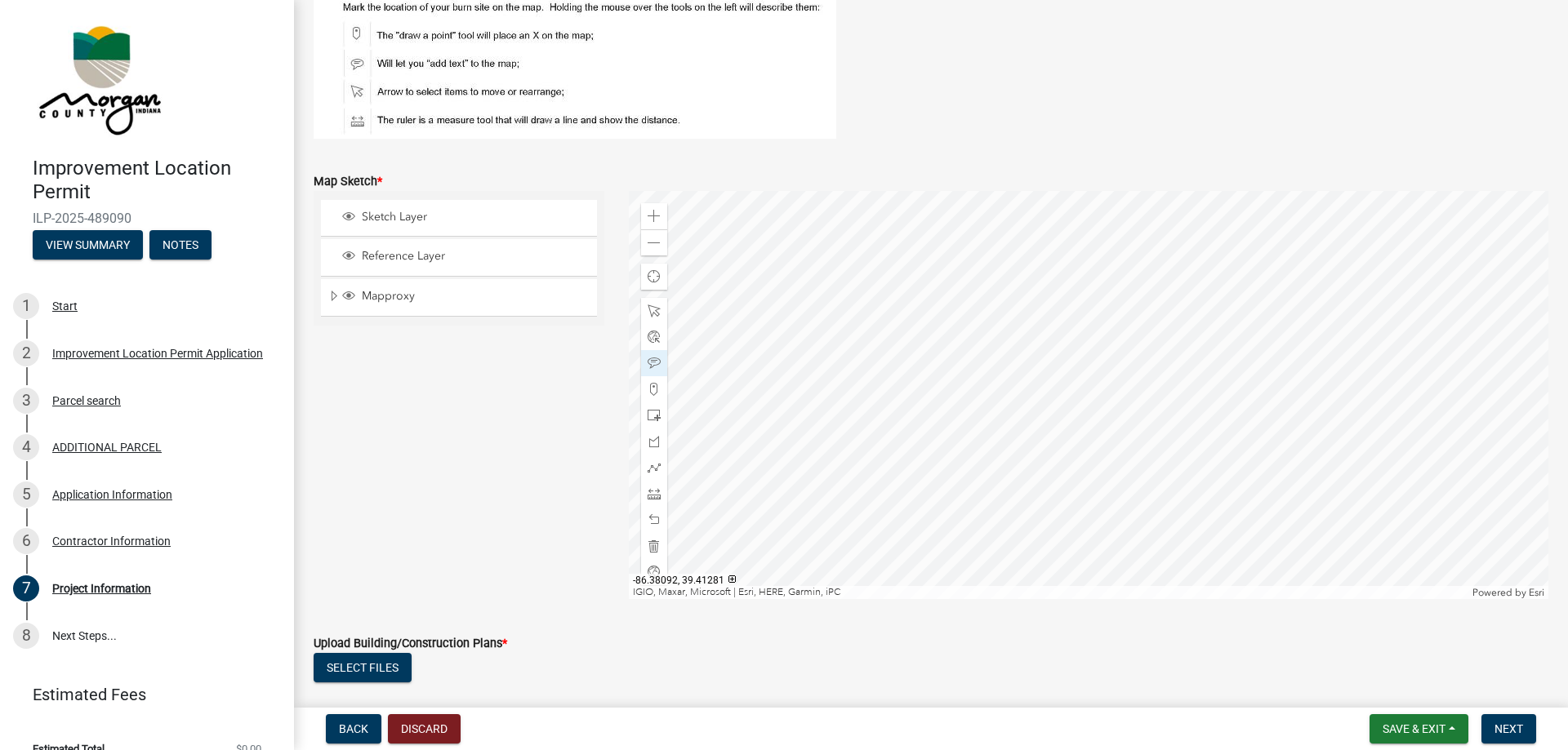
click at [948, 350] on div at bounding box center [1089, 396] width 920 height 409
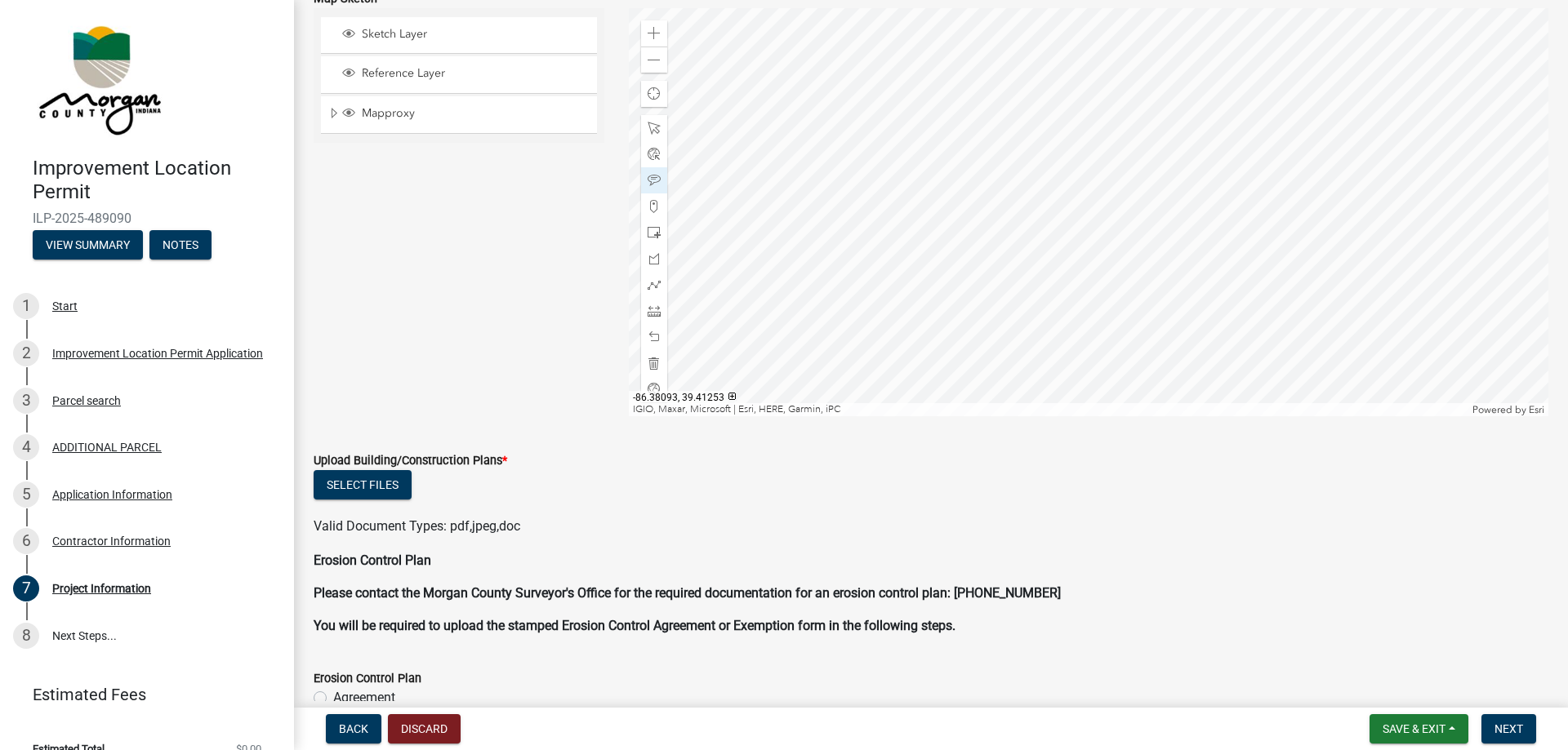
scroll to position [3258, 0]
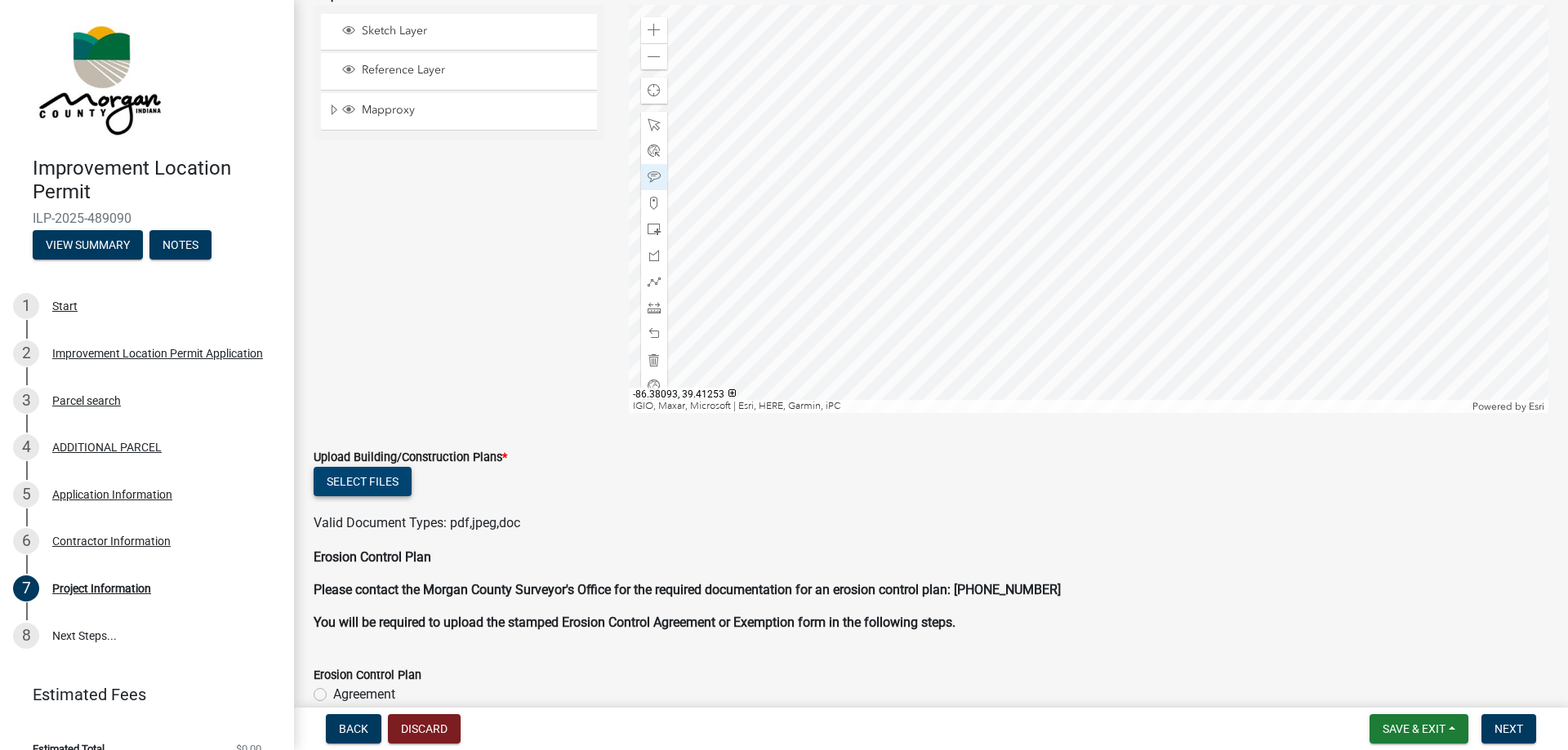
click at [377, 486] on button "Select files" at bounding box center [363, 482] width 98 height 30
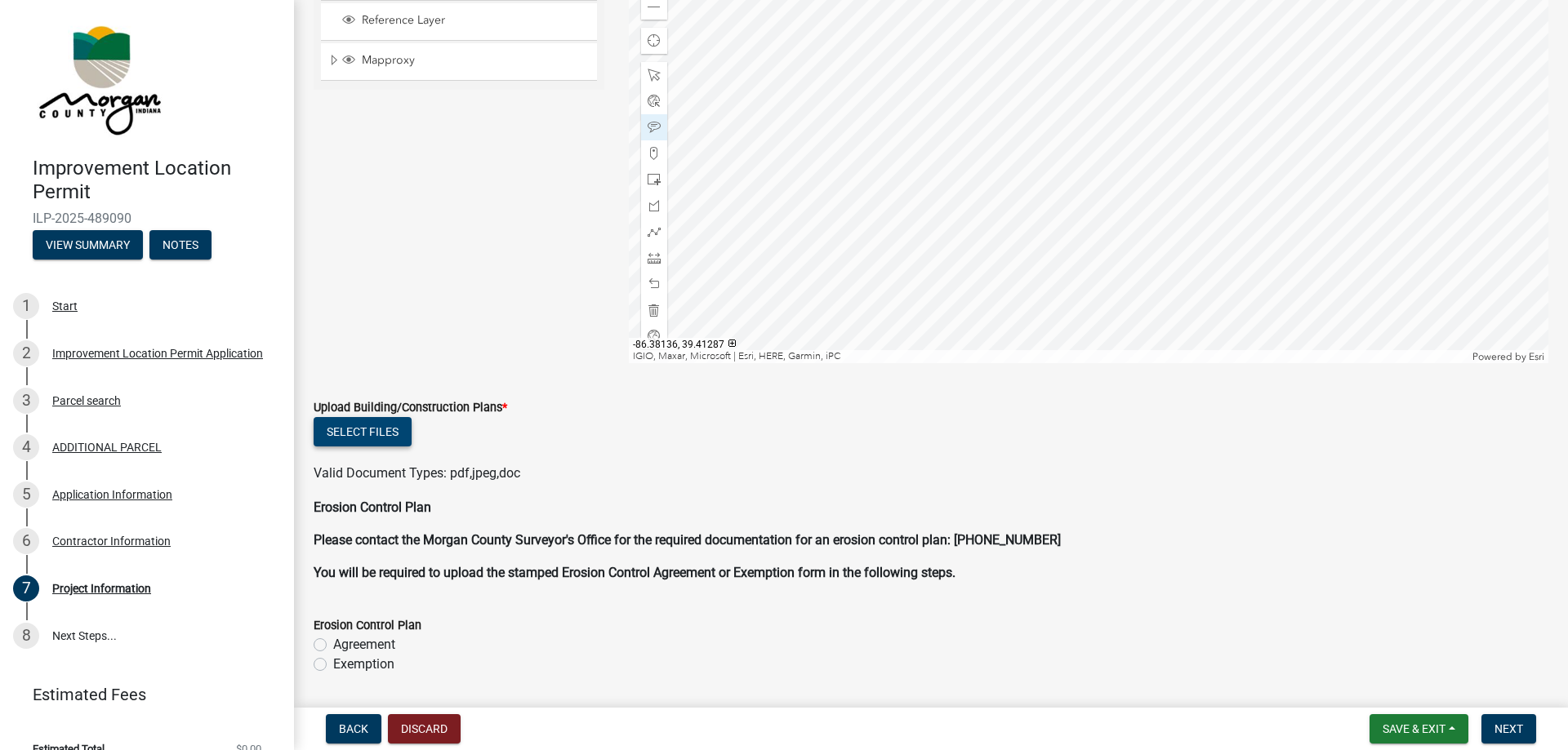
scroll to position [3351, 0]
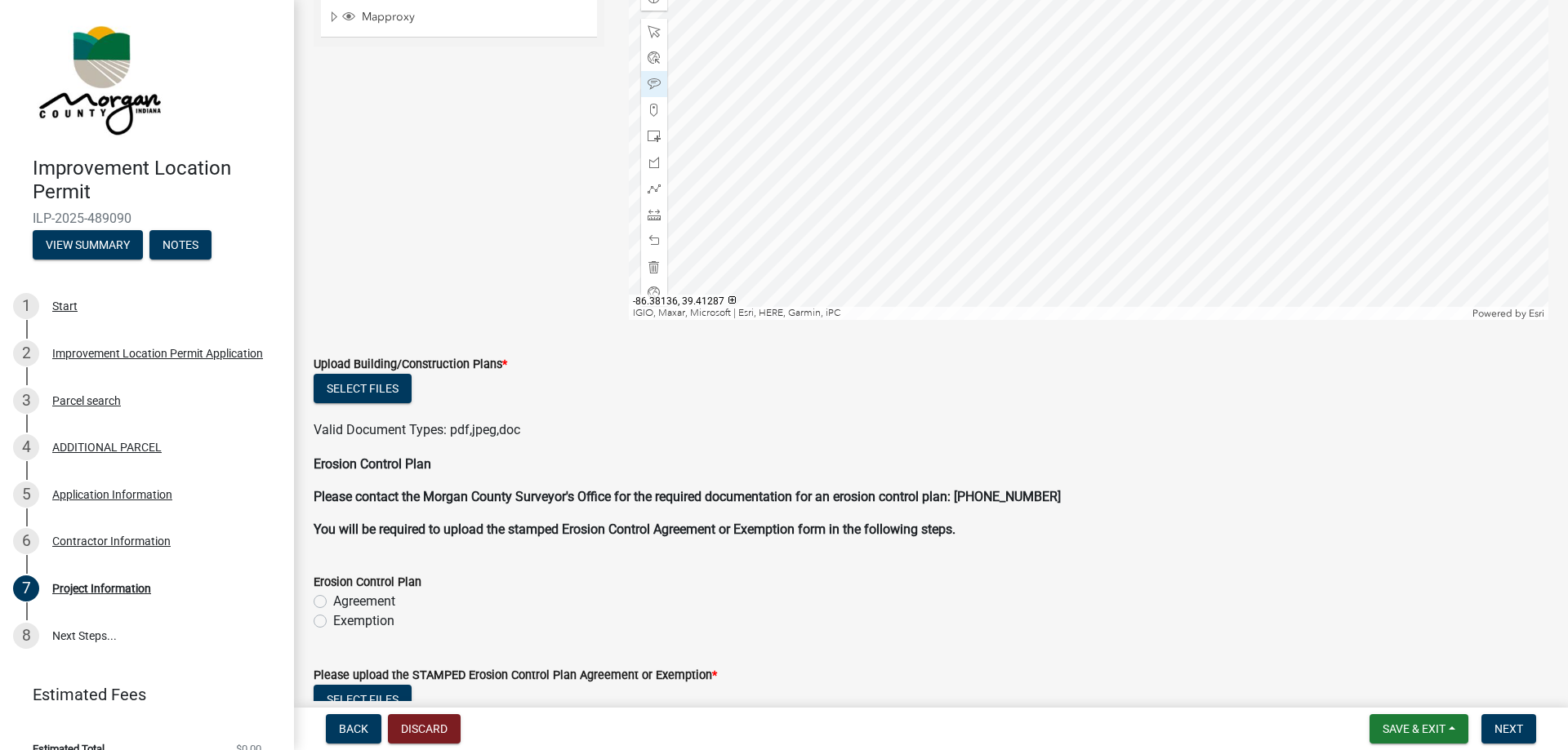
click at [333, 621] on label "Exemption" at bounding box center [364, 621] width 61 height 19
click at [333, 621] on input "Exemption" at bounding box center [338, 616] width 10 height 10
radio input "true"
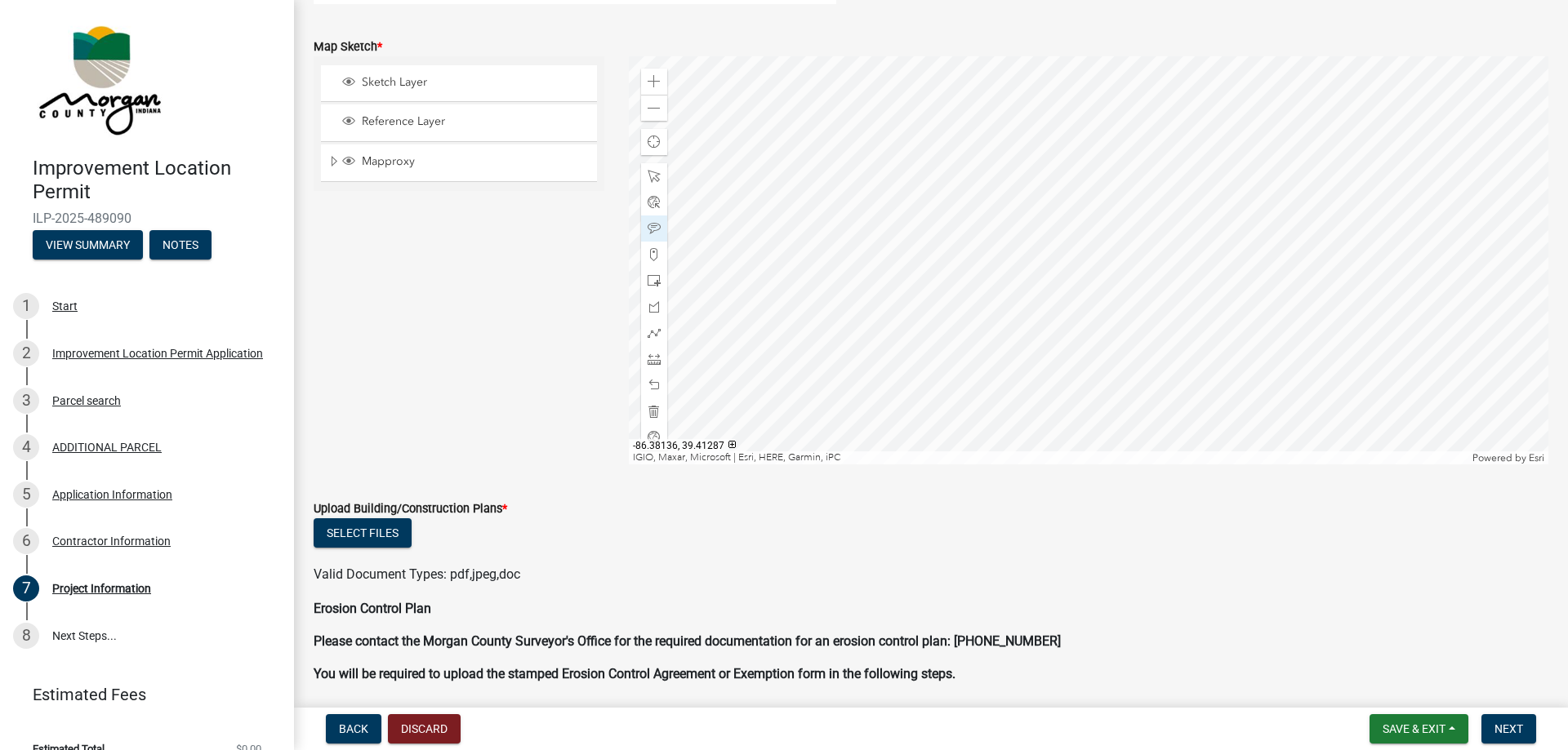
scroll to position [3233, 0]
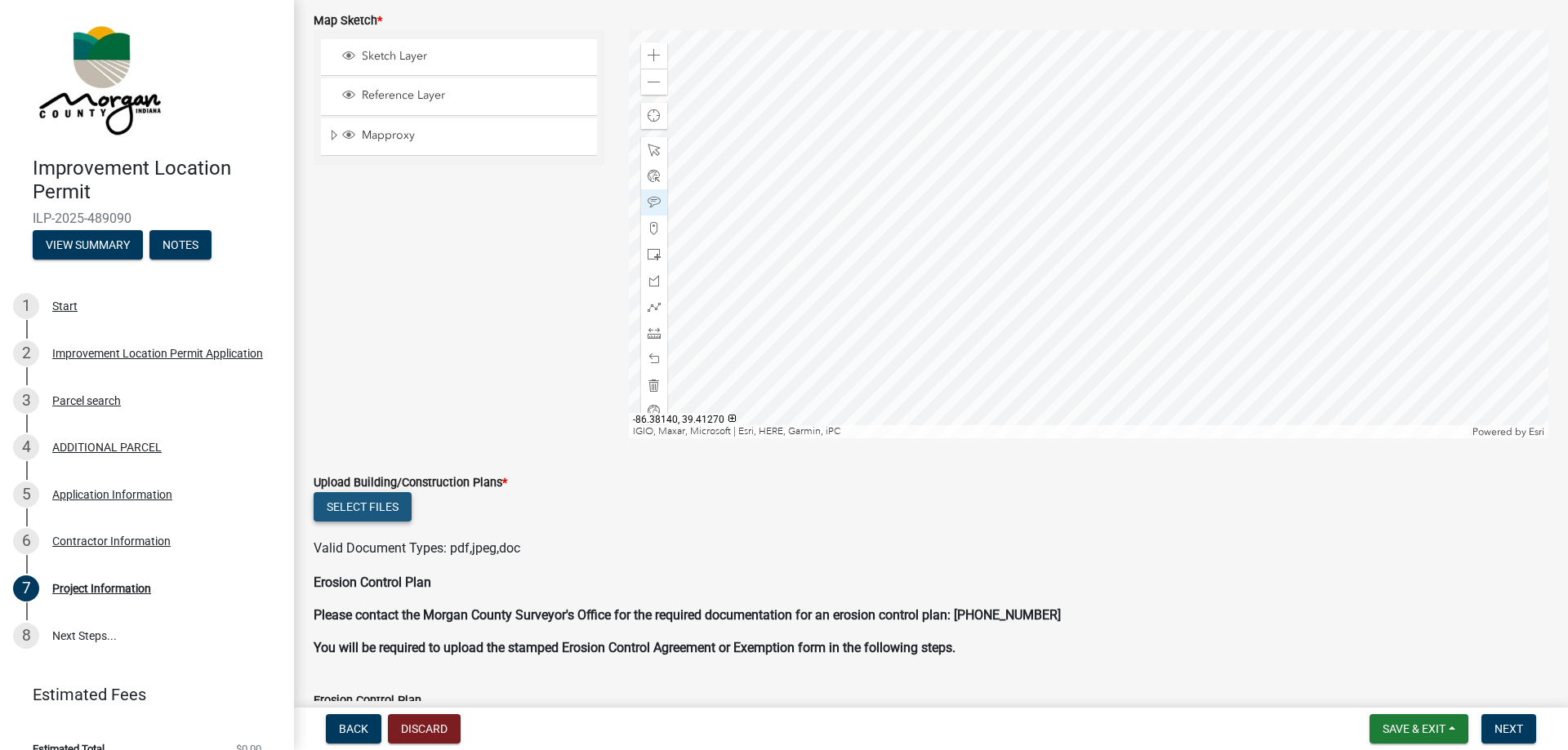
click at [387, 508] on button "Select files" at bounding box center [363, 507] width 98 height 30
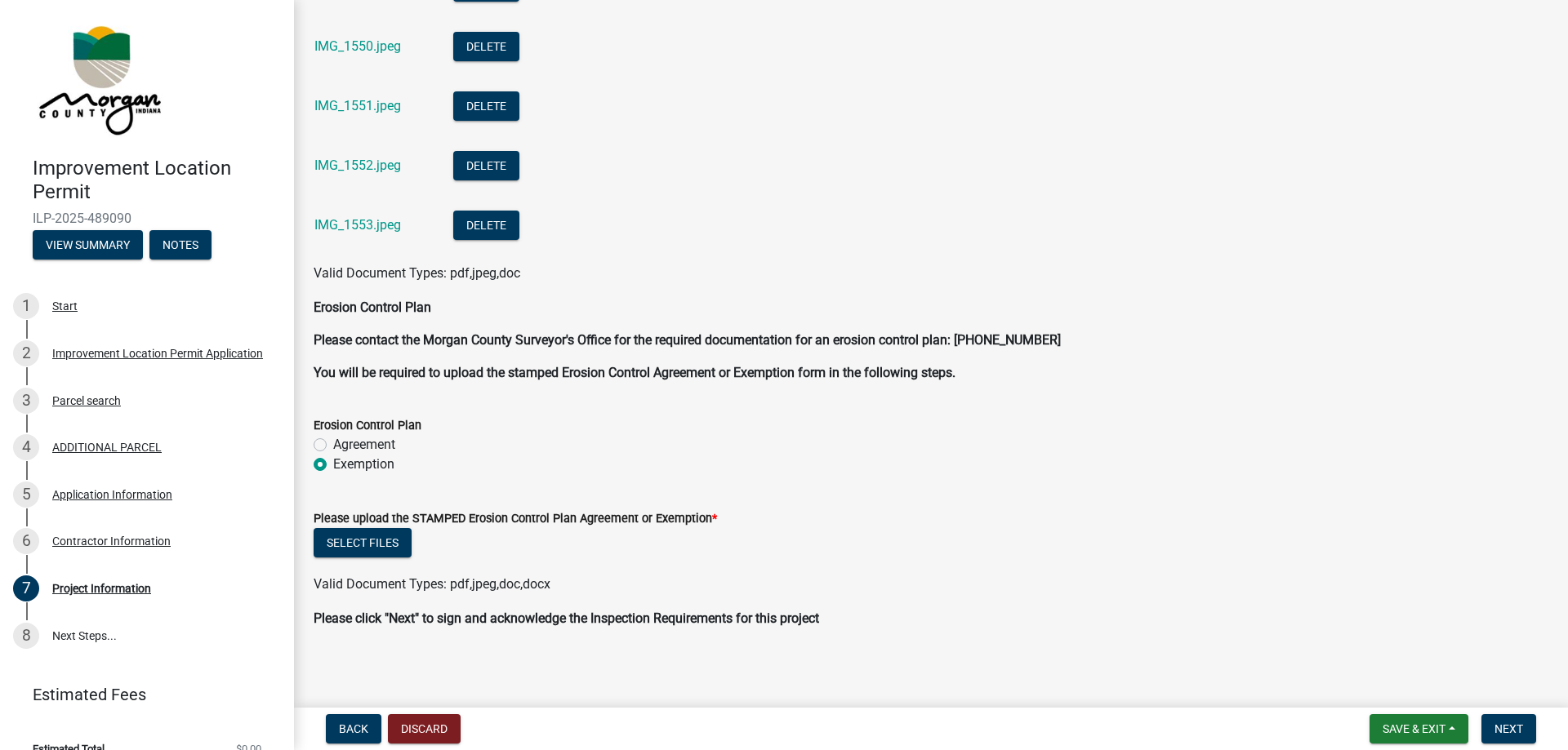
scroll to position [3810, 0]
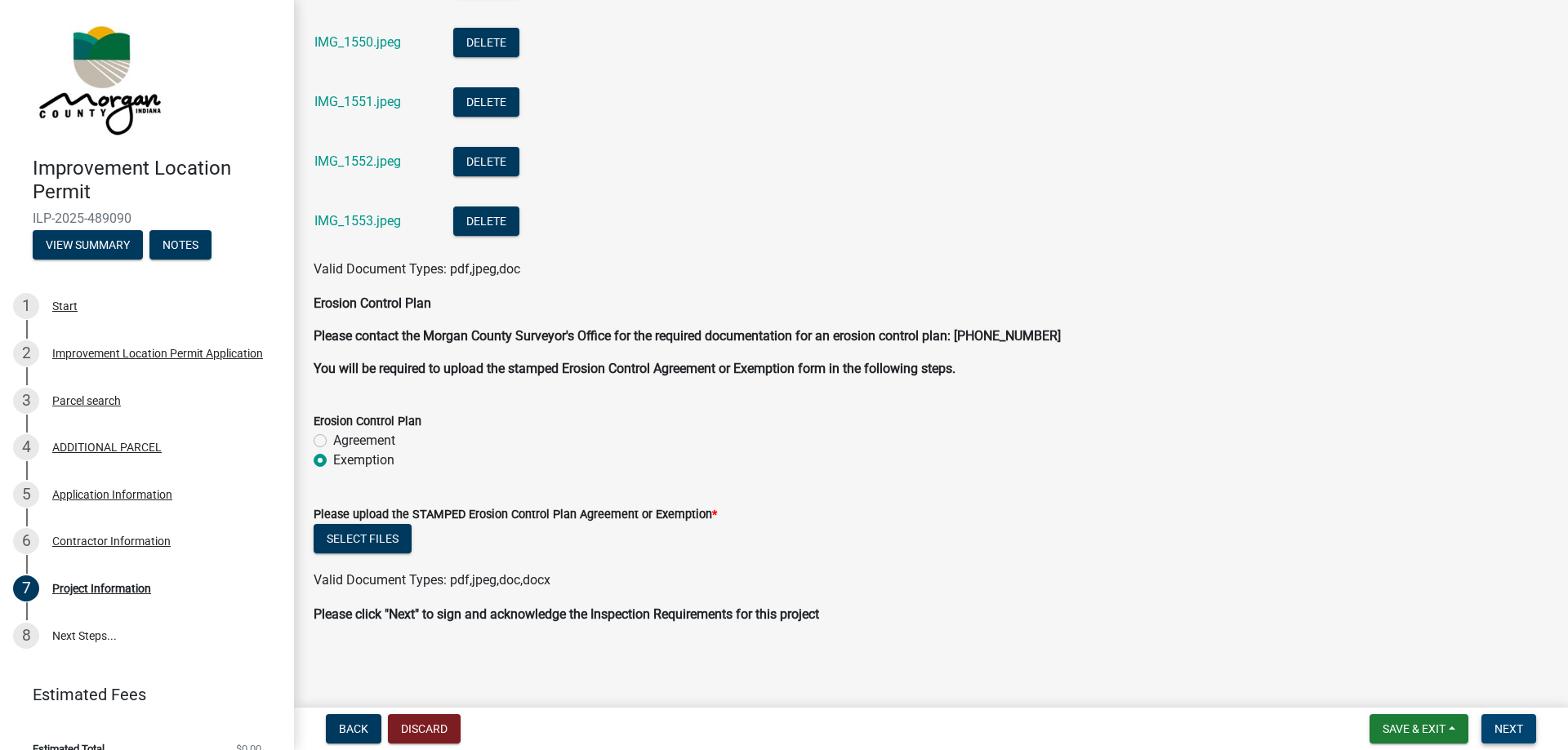
click at [1503, 731] on span "Next" at bounding box center [1509, 729] width 29 height 13
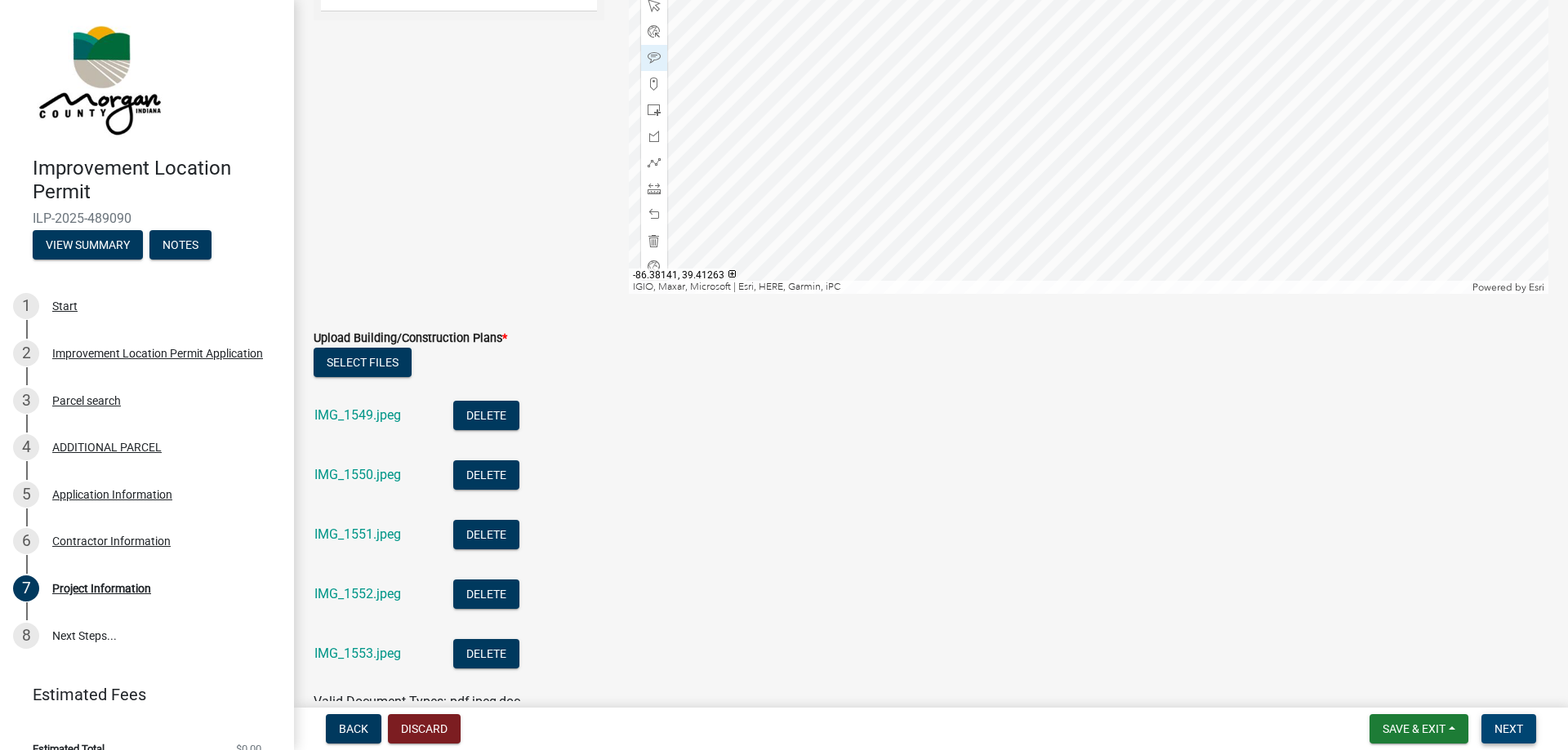
scroll to position [3782, 0]
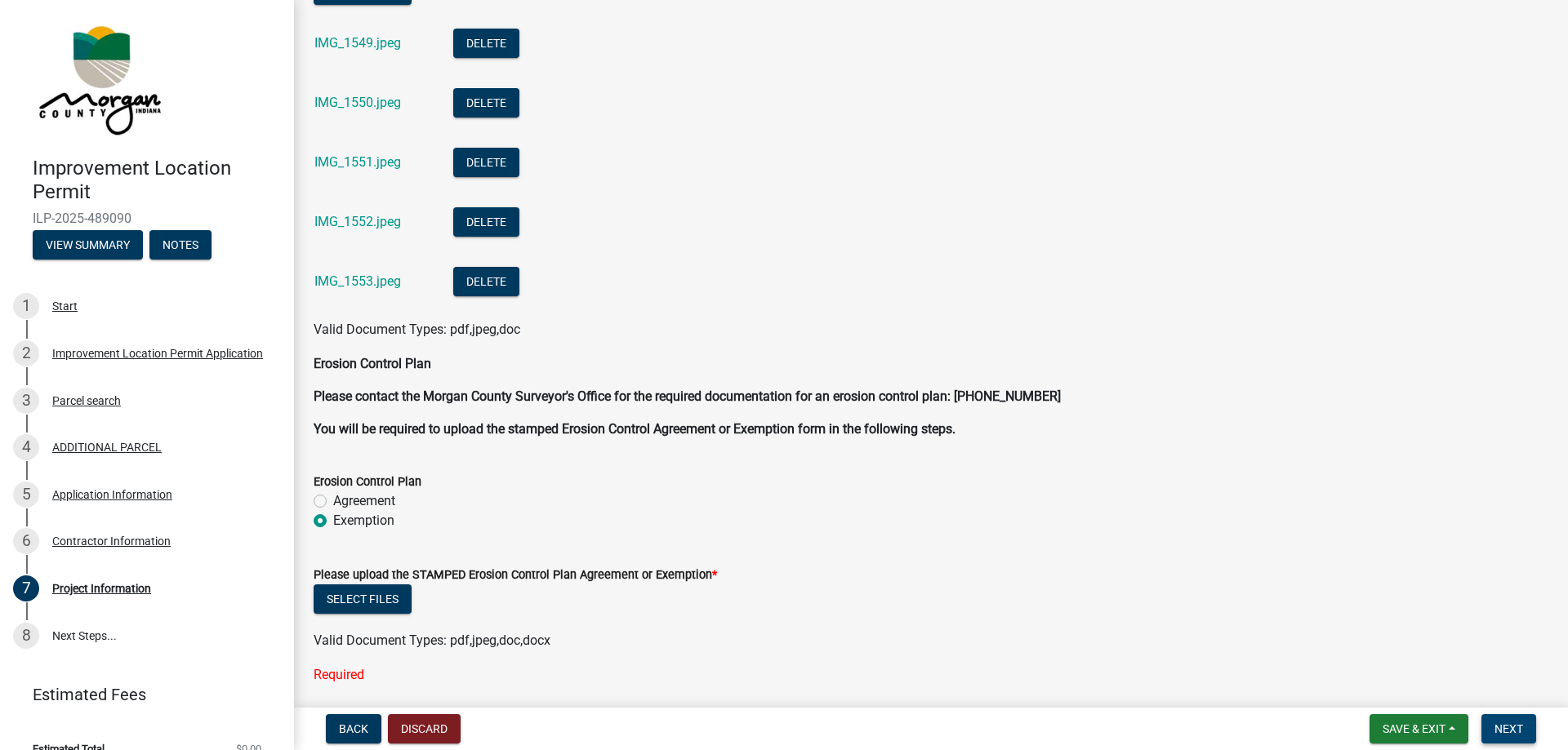
click at [1518, 730] on span "Next" at bounding box center [1509, 729] width 29 height 13
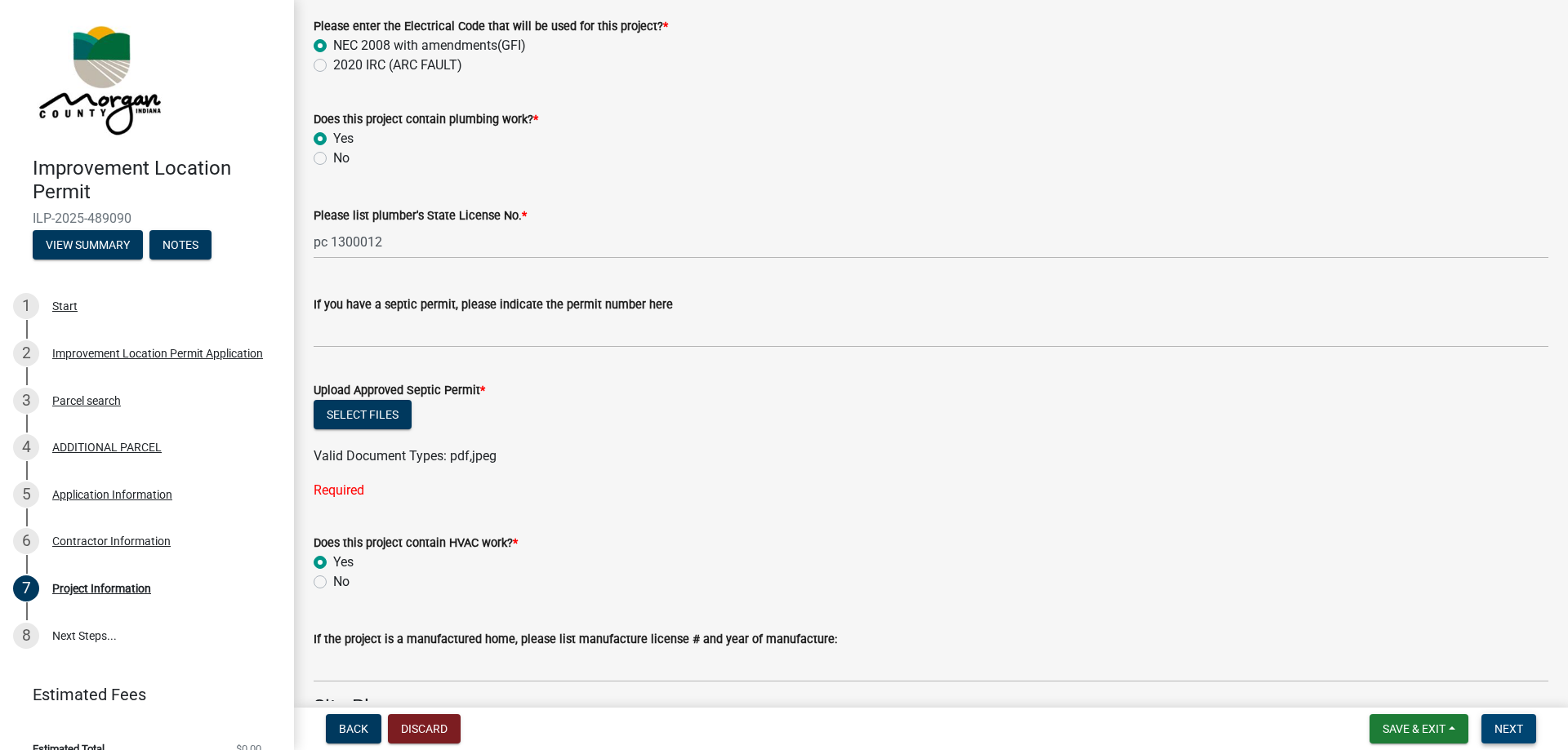
scroll to position [2293, 0]
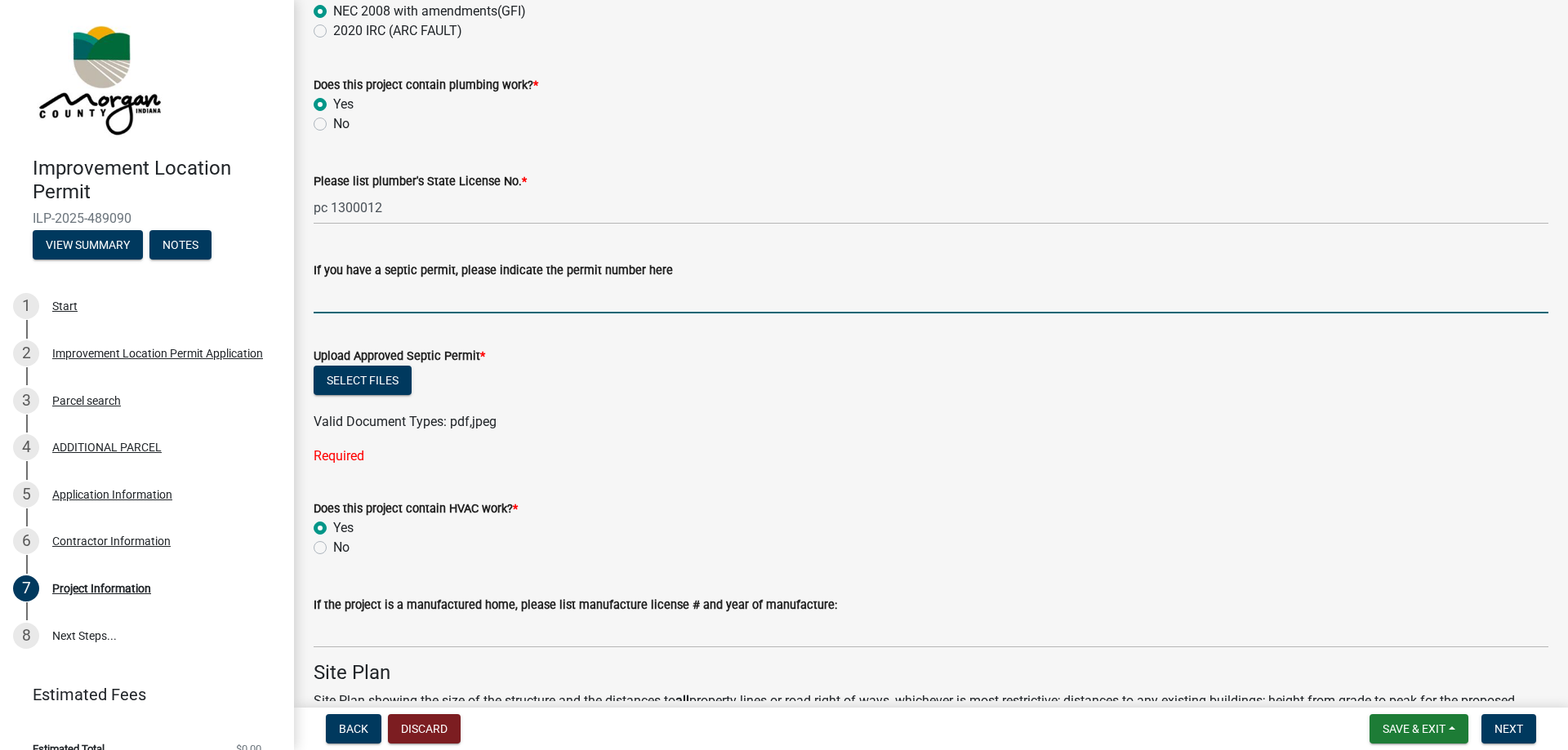
click at [435, 298] on input "If you have a septic permit, please indicate the permit number here" at bounding box center [931, 297] width 1235 height 33
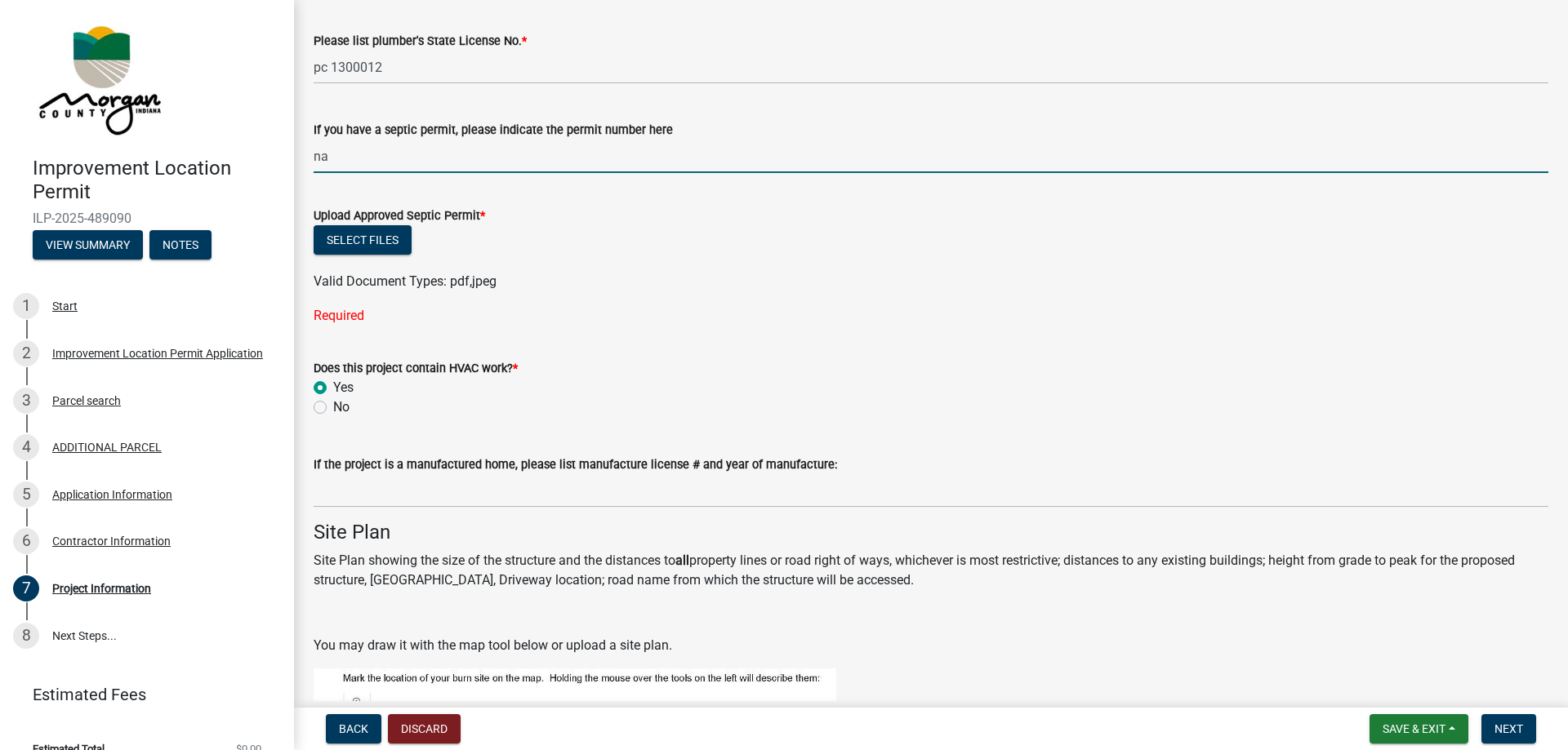
scroll to position [2573, 0]
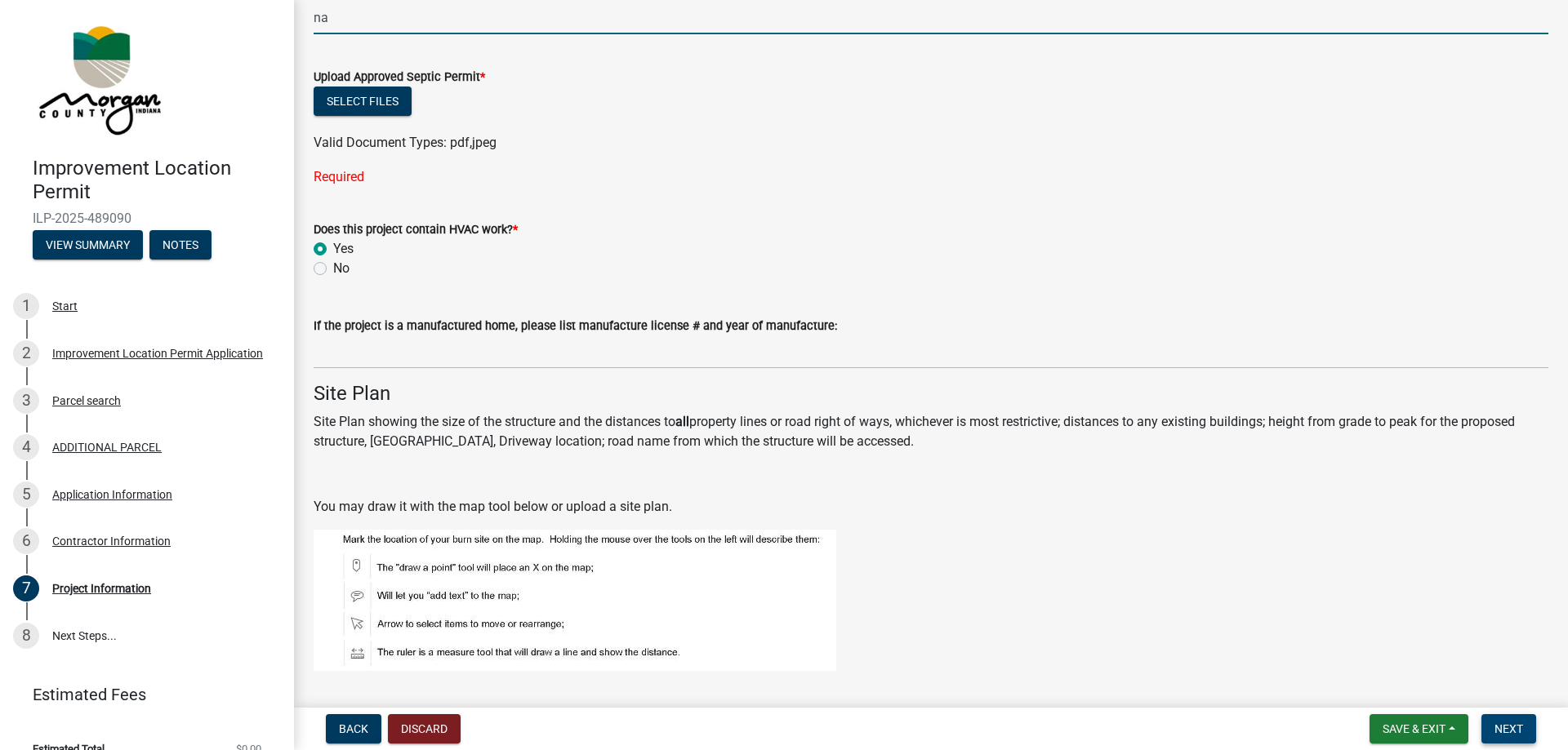
type input "na"
click at [1524, 722] on span "Next" at bounding box center [1509, 729] width 29 height 13
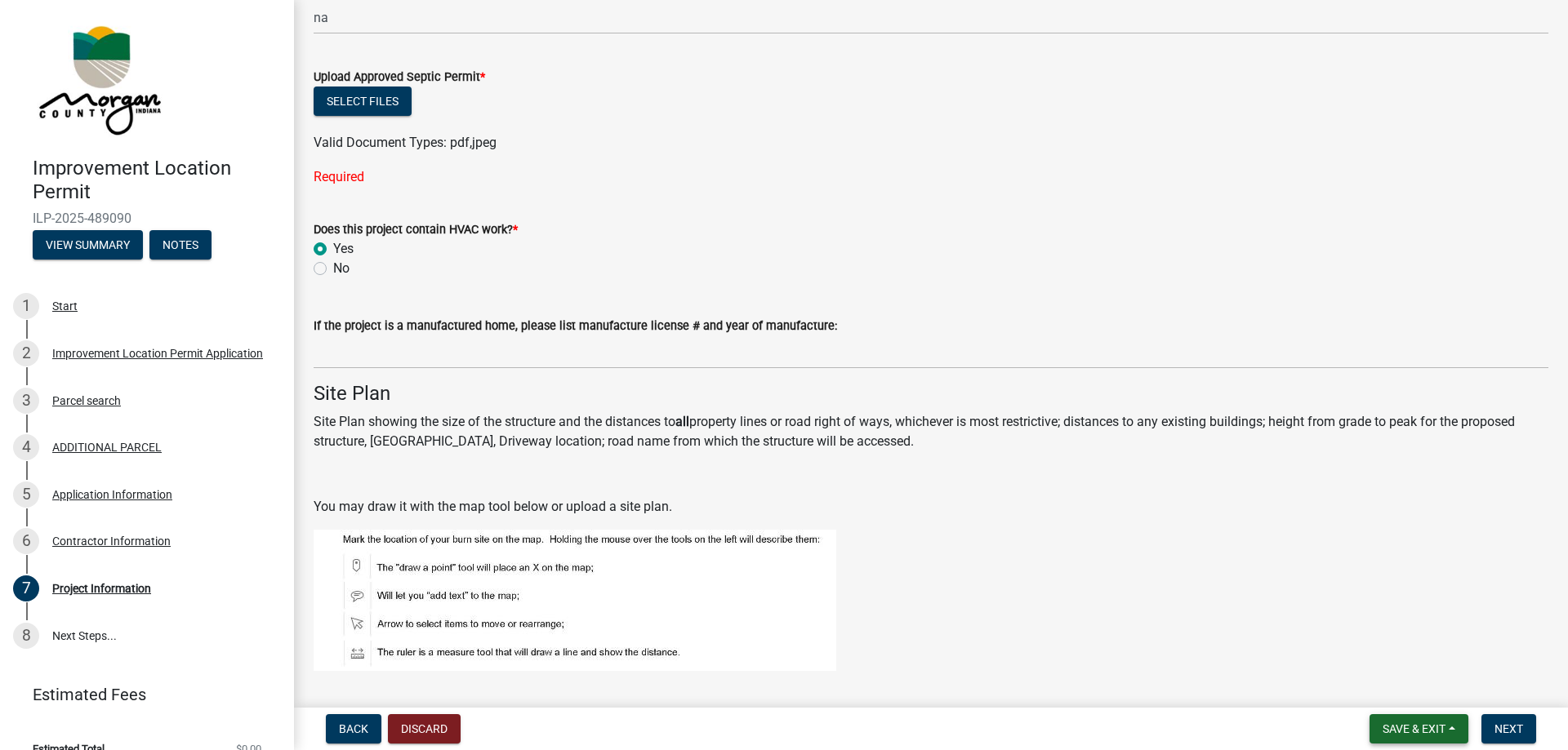
click at [1432, 730] on span "Save & Exit" at bounding box center [1414, 729] width 63 height 13
click at [1397, 688] on button "Save & Exit" at bounding box center [1402, 686] width 130 height 39
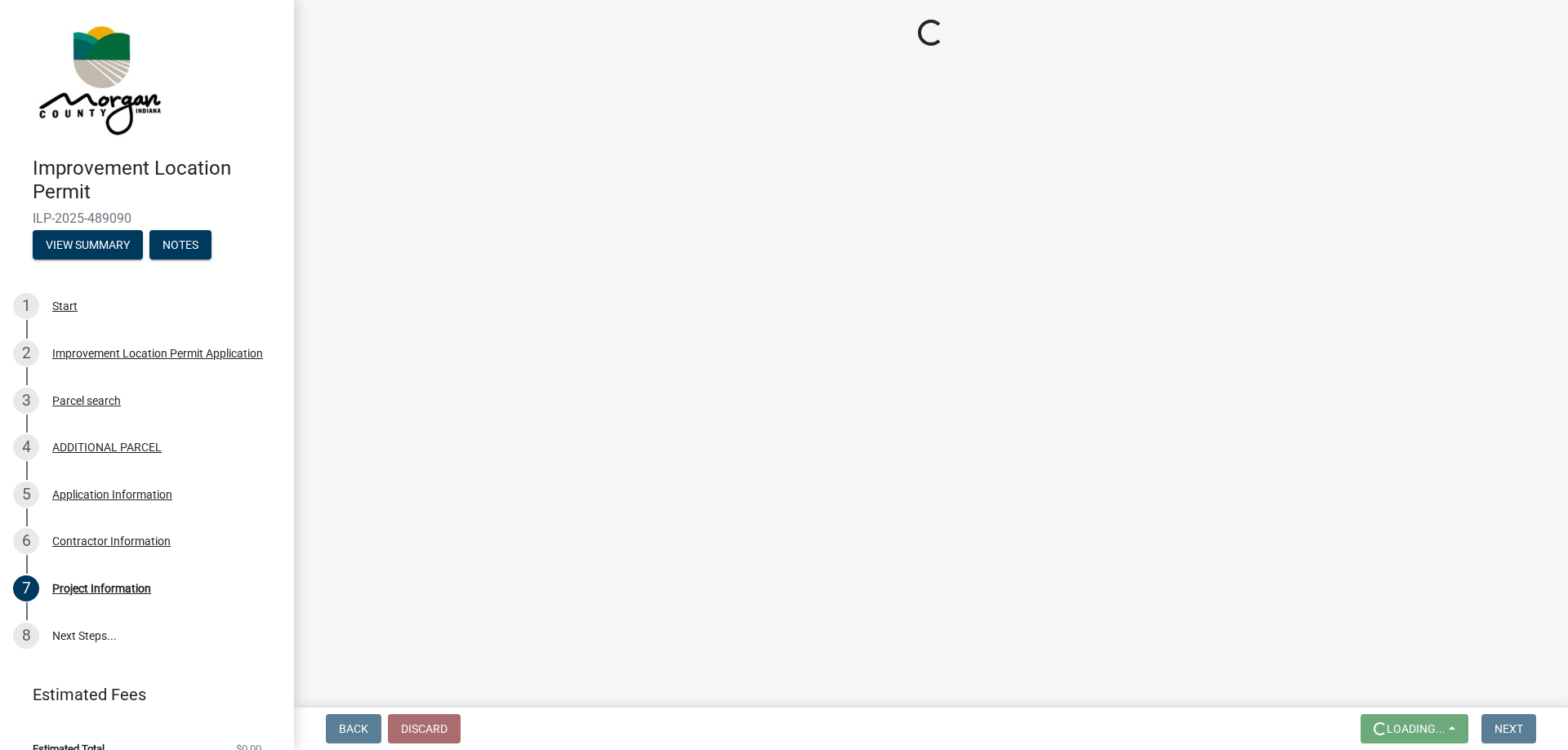
scroll to position [0, 0]
